Goal: Task Accomplishment & Management: Complete application form

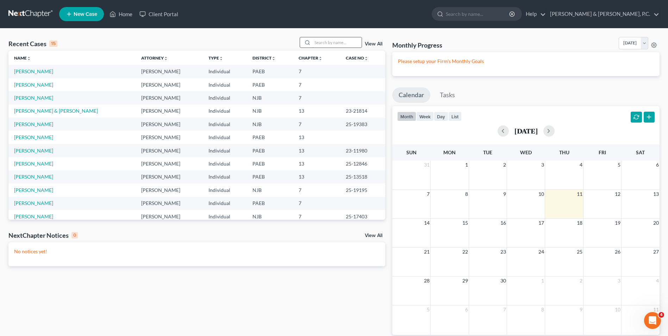
click at [328, 42] on input "search" at bounding box center [336, 42] width 49 height 10
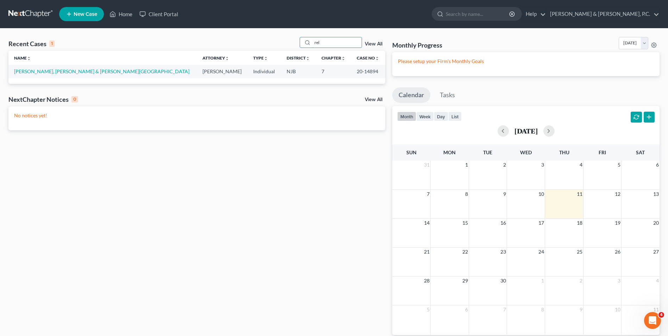
type input "rel"
click at [90, 12] on span "New Case" at bounding box center [86, 14] width 24 height 5
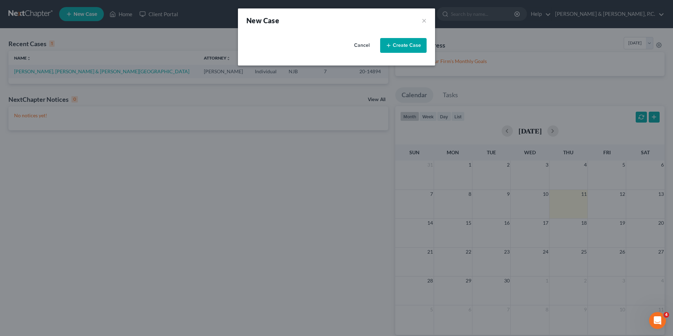
select select "51"
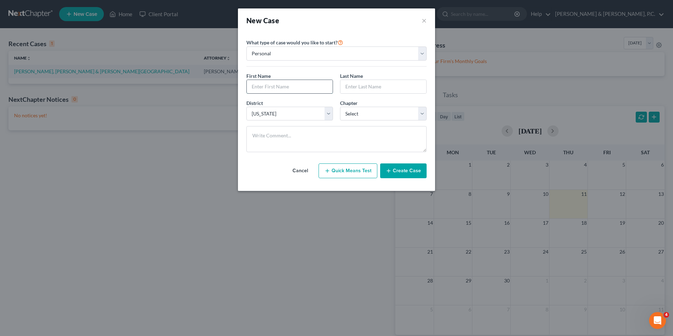
click at [300, 89] on input "text" at bounding box center [290, 86] width 86 height 13
type input "[PERSON_NAME]"
click at [360, 86] on input "text" at bounding box center [383, 86] width 86 height 13
type input "Reluzco"
click at [423, 115] on select "Select 7 11 12 13" at bounding box center [383, 114] width 87 height 14
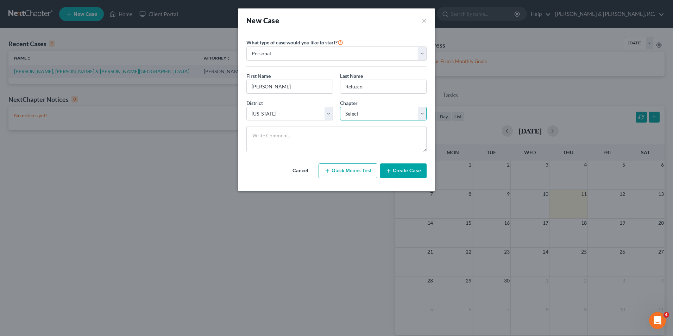
select select "0"
click at [340, 107] on select "Select 7 11 12 13" at bounding box center [383, 114] width 87 height 14
click at [398, 170] on button "Create Case" at bounding box center [403, 170] width 46 height 15
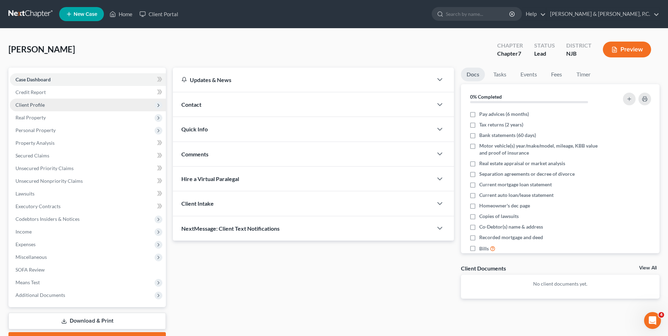
click at [50, 107] on span "Client Profile" at bounding box center [88, 105] width 156 height 13
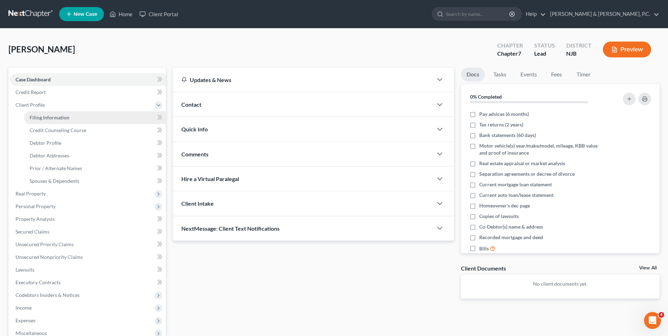
click at [59, 118] on span "Filing Information" at bounding box center [50, 117] width 40 height 6
select select "1"
select select "0"
select select "51"
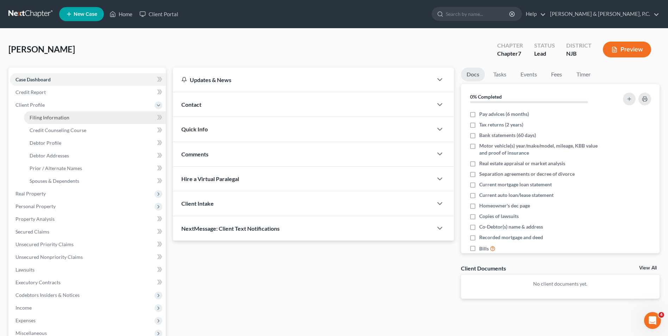
select select "33"
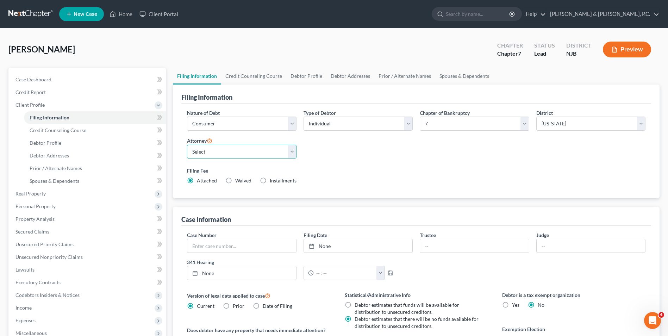
click at [292, 154] on select "Select Scott M. Wilhelm - PA Scott M. Wilhelm - NJB Scott M. Wilhelm - PAEB Sco…" at bounding box center [241, 152] width 109 height 14
select select "1"
click at [187, 145] on select "Select Scott M. Wilhelm - PA Scott M. Wilhelm - NJB Scott M. Wilhelm - PAEB Sco…" at bounding box center [241, 152] width 109 height 14
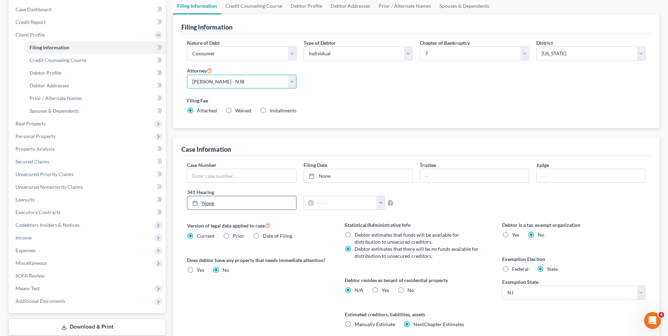
scroll to position [70, 0]
click at [512, 271] on label "Federal" at bounding box center [520, 268] width 17 height 7
click at [515, 270] on input "Federal" at bounding box center [517, 267] width 5 height 5
radio input "true"
radio input "false"
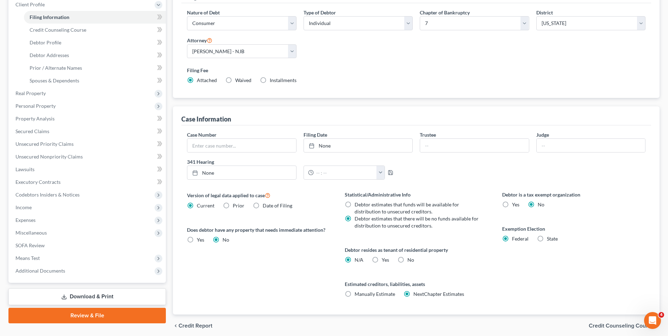
scroll to position [128, 0]
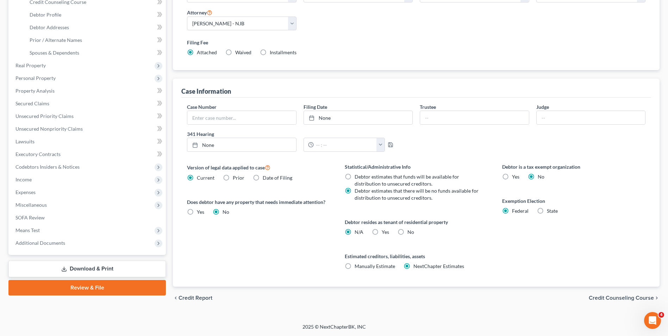
click at [382, 231] on label "Yes Yes" at bounding box center [385, 231] width 7 height 7
click at [384, 231] on input "Yes Yes" at bounding box center [386, 230] width 5 height 5
radio input "true"
radio input "false"
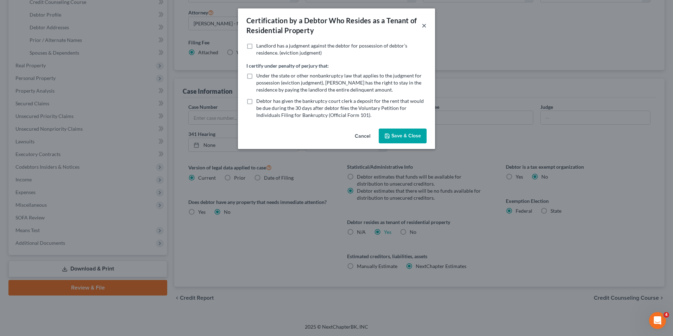
click at [425, 27] on button "×" at bounding box center [424, 25] width 5 height 8
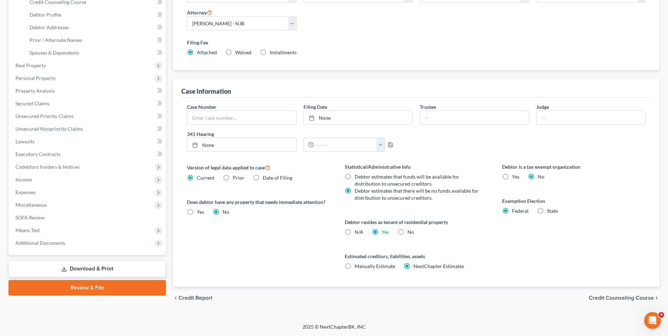
click at [615, 298] on span "Credit Counseling Course" at bounding box center [621, 298] width 65 height 6
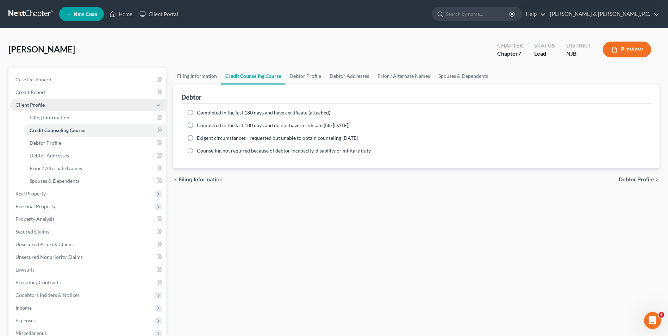
click at [33, 104] on span "Client Profile" at bounding box center [29, 105] width 29 height 6
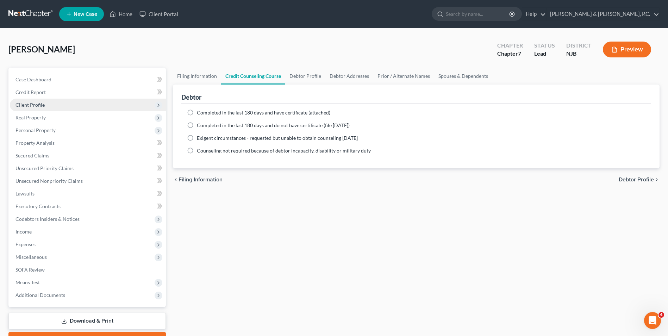
click at [39, 105] on span "Client Profile" at bounding box center [29, 105] width 29 height 6
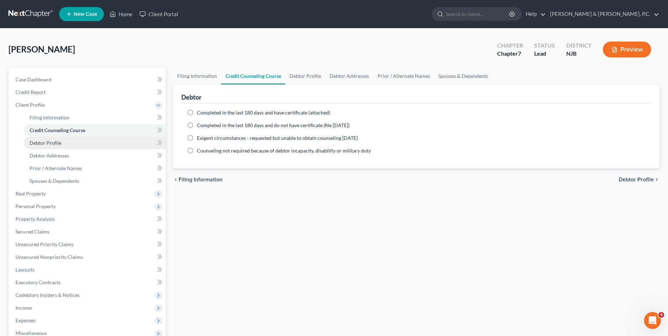
click at [45, 143] on span "Debtor Profile" at bounding box center [46, 143] width 32 height 6
select select "0"
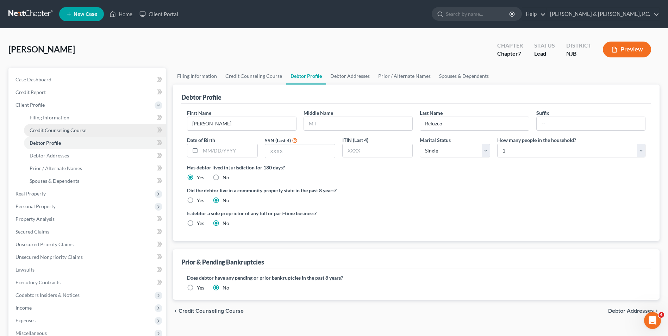
click at [68, 130] on span "Credit Counseling Course" at bounding box center [58, 130] width 57 height 6
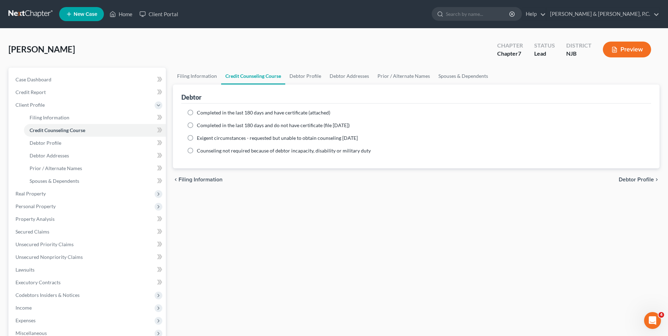
click at [197, 114] on label "Completed in the last 180 days and have certificate (attached)" at bounding box center [263, 112] width 133 height 7
click at [200, 114] on input "Completed in the last 180 days and have certificate (attached)" at bounding box center [202, 111] width 5 height 5
radio input "true"
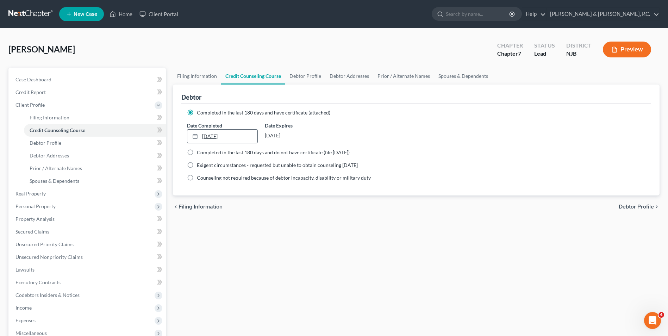
click at [230, 138] on link "9/11/2025" at bounding box center [222, 136] width 70 height 13
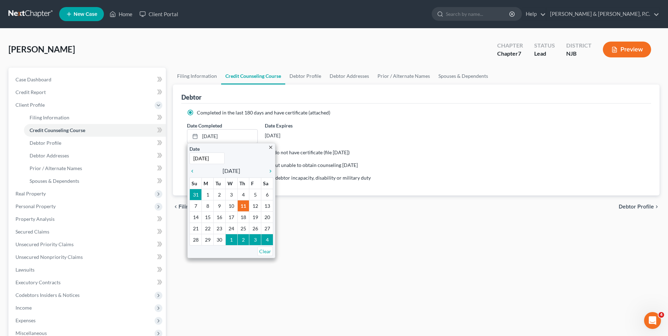
type input "8/29/2025"
click at [406, 287] on div "Filing Information Credit Counseling Course Debtor Profile Debtor Addresses Pri…" at bounding box center [416, 246] width 494 height 356
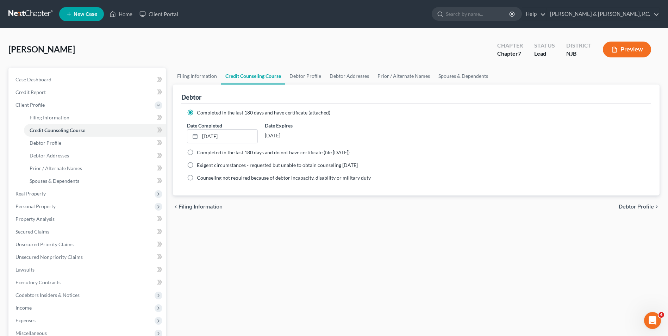
click at [638, 205] on span "Debtor Profile" at bounding box center [636, 207] width 35 height 6
select select "0"
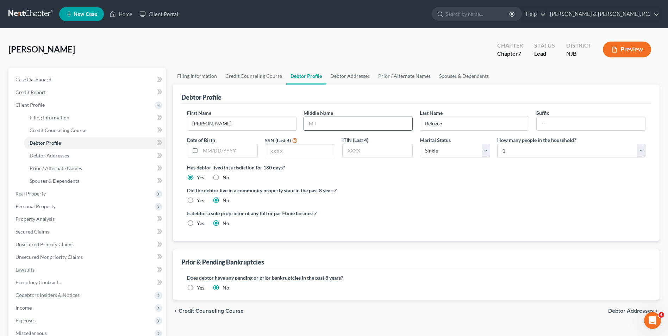
click at [355, 125] on input "text" at bounding box center [358, 123] width 108 height 13
type input "[PERSON_NAME]"
click at [220, 152] on input "text" at bounding box center [228, 150] width 57 height 13
click at [293, 154] on input "text" at bounding box center [300, 150] width 70 height 13
type input "2693"
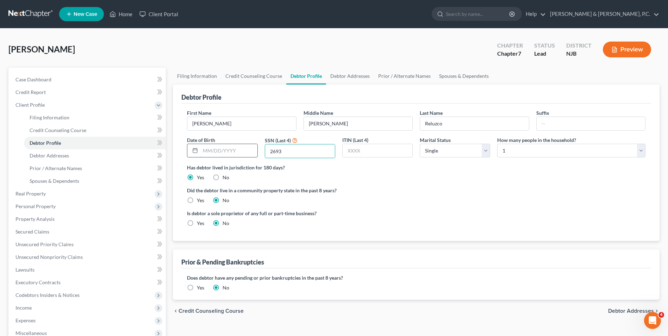
click at [220, 151] on input "text" at bounding box center [228, 150] width 57 height 13
type input "5/2/85"
click at [451, 197] on div "Did the debtor live in a community property state in the past 8 years? Yes No" at bounding box center [416, 195] width 458 height 17
click at [484, 153] on select "Select Single Married Separated Divorced Widowed" at bounding box center [455, 151] width 70 height 14
click at [420, 144] on select "Select Single Married Separated Divorced Widowed" at bounding box center [455, 151] width 70 height 14
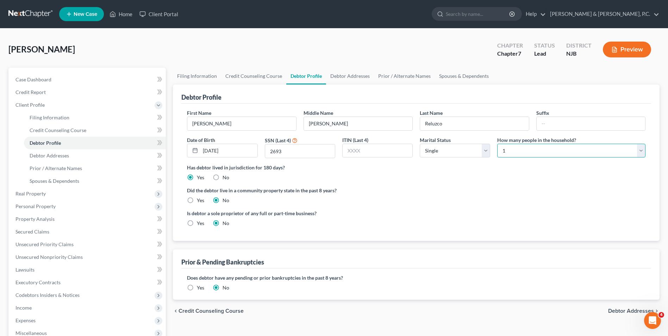
click at [644, 149] on select "Select 1 2 3 4 5 6 7 8 9 10 11 12 13 14 15 16 17 18 19 20" at bounding box center [571, 151] width 148 height 14
select select "2"
click at [497, 144] on select "Select 1 2 3 4 5 6 7 8 9 10 11 12 13 14 15 16 17 18 19 20" at bounding box center [571, 151] width 148 height 14
click at [487, 152] on select "Select Single Married Separated Divorced Widowed" at bounding box center [455, 151] width 70 height 14
select select "2"
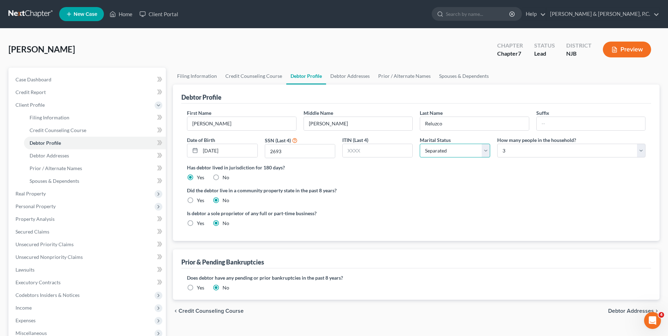
click at [420, 144] on select "Select Single Married Separated Divorced Widowed" at bounding box center [455, 151] width 70 height 14
click at [626, 209] on div "Is debtor a sole proprietor of any full or part-time business? Yes No" at bounding box center [415, 220] width 465 height 23
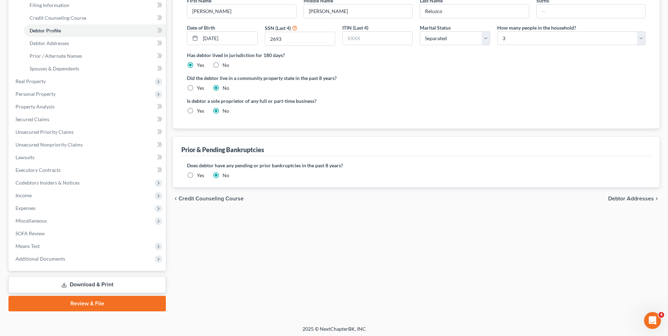
scroll to position [114, 0]
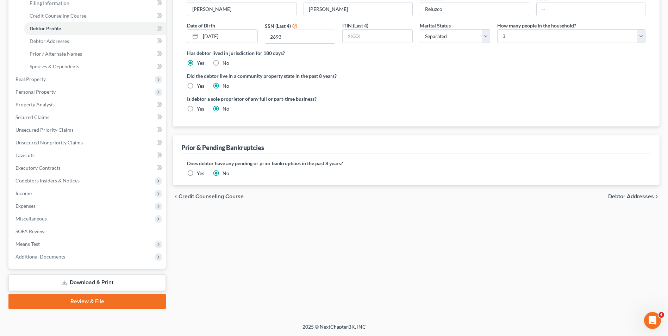
click at [629, 198] on span "Debtor Addresses" at bounding box center [631, 197] width 46 height 6
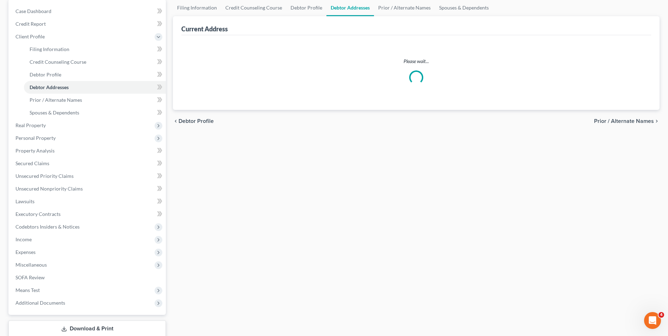
select select "0"
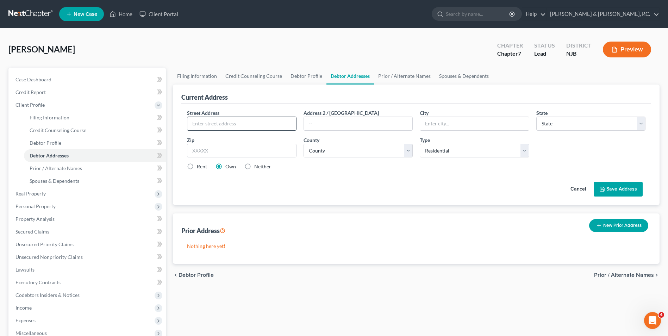
click at [248, 126] on input "text" at bounding box center [241, 123] width 108 height 13
type input "[STREET_ADDRESS]"
type input "Phillipsburg"
select select "33"
type input "08865"
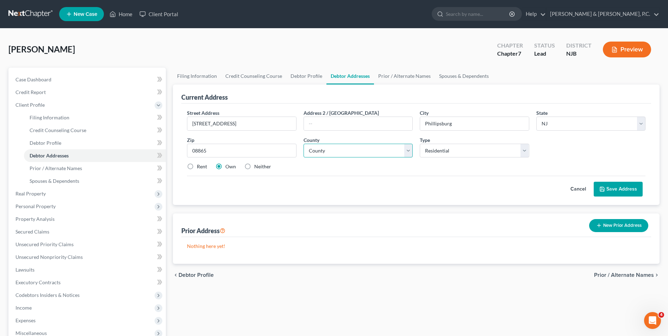
click at [405, 146] on select "County Atlantic County Bergen County Burlington County Camden County Cape May C…" at bounding box center [357, 151] width 109 height 14
select select "20"
click at [303, 144] on select "County Atlantic County Bergen County Burlington County Camden County Cape May C…" at bounding box center [357, 151] width 109 height 14
click at [197, 168] on label "Rent" at bounding box center [202, 166] width 10 height 7
click at [200, 168] on input "Rent" at bounding box center [202, 165] width 5 height 5
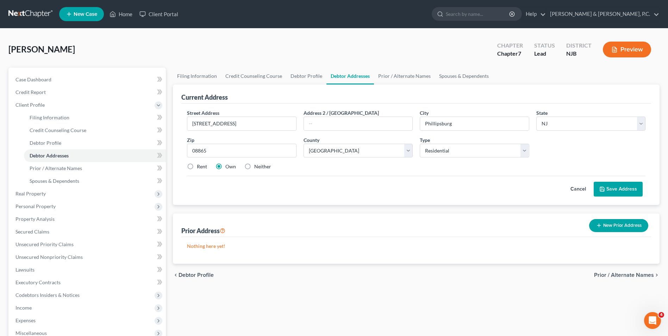
radio input "true"
drag, startPoint x: 603, startPoint y: 145, endPoint x: 608, endPoint y: 145, distance: 5.0
click at [604, 145] on div "Street Address * 571 Walnut Street Address 2 / PO Box City * Phillipsburg State…" at bounding box center [415, 142] width 465 height 67
click at [626, 225] on button "New Prior Address" at bounding box center [618, 225] width 59 height 13
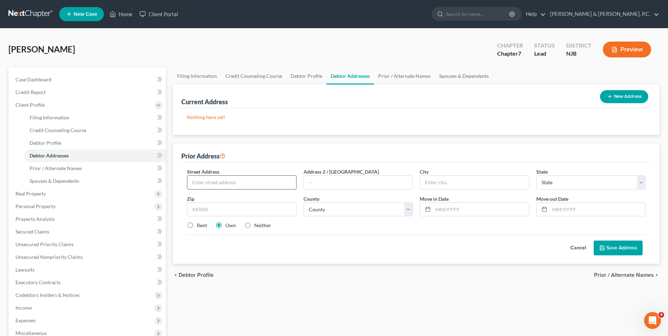
click at [244, 184] on input "text" at bounding box center [241, 182] width 108 height 13
type input "993 HIll Street"
type input "Phillipsburg"
select select "33"
type input "08865"
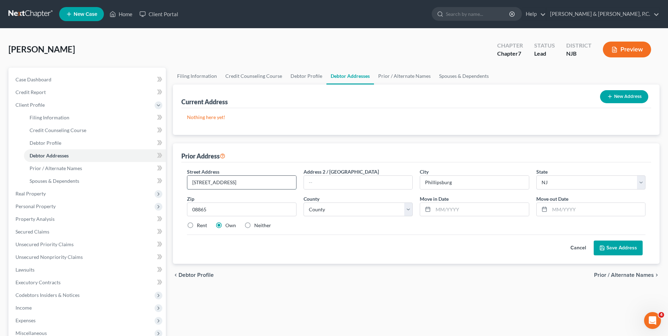
click at [207, 181] on input "993 HIll Street" at bounding box center [241, 182] width 108 height 13
type input "993 Hill Street"
click at [349, 209] on select "County Atlantic County Bergen County Burlington County Camden County Cape May C…" at bounding box center [357, 209] width 109 height 14
select select "20"
click at [303, 202] on select "County Atlantic County Bergen County Burlington County Camden County Cape May C…" at bounding box center [357, 209] width 109 height 14
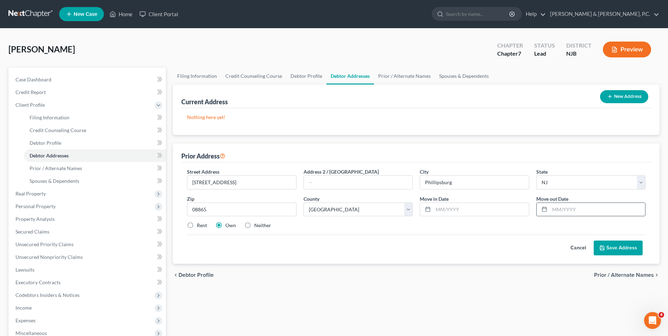
click at [560, 212] on input "text" at bounding box center [597, 209] width 95 height 13
type input "6/2025"
click at [462, 208] on input "text" at bounding box center [480, 209] width 95 height 13
type input "1/2020"
click at [197, 226] on label "Rent" at bounding box center [202, 225] width 10 height 7
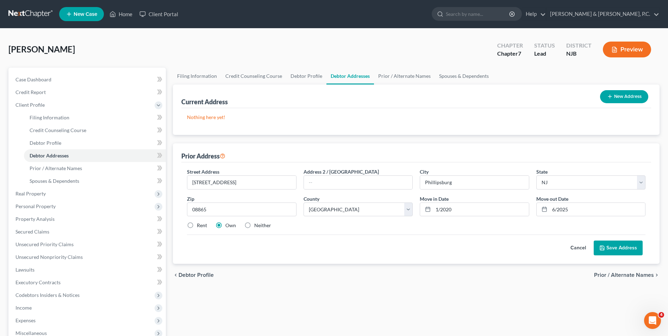
click at [200, 226] on input "Rent" at bounding box center [202, 224] width 5 height 5
radio input "true"
click at [626, 246] on button "Save Address" at bounding box center [618, 247] width 49 height 15
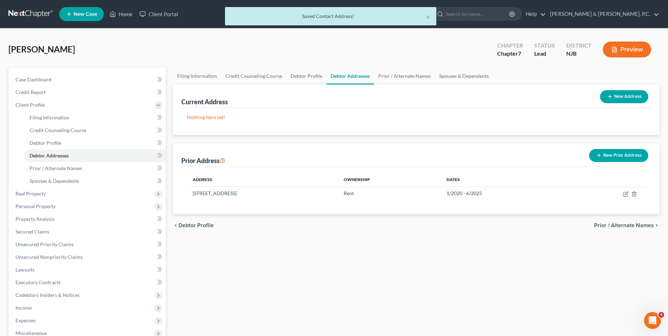
click at [621, 98] on button "New Address" at bounding box center [624, 96] width 48 height 13
select select "0"
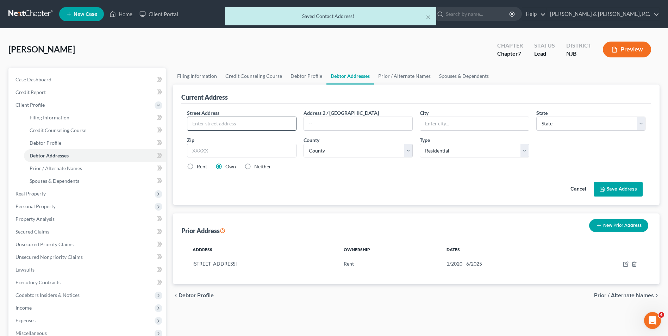
click at [271, 123] on input "text" at bounding box center [241, 123] width 108 height 13
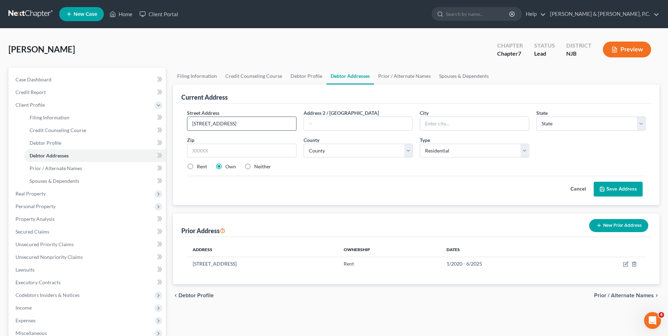
type input "[STREET_ADDRESS]"
type input "Phillipsburg"
select select "33"
type input "08865"
click at [413, 150] on select "County" at bounding box center [357, 151] width 109 height 14
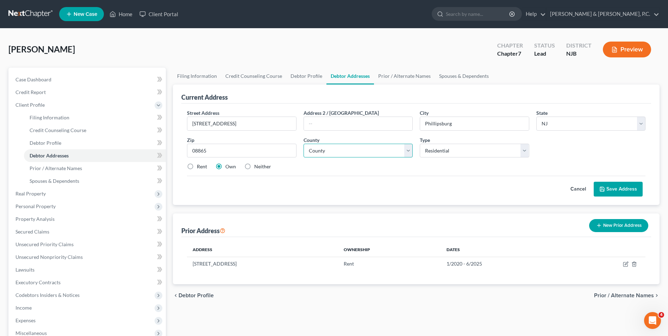
select select "20"
drag, startPoint x: 372, startPoint y: 152, endPoint x: 377, endPoint y: 152, distance: 4.6
click at [372, 152] on select "County Atlantic County Bergen County Burlington County Camden County Cape May C…" at bounding box center [357, 151] width 109 height 14
click at [303, 144] on select "County Atlantic County Bergen County Burlington County Camden County Cape May C…" at bounding box center [357, 151] width 109 height 14
click at [621, 188] on button "Save Address" at bounding box center [618, 189] width 49 height 15
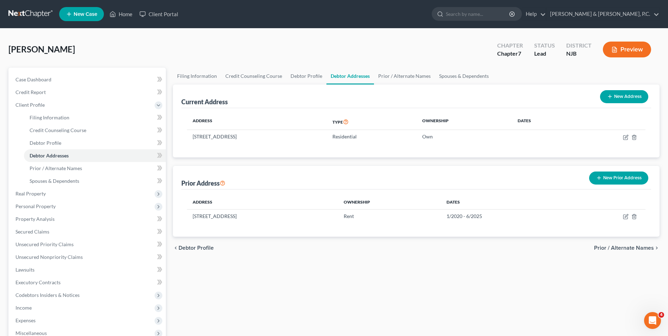
click at [583, 153] on div "Address Type Ownership Dates 571 Walnut Street, Phillipsburg, NJ 08865 Resident…" at bounding box center [416, 132] width 470 height 49
click at [621, 247] on span "Prior / Alternate Names" at bounding box center [624, 248] width 60 height 6
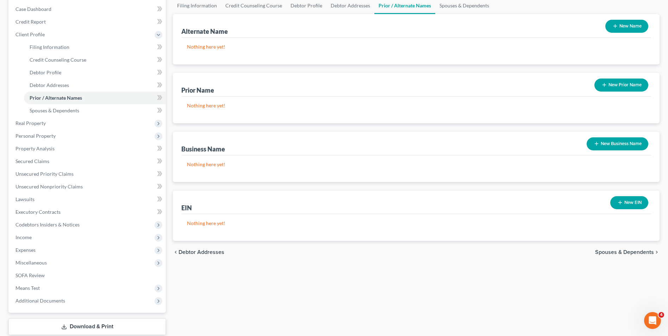
click at [625, 253] on span "Spouses & Dependents" at bounding box center [624, 252] width 59 height 6
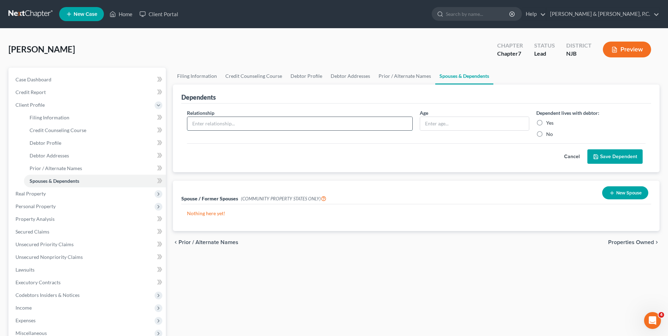
click at [345, 124] on input "text" at bounding box center [299, 123] width 225 height 13
type input "son"
type input "13"
click at [546, 123] on label "Yes" at bounding box center [549, 122] width 7 height 7
click at [549, 123] on input "Yes" at bounding box center [551, 121] width 5 height 5
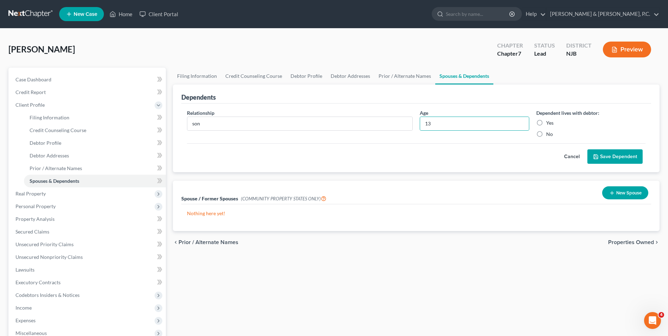
radio input "true"
click at [598, 156] on icon "submit" at bounding box center [596, 157] width 4 height 4
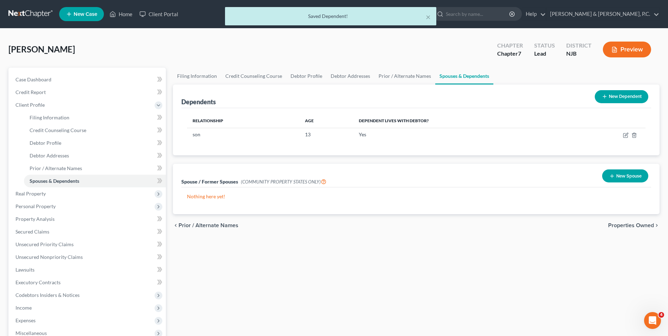
click at [624, 99] on button "New Dependent" at bounding box center [622, 96] width 54 height 13
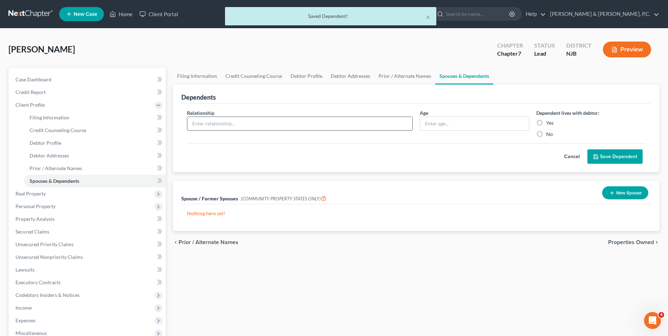
click at [318, 126] on input "text" at bounding box center [299, 123] width 225 height 13
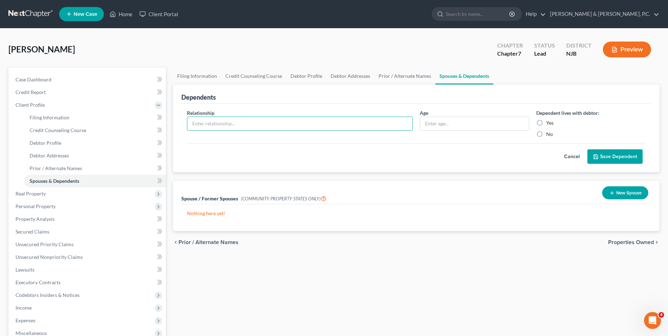
type input "son"
click at [446, 127] on input "text" at bounding box center [474, 123] width 108 height 13
type input "13"
click at [636, 158] on button "Save Dependent" at bounding box center [614, 156] width 55 height 15
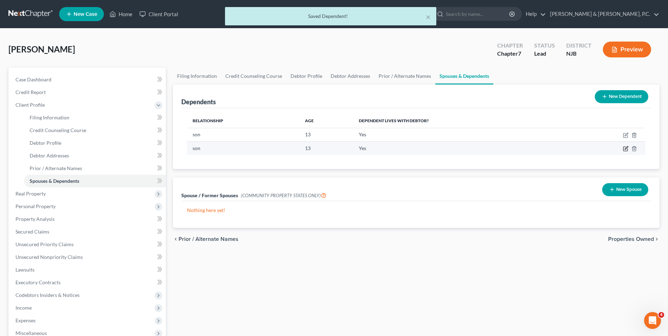
click at [625, 148] on icon "button" at bounding box center [626, 149] width 6 height 6
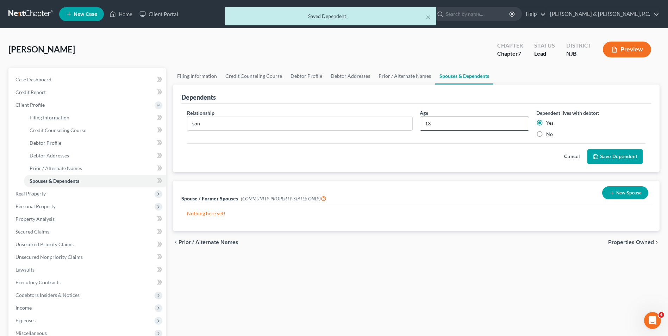
click at [434, 125] on input "13" at bounding box center [474, 123] width 108 height 13
type input "1"
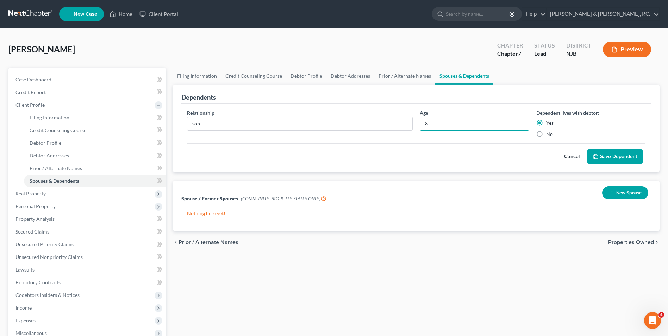
type input "8"
click at [626, 153] on button "Save Dependent" at bounding box center [614, 156] width 55 height 15
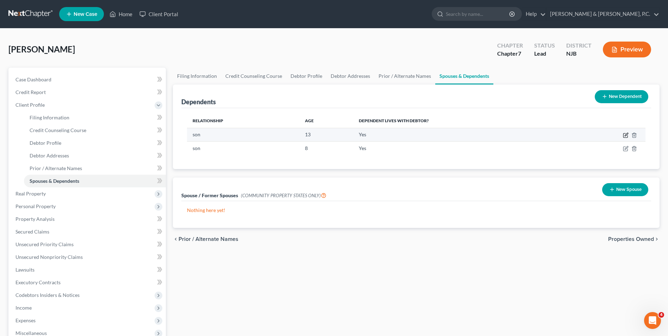
click at [626, 136] on icon "button" at bounding box center [626, 135] width 6 height 6
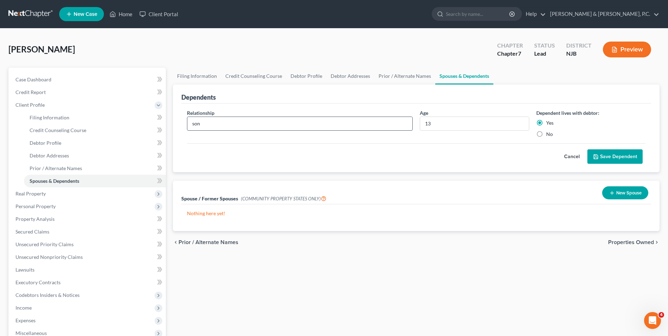
click at [200, 124] on input "son" at bounding box center [299, 123] width 225 height 13
drag, startPoint x: 200, startPoint y: 124, endPoint x: 191, endPoint y: 123, distance: 9.3
click at [191, 123] on input "son" at bounding box center [299, 123] width 225 height 13
type input "a"
type input "daughter"
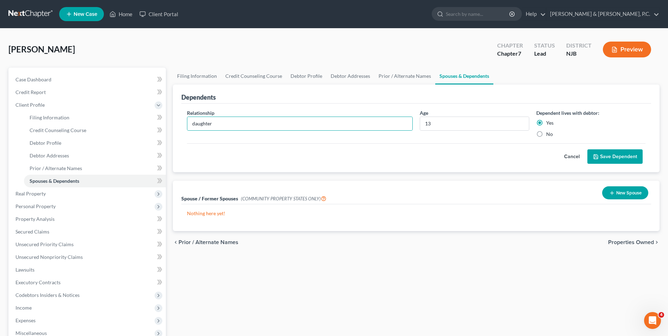
click at [600, 157] on button "Save Dependent" at bounding box center [614, 156] width 55 height 15
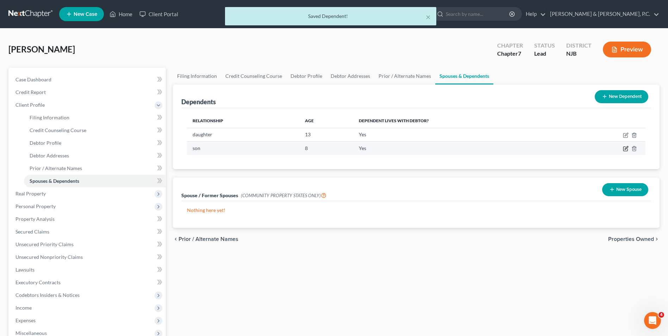
click at [627, 150] on icon "button" at bounding box center [626, 149] width 6 height 6
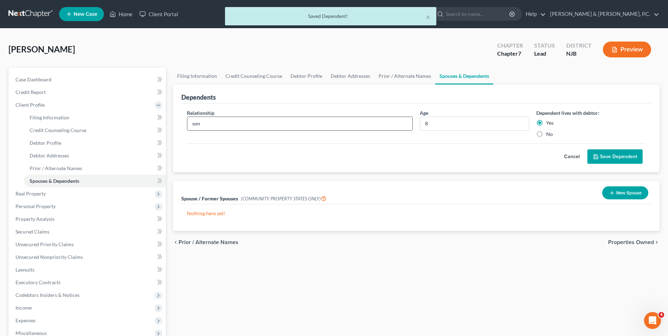
click at [225, 127] on input "son" at bounding box center [299, 123] width 225 height 13
type input "s"
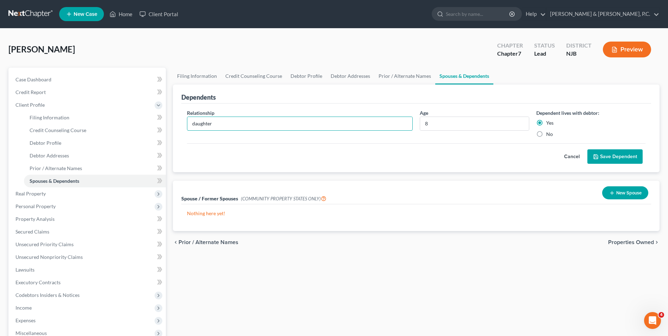
type input "daughter"
click at [612, 156] on button "Save Dependent" at bounding box center [614, 156] width 55 height 15
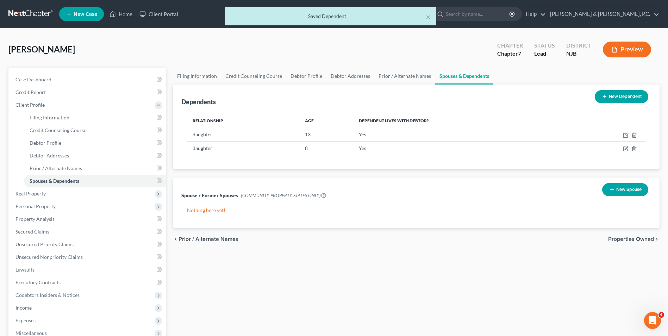
click at [616, 240] on span "Properties Owned" at bounding box center [631, 239] width 46 height 6
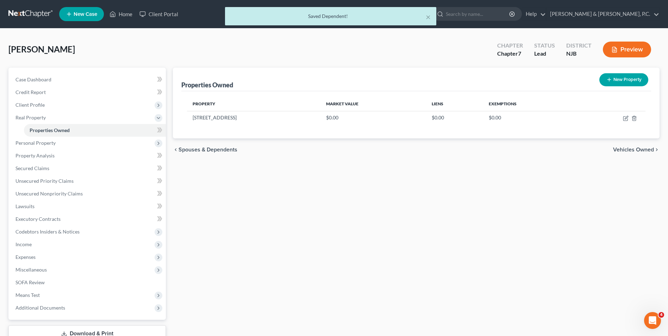
click at [636, 149] on span "Vehicles Owned" at bounding box center [633, 150] width 41 height 6
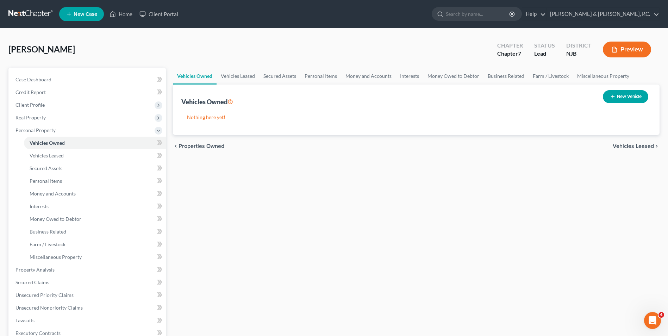
click at [632, 100] on button "New Vehicle" at bounding box center [625, 96] width 45 height 13
select select "0"
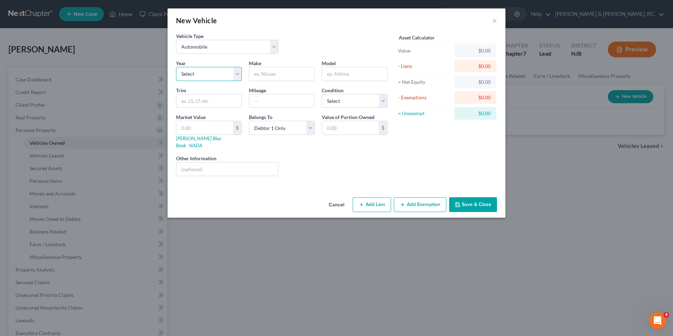
click at [213, 75] on select "Select 2026 2025 2024 2023 2022 2021 2020 2019 2018 2017 2016 2015 2014 2013 20…" at bounding box center [209, 74] width 66 height 14
select select "13"
click at [176, 67] on select "Select 2026 2025 2024 2023 2022 2021 2020 2019 2018 2017 2016 2015 2014 2013 20…" at bounding box center [209, 74] width 66 height 14
click at [269, 75] on input "text" at bounding box center [281, 73] width 65 height 13
drag, startPoint x: 305, startPoint y: 74, endPoint x: 274, endPoint y: 74, distance: 31.0
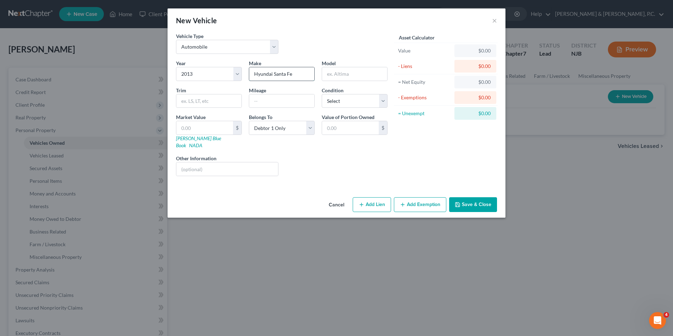
click at [274, 74] on input "Hyundai Santa Fe" at bounding box center [281, 73] width 65 height 13
type input "Hyundai"
paste input "Santa Fe"
type input "Santa Fe"
click at [283, 104] on input "text" at bounding box center [281, 100] width 65 height 13
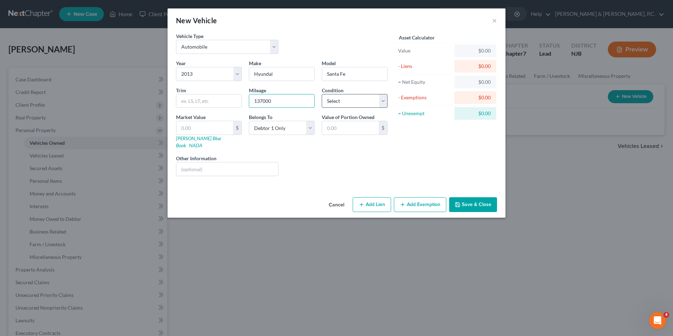
type input "137000"
click at [384, 103] on select "Select Excellent Very Good Good Fair Poor" at bounding box center [355, 101] width 66 height 14
select select "4"
click at [322, 94] on select "Select Excellent Very Good Good Fair Poor" at bounding box center [355, 101] width 66 height 14
click at [475, 197] on button "Save & Close" at bounding box center [473, 204] width 48 height 15
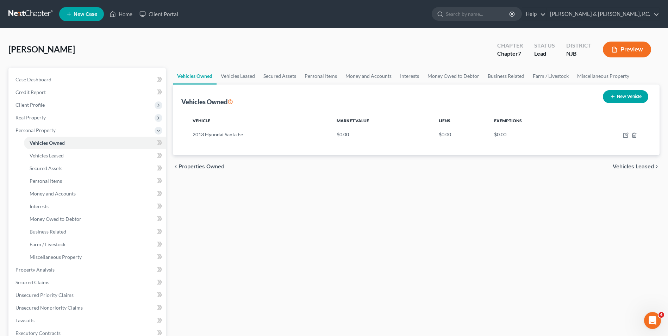
click at [619, 233] on div "Vehicles Owned Vehicles Leased Secured Assets Personal Items Money and Accounts…" at bounding box center [416, 271] width 494 height 407
click at [625, 134] on icon "button" at bounding box center [626, 135] width 6 height 6
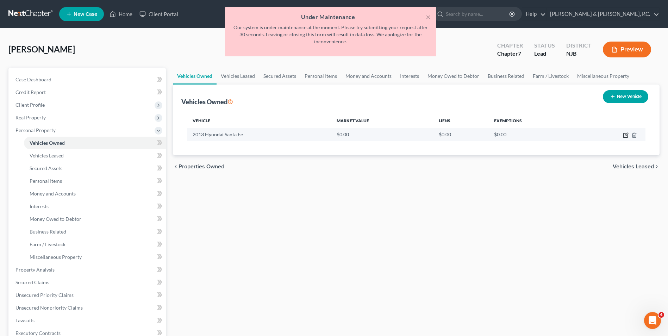
click at [626, 137] on icon "button" at bounding box center [626, 135] width 6 height 6
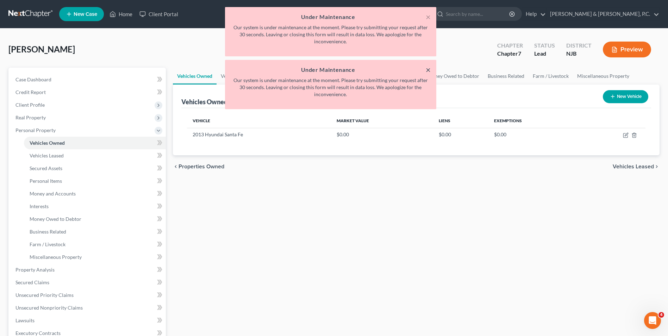
click at [430, 70] on button "×" at bounding box center [428, 69] width 5 height 8
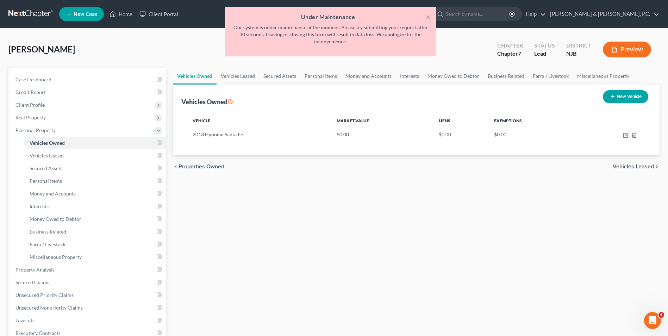
click at [425, 18] on h5 "Under Maintenance" at bounding box center [331, 17] width 200 height 8
click at [428, 13] on button "×" at bounding box center [428, 17] width 5 height 8
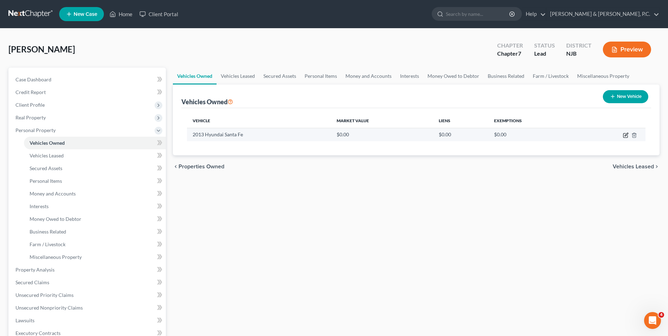
click at [625, 136] on icon "button" at bounding box center [626, 135] width 6 height 6
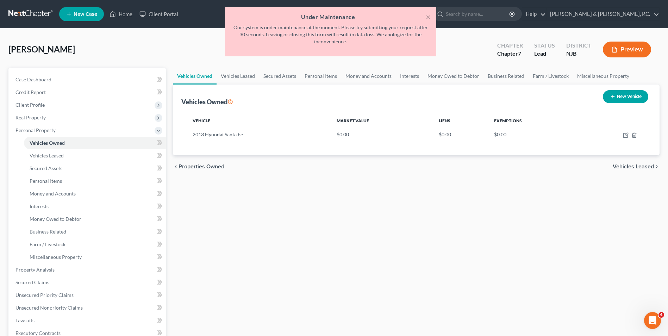
click at [554, 255] on div "Vehicles Owned Vehicles Leased Secured Assets Personal Items Money and Accounts…" at bounding box center [416, 271] width 494 height 407
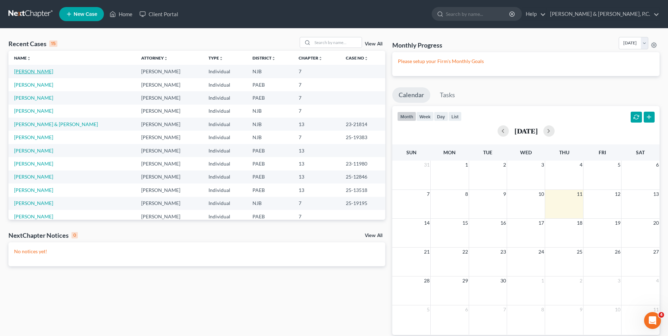
click at [26, 72] on link "[PERSON_NAME]" at bounding box center [33, 71] width 39 height 6
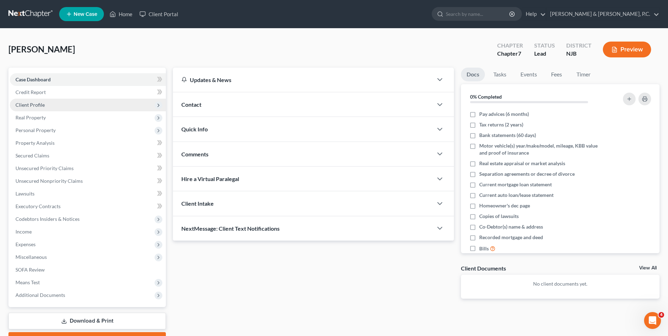
click at [41, 106] on span "Client Profile" at bounding box center [29, 105] width 29 height 6
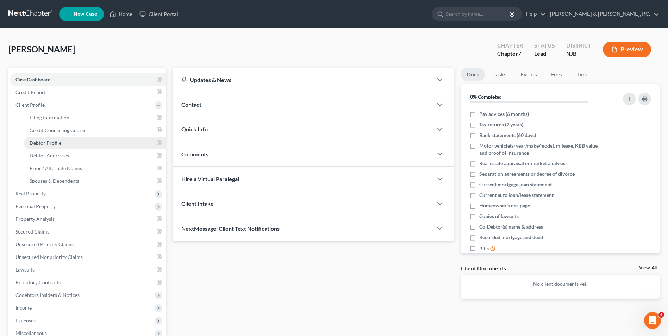
click at [48, 146] on link "Debtor Profile" at bounding box center [95, 143] width 142 height 13
select select "2"
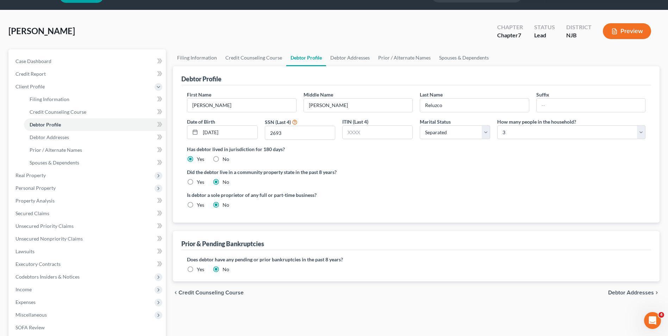
scroll to position [35, 0]
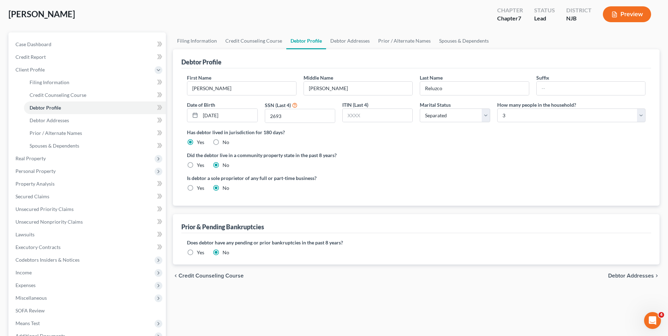
click at [616, 278] on span "Debtor Addresses" at bounding box center [631, 276] width 46 height 6
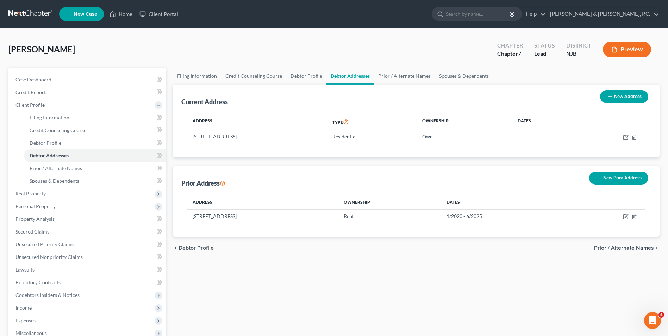
click at [624, 248] on span "Prior / Alternate Names" at bounding box center [624, 248] width 60 height 6
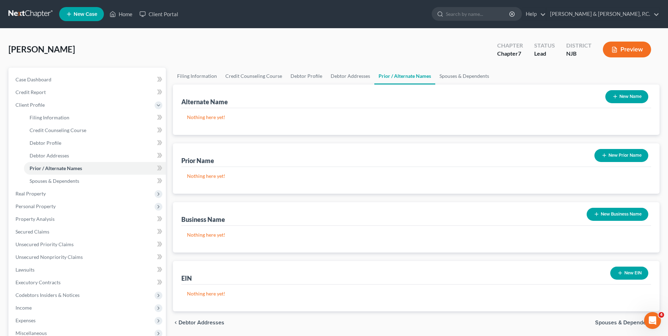
click at [627, 323] on span "Spouses & Dependents" at bounding box center [624, 323] width 59 height 6
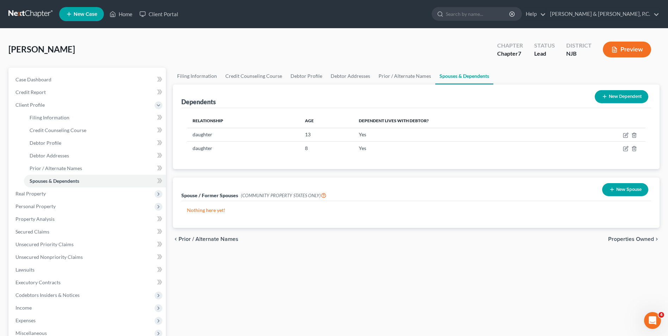
click at [203, 238] on span "Prior / Alternate Names" at bounding box center [208, 239] width 60 height 6
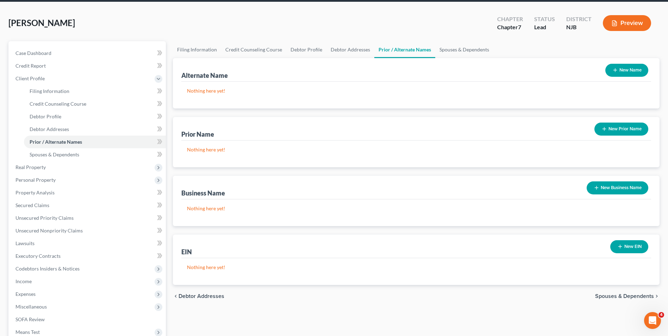
scroll to position [70, 0]
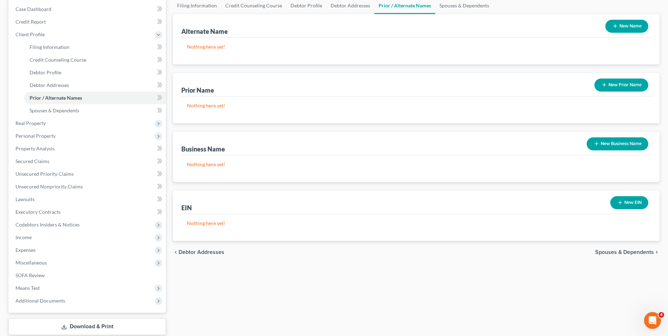
click at [632, 253] on span "Spouses & Dependents" at bounding box center [624, 252] width 59 height 6
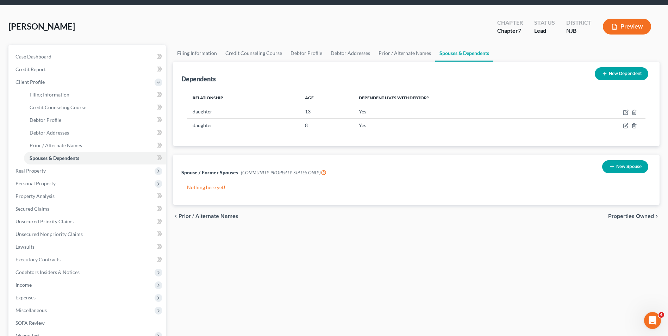
scroll to position [70, 0]
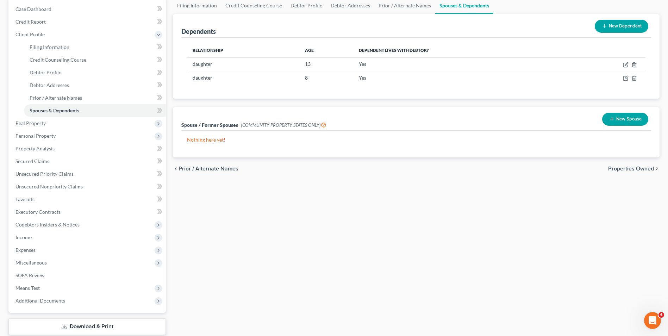
click at [625, 168] on span "Properties Owned" at bounding box center [631, 169] width 46 height 6
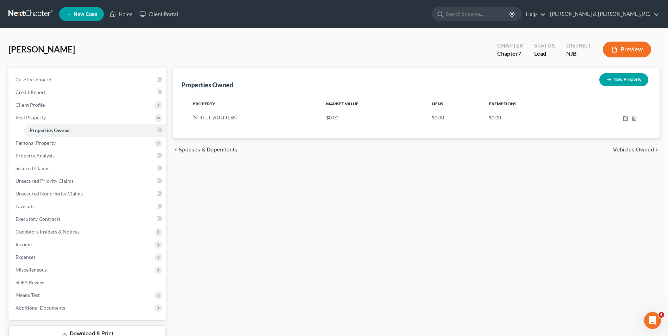
click at [625, 150] on span "Vehicles Owned" at bounding box center [633, 150] width 41 height 6
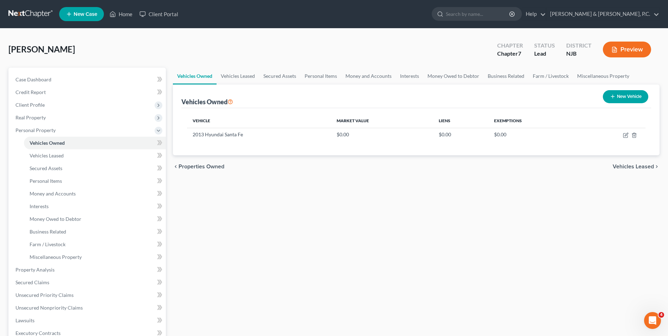
click at [627, 168] on span "Vehicles Leased" at bounding box center [633, 167] width 41 height 6
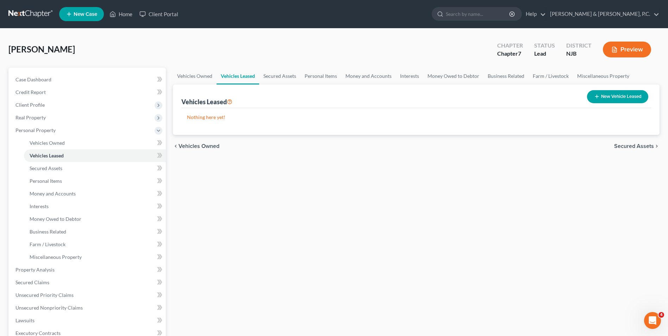
click at [625, 149] on span "Secured Assets" at bounding box center [634, 146] width 40 height 6
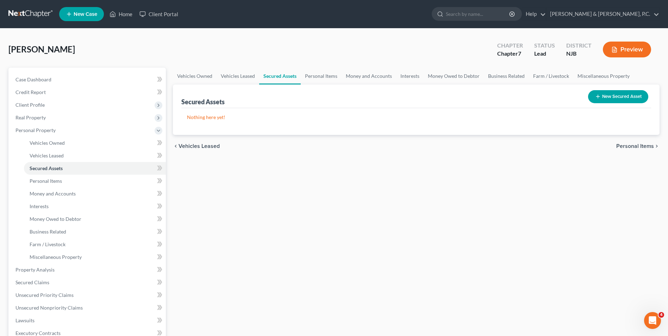
click at [625, 145] on span "Personal Items" at bounding box center [635, 146] width 38 height 6
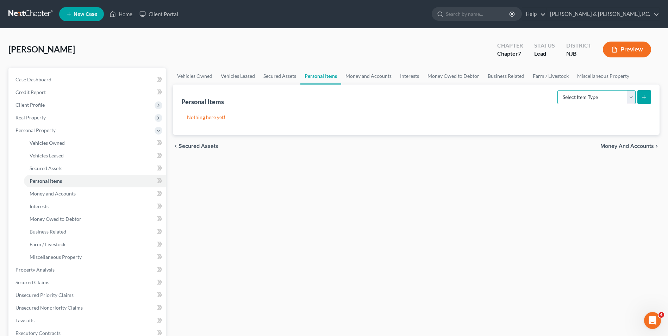
click at [628, 98] on select "Select Item Type Clothing Collectibles Of Value Electronics Firearms Household …" at bounding box center [596, 97] width 78 height 14
select select "household_goods"
click at [558, 90] on select "Select Item Type Clothing Collectibles Of Value Electronics Firearms Household …" at bounding box center [596, 97] width 78 height 14
click at [645, 96] on icon "submit" at bounding box center [644, 97] width 6 height 6
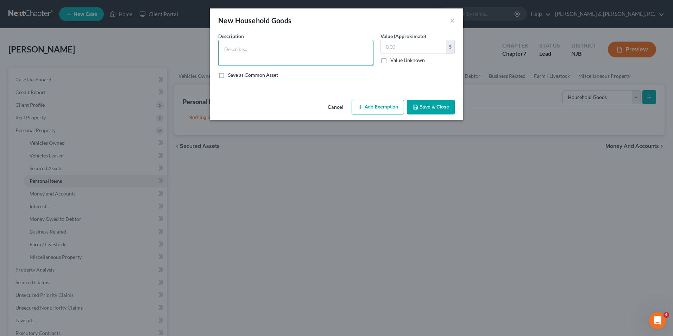
click at [287, 41] on textarea at bounding box center [295, 53] width 155 height 26
type textarea "Misc. household items"
click at [410, 48] on input "text" at bounding box center [413, 46] width 65 height 13
type input "200"
click at [364, 108] on button "Add Exemption" at bounding box center [378, 107] width 52 height 15
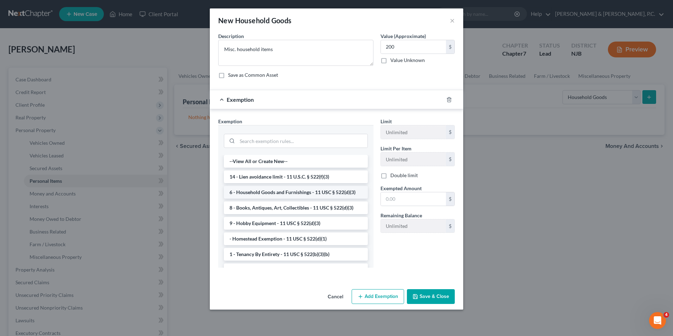
click at [301, 196] on li "6 - Household Goods and Furnishings - 11 USC § 522(d)(3)" at bounding box center [296, 192] width 144 height 13
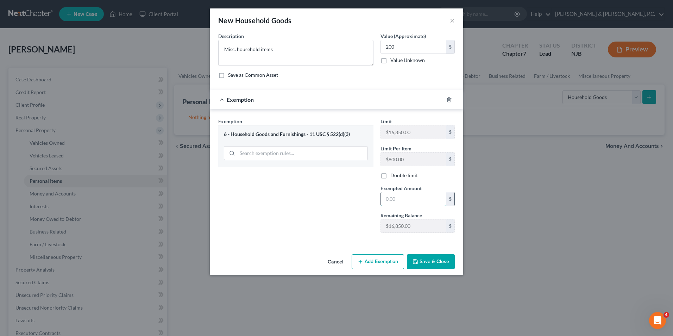
click at [391, 202] on input "text" at bounding box center [413, 198] width 65 height 13
type input "200"
drag, startPoint x: 420, startPoint y: 261, endPoint x: 445, endPoint y: 267, distance: 25.0
click at [421, 261] on button "Save & Close" at bounding box center [431, 261] width 48 height 15
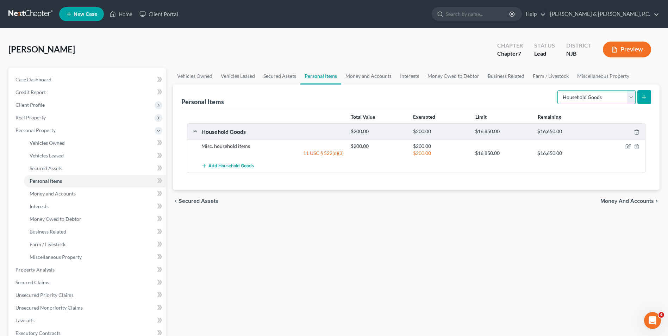
click at [631, 98] on select "Select Item Type Clothing Collectibles Of Value Electronics Firearms Household …" at bounding box center [596, 97] width 78 height 14
select select "electronics"
click at [558, 90] on select "Select Item Type Clothing Collectibles Of Value Electronics Firearms Household …" at bounding box center [596, 97] width 78 height 14
click at [644, 97] on line "submit" at bounding box center [644, 97] width 3 height 0
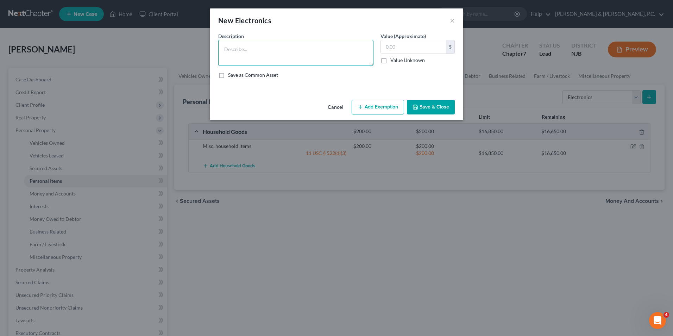
click at [297, 44] on textarea at bounding box center [295, 53] width 155 height 26
type textarea "PS5, 2 laptops, printer, computer"
click at [436, 51] on input "text" at bounding box center [413, 46] width 65 height 13
type input "2,000"
click at [376, 107] on button "Add Exemption" at bounding box center [378, 107] width 52 height 15
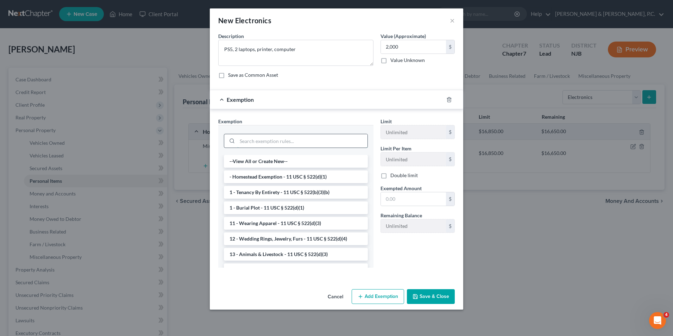
click at [288, 144] on input "search" at bounding box center [302, 140] width 130 height 13
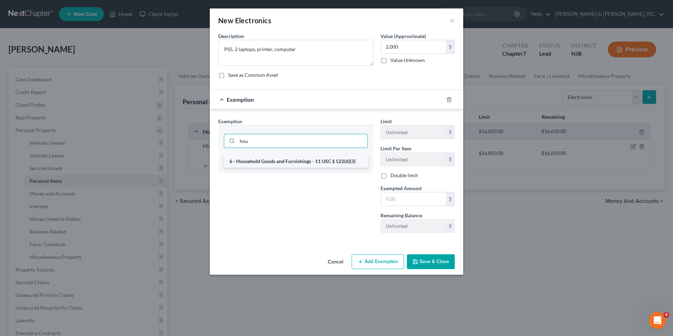
type input "hou"
click at [298, 164] on li "6 - Household Goods and Furnishings - 11 USC § 522(d)(3)" at bounding box center [296, 161] width 144 height 13
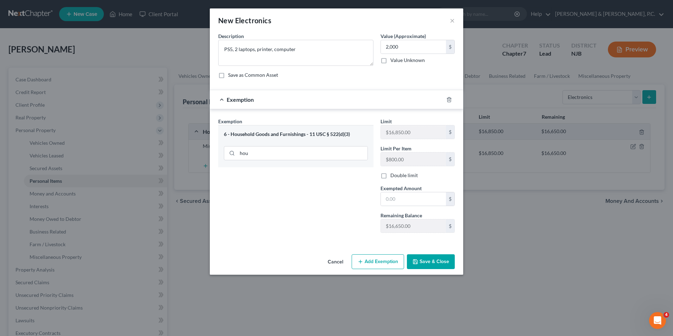
click at [400, 206] on div "Limit $16,850.00 $ Limit Per Item $800.00 $ Double limit Exempted Amount * $ Re…" at bounding box center [417, 178] width 81 height 121
click at [402, 201] on input "text" at bounding box center [413, 198] width 65 height 13
type input "2,000"
click at [425, 266] on button "Save & Close" at bounding box center [431, 261] width 48 height 15
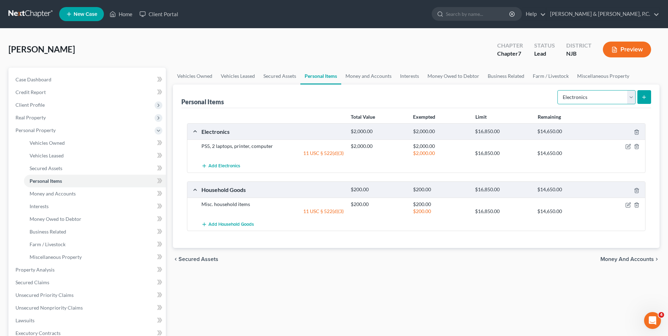
click at [628, 98] on select "Select Item Type Clothing Collectibles Of Value Electronics Firearms Household …" at bounding box center [596, 97] width 78 height 14
select select "clothing"
click at [558, 90] on select "Select Item Type Clothing Collectibles Of Value Electronics Firearms Household …" at bounding box center [596, 97] width 78 height 14
click at [650, 100] on button "submit" at bounding box center [644, 97] width 14 height 14
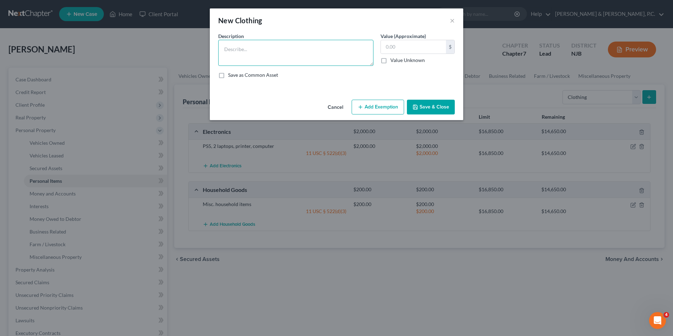
click at [355, 54] on textarea at bounding box center [295, 53] width 155 height 26
type textarea "Misc. clothing"
click at [413, 48] on input "text" at bounding box center [413, 46] width 65 height 13
type input "300"
click at [387, 111] on button "Add Exemption" at bounding box center [378, 107] width 52 height 15
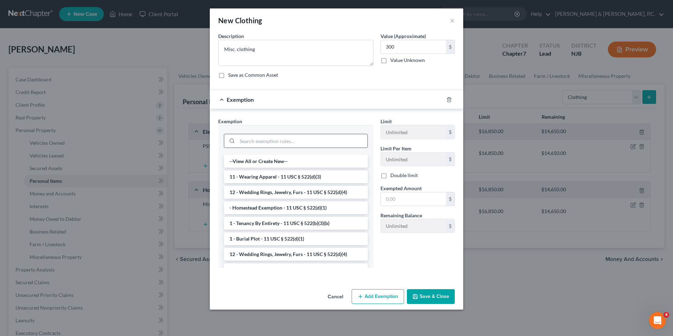
click at [347, 142] on input "search" at bounding box center [302, 140] width 130 height 13
click at [326, 177] on li "11 - Wearing Apparel - 11 USC § 522(d)(3)" at bounding box center [296, 176] width 144 height 13
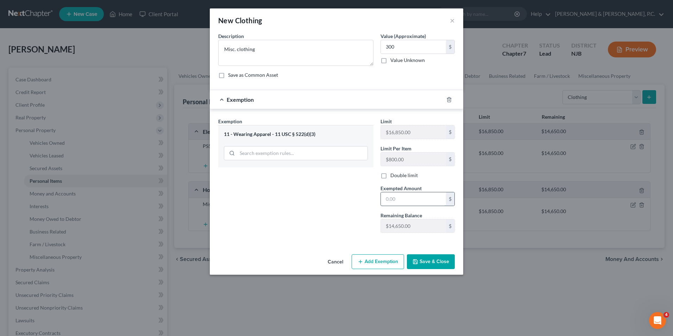
click at [409, 200] on input "text" at bounding box center [413, 198] width 65 height 13
type input "300"
click at [432, 266] on button "Save & Close" at bounding box center [431, 261] width 48 height 15
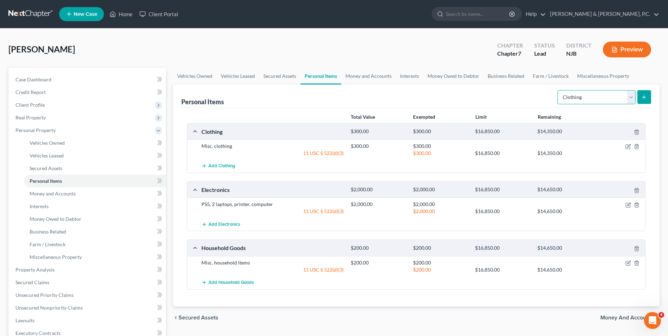
click at [632, 98] on select "Select Item Type Clothing Collectibles Of Value Electronics Firearms Household …" at bounding box center [596, 97] width 78 height 14
select select "sports_and_hobby_equipment"
click at [558, 90] on select "Select Item Type Clothing Collectibles Of Value Electronics Firearms Household …" at bounding box center [596, 97] width 78 height 14
click at [646, 93] on button "submit" at bounding box center [644, 97] width 14 height 14
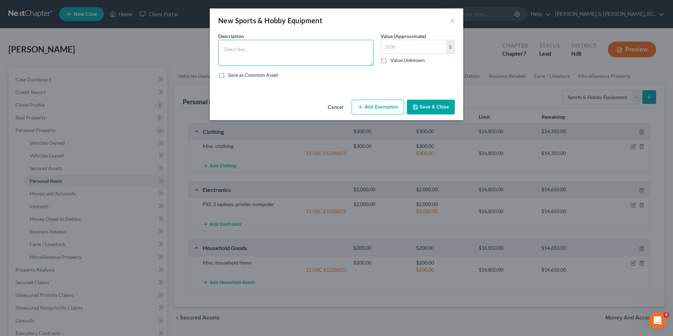
click at [314, 59] on textarea at bounding box center [295, 53] width 155 height 26
type textarea "2 bikes, art supplies, crafts"
click at [421, 51] on input "text" at bounding box center [413, 46] width 65 height 13
type input "200"
click at [377, 105] on button "Add Exemption" at bounding box center [378, 107] width 52 height 15
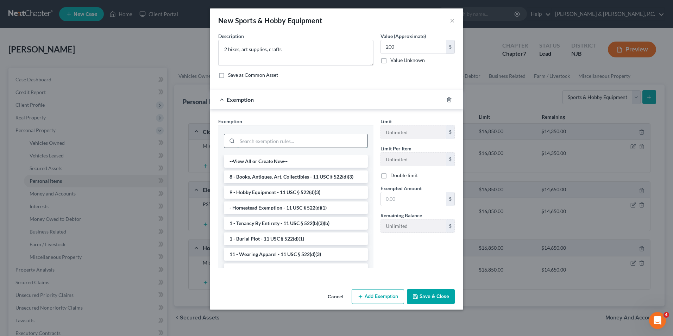
click at [288, 137] on input "search" at bounding box center [302, 140] width 130 height 13
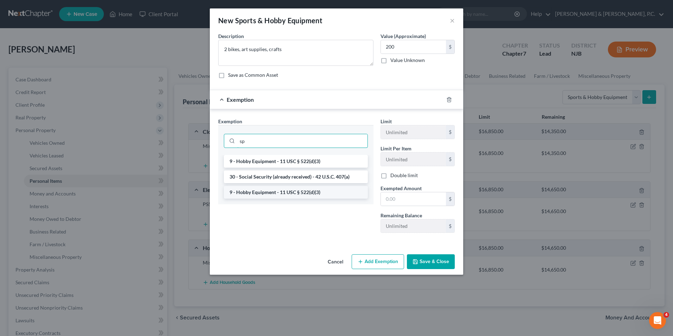
type input "sp"
click at [286, 194] on li "9 - Hobby Equipment - 11 USC § 522(d)(3)" at bounding box center [296, 192] width 144 height 13
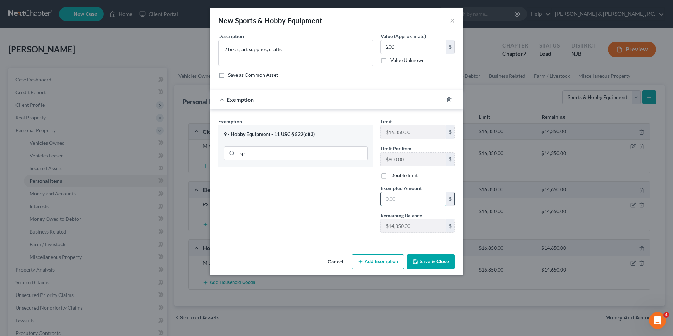
click at [398, 201] on input "text" at bounding box center [413, 198] width 65 height 13
type input "200"
click at [423, 264] on button "Save & Close" at bounding box center [431, 261] width 48 height 15
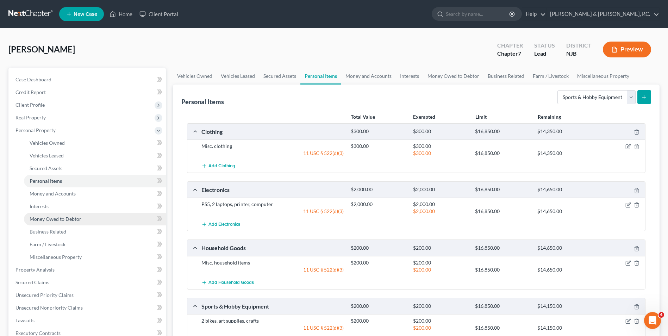
click at [63, 221] on span "Money Owed to Debtor" at bounding box center [56, 219] width 52 height 6
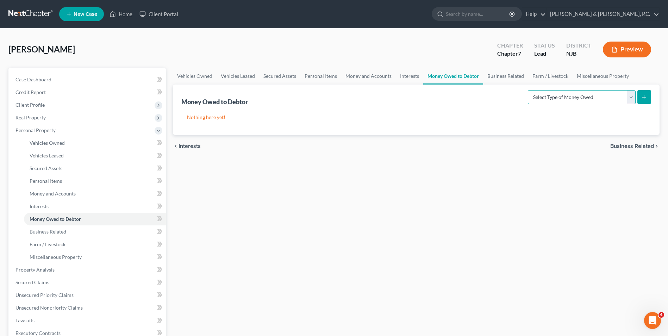
click at [630, 99] on select "Select Type of Money Owed Accounts Receivable Alimony Child Support Claims Agai…" at bounding box center [582, 97] width 108 height 14
select select "expected_tax_refund"
click at [529, 90] on select "Select Type of Money Owed Accounts Receivable Alimony Child Support Claims Agai…" at bounding box center [582, 97] width 108 height 14
click at [637, 97] on button "submit" at bounding box center [644, 97] width 14 height 14
select select "0"
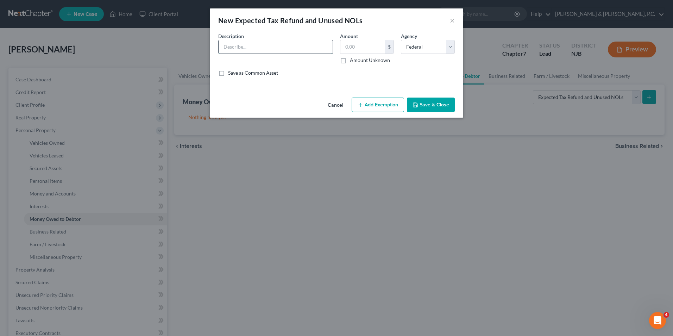
click at [297, 45] on input "text" at bounding box center [276, 46] width 114 height 13
type input "2024 Tax Refund"
click at [358, 50] on input "text" at bounding box center [362, 46] width 45 height 13
type input "500"
click at [449, 48] on select "Select Federal State Local" at bounding box center [428, 47] width 54 height 14
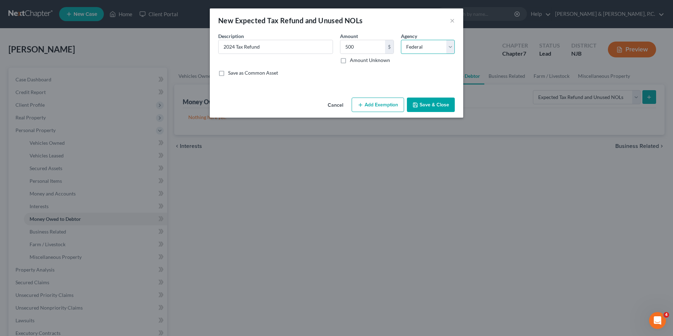
select select "1"
click at [401, 40] on select "Select Federal State Local" at bounding box center [428, 47] width 54 height 14
click at [432, 107] on button "Save & Close" at bounding box center [431, 105] width 48 height 15
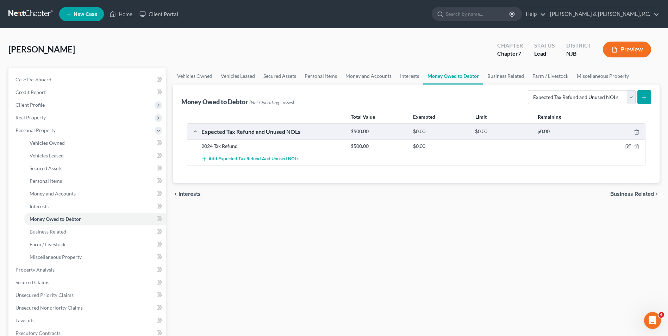
click at [624, 275] on div "Vehicles Owned Vehicles Leased Secured Assets Personal Items Money and Accounts…" at bounding box center [416, 271] width 494 height 407
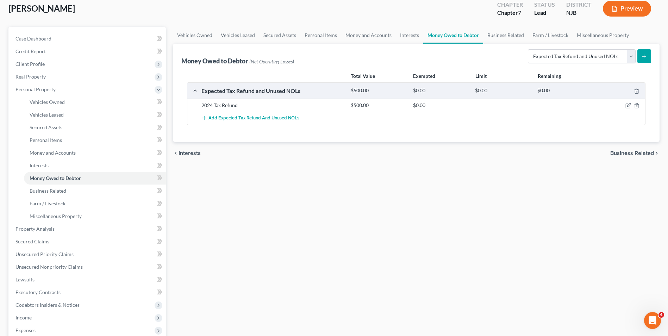
scroll to position [106, 0]
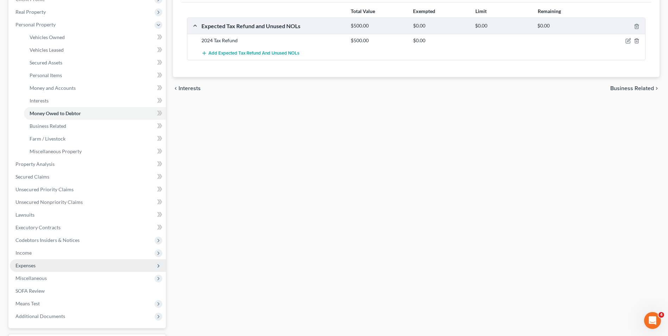
drag, startPoint x: 25, startPoint y: 267, endPoint x: 40, endPoint y: 265, distance: 15.2
click at [25, 267] on span "Expenses" at bounding box center [25, 265] width 20 height 6
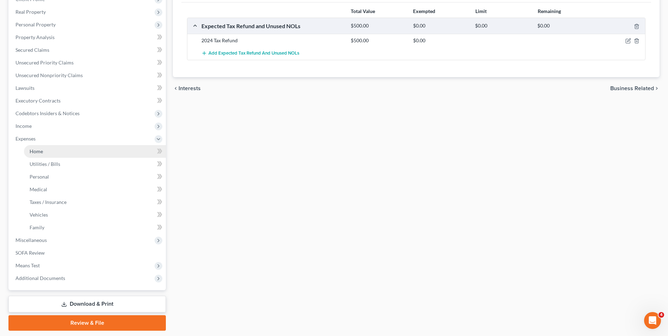
click at [55, 155] on link "Home" at bounding box center [95, 151] width 142 height 13
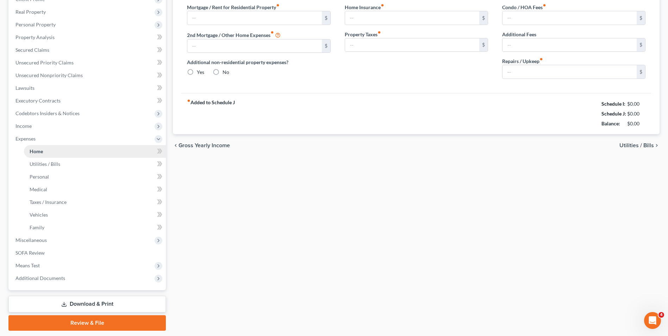
type input "0.00"
radio input "true"
type input "0.00"
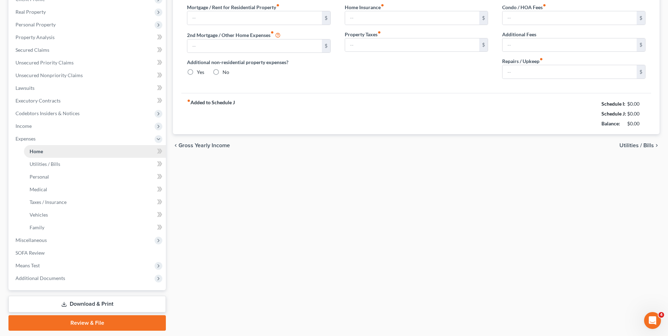
type input "0.00"
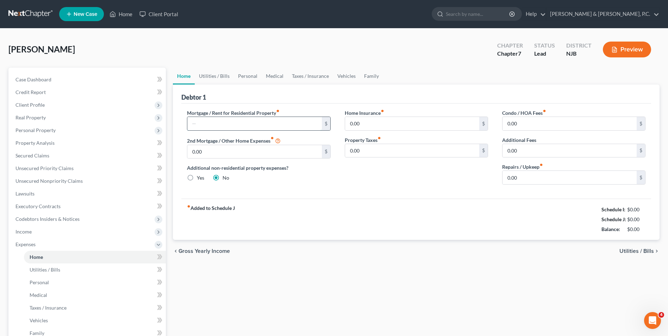
click at [234, 125] on input "text" at bounding box center [254, 123] width 134 height 13
type input "298"
click at [387, 126] on input "0.00" at bounding box center [412, 123] width 134 height 13
type input "10"
click at [539, 175] on input "0.00" at bounding box center [569, 177] width 134 height 13
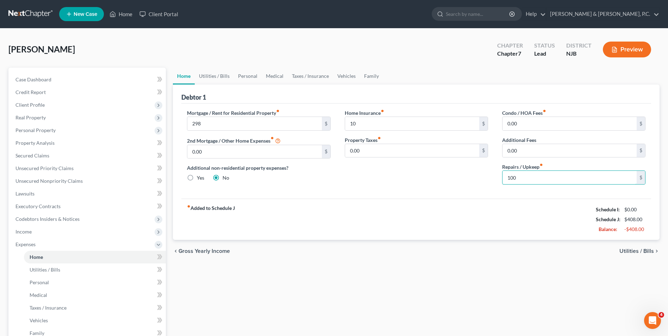
type input "100"
click at [582, 257] on div "chevron_left Gross Yearly Income Utilities / Bills chevron_right" at bounding box center [416, 251] width 487 height 23
click at [633, 307] on div "Home Utilities / Bills Personal Medical Taxes / Insurance Vehicles Family Debto…" at bounding box center [416, 252] width 494 height 369
click at [645, 251] on span "Utilities / Bills" at bounding box center [636, 251] width 35 height 6
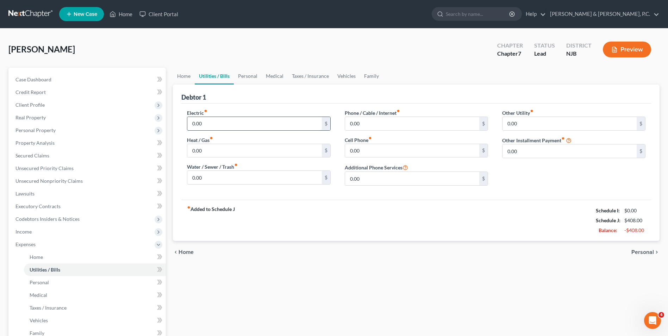
click at [245, 123] on input "0.00" at bounding box center [254, 123] width 134 height 13
type input "150"
drag, startPoint x: 411, startPoint y: 127, endPoint x: 419, endPoint y: 126, distance: 7.4
click at [411, 127] on input "0.00" at bounding box center [412, 123] width 134 height 13
type input "60"
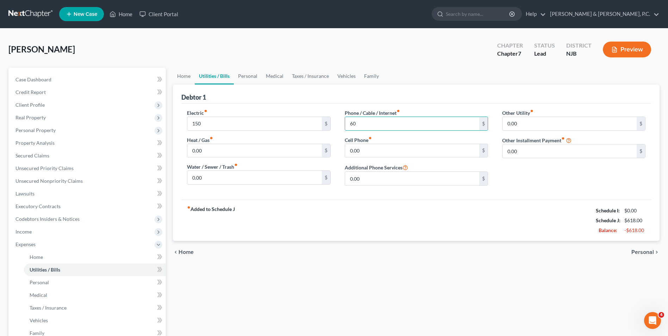
drag, startPoint x: 522, startPoint y: 232, endPoint x: 518, endPoint y: 228, distance: 6.3
click at [522, 233] on div "fiber_manual_record Added to Schedule J Schedule I: $0.00 Schedule J: $618.00 B…" at bounding box center [416, 220] width 470 height 41
click at [367, 153] on input "0.00" at bounding box center [412, 150] width 134 height 13
type input "280"
click at [641, 254] on span "Personal" at bounding box center [642, 252] width 23 height 6
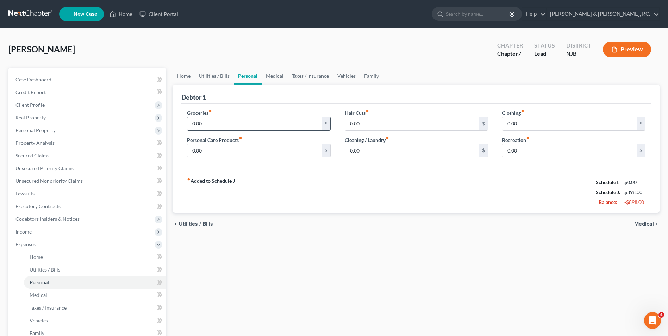
click at [227, 123] on input "0.00" at bounding box center [254, 123] width 134 height 13
type input "600"
click at [316, 155] on input "0.00" at bounding box center [254, 150] width 134 height 13
type input "200"
click at [412, 121] on input "0.00" at bounding box center [412, 123] width 134 height 13
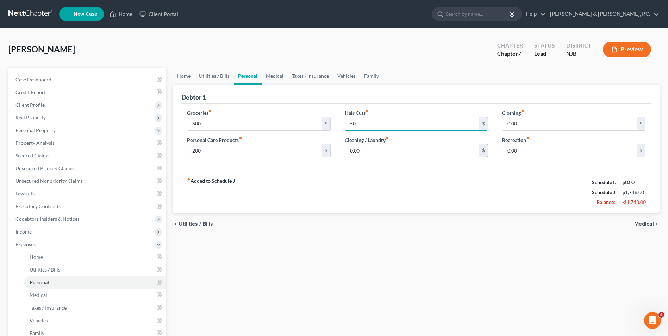
type input "50"
click at [357, 151] on input "0.00" at bounding box center [412, 150] width 134 height 13
type input "50"
click at [646, 223] on span "Medical" at bounding box center [644, 224] width 20 height 6
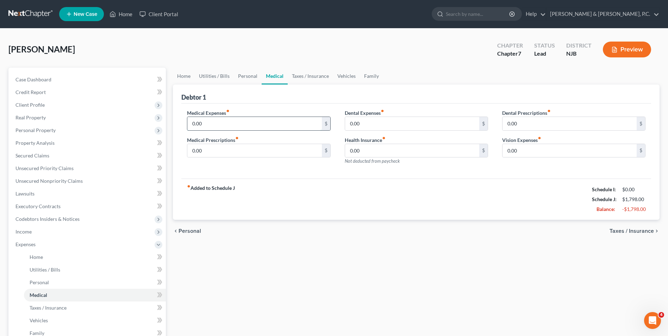
click at [218, 125] on input "0.00" at bounding box center [254, 123] width 134 height 13
type input "91"
click at [526, 151] on input "0.00" at bounding box center [569, 150] width 134 height 13
type input "25"
click at [644, 229] on span "Taxes / Insurance" at bounding box center [631, 231] width 44 height 6
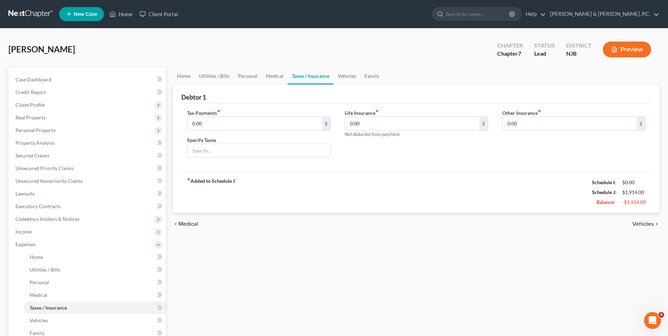
click at [187, 224] on span "Medical" at bounding box center [188, 224] width 20 height 6
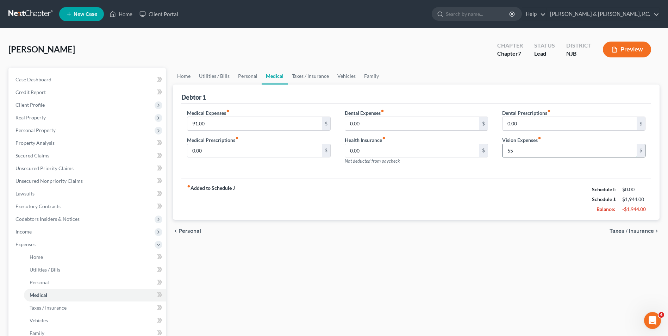
type input "5"
type input "60"
click at [199, 149] on input "0.00" at bounding box center [254, 150] width 134 height 13
type input "91"
click at [643, 230] on span "Taxes / Insurance" at bounding box center [631, 231] width 44 height 6
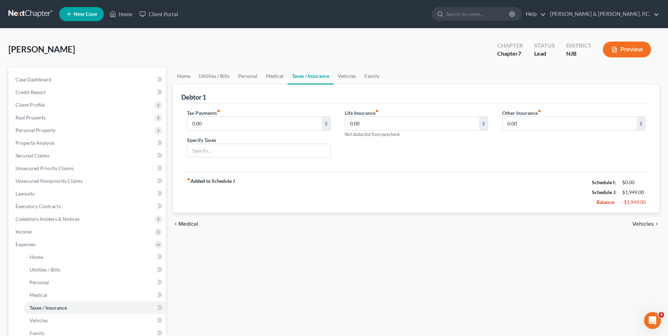
click at [645, 223] on span "Vehicles" at bounding box center [642, 224] width 21 height 6
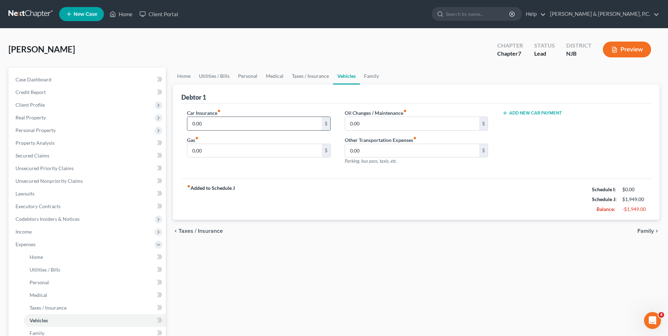
click at [211, 123] on input "0.00" at bounding box center [254, 123] width 134 height 13
type input "144"
click at [358, 125] on input "0.00" at bounding box center [412, 123] width 134 height 13
type input "100"
click at [258, 146] on input "0.00" at bounding box center [254, 150] width 134 height 13
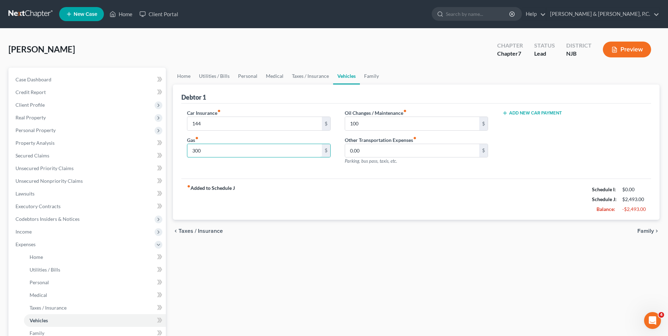
type input "300"
click at [640, 230] on span "Family" at bounding box center [645, 231] width 17 height 6
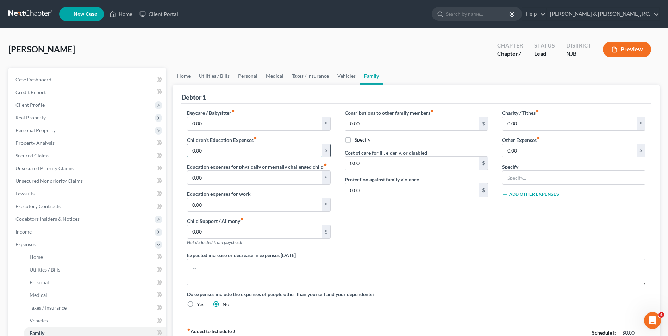
click at [250, 150] on input "0.00" at bounding box center [254, 150] width 134 height 13
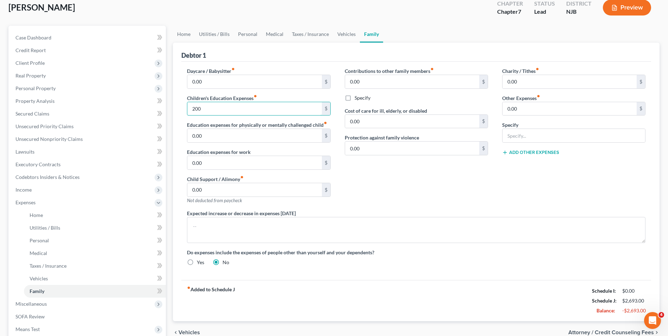
scroll to position [106, 0]
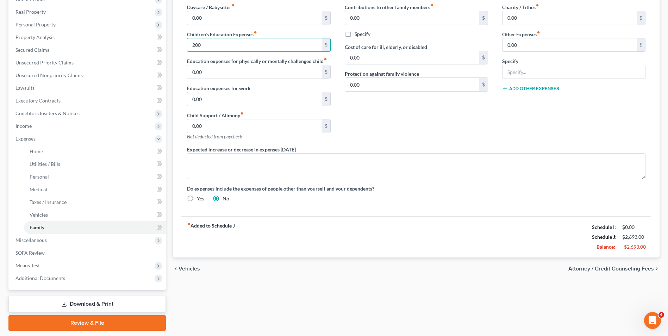
click at [630, 271] on span "Attorney / Credit Counseling Fees" at bounding box center [611, 269] width 86 height 6
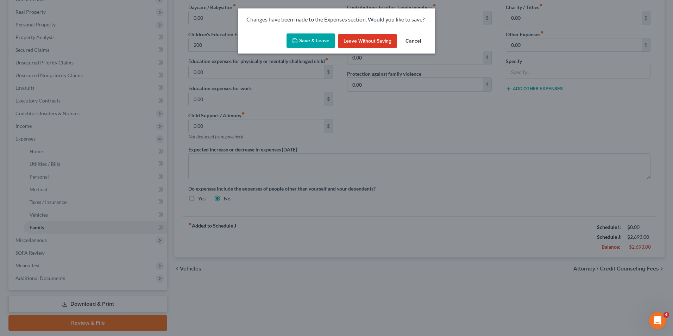
click at [305, 43] on button "Save & Leave" at bounding box center [311, 40] width 49 height 15
type input "200.00"
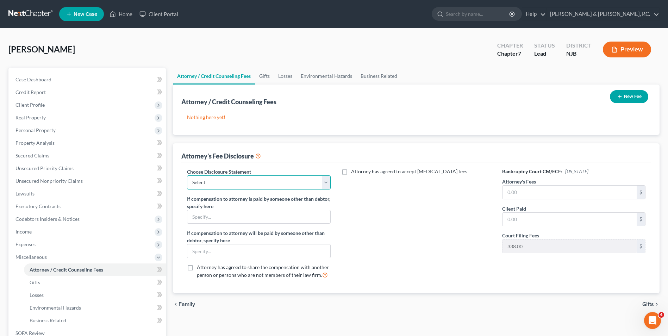
click at [330, 184] on select "Select Disclosure" at bounding box center [258, 182] width 143 height 14
select select "0"
click at [187, 175] on select "Select Disclosure" at bounding box center [258, 182] width 143 height 14
click at [623, 95] on button "New Fee" at bounding box center [629, 96] width 38 height 13
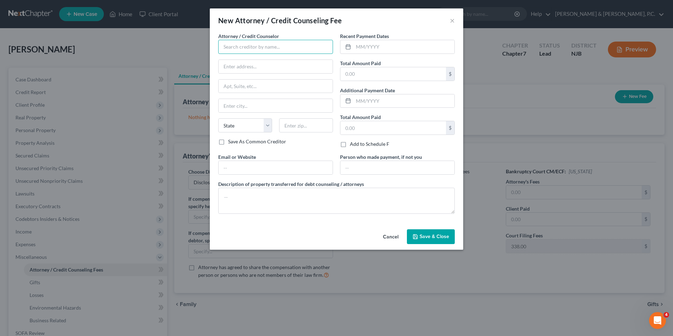
click at [259, 49] on input "text" at bounding box center [275, 47] width 115 height 14
type input "d"
type input "DECAF"
click at [404, 51] on input "text" at bounding box center [403, 46] width 101 height 13
type input "[DATE]"
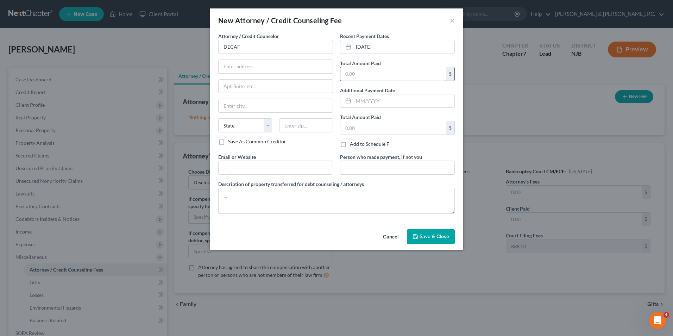
click at [378, 76] on input "text" at bounding box center [393, 73] width 106 height 13
type input "20"
click at [443, 234] on span "Save & Close" at bounding box center [435, 236] width 30 height 6
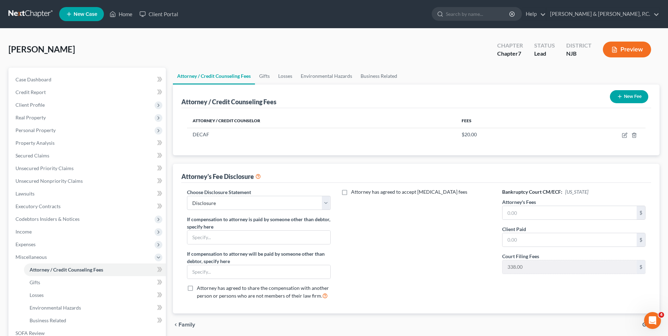
click at [619, 92] on button "New Fee" at bounding box center [629, 96] width 38 height 13
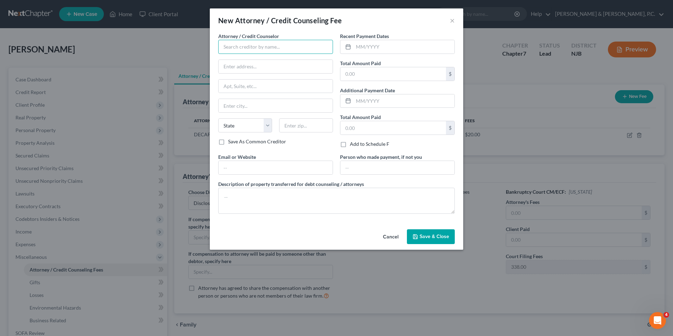
click at [237, 47] on input "text" at bounding box center [275, 47] width 115 height 14
type input "[PERSON_NAME], Esq."
type input "[PERSON_NAME] & [PERSON_NAME], P.C."
type input "[STREET_ADDRESS][PERSON_NAME]"
type input "Phillipsburg"
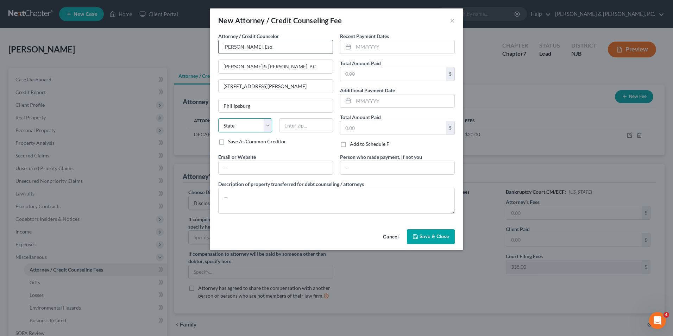
select select "33"
type input "08865"
click at [363, 48] on input "text" at bounding box center [403, 46] width 101 height 13
type input "[DATE]"
click at [386, 81] on div "Recent Payment Dates [DATE] Total Amount Paid $ Additional Payment Date Total A…" at bounding box center [398, 92] width 122 height 121
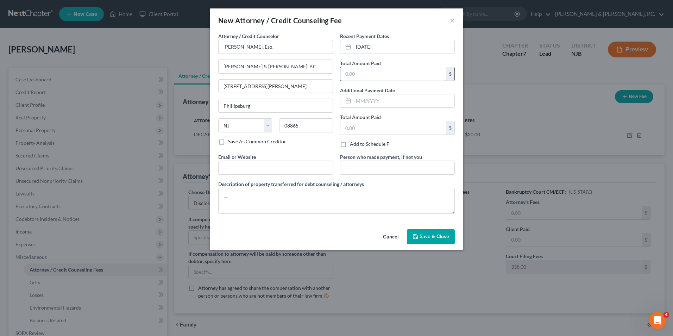
click at [390, 73] on input "text" at bounding box center [393, 73] width 106 height 13
type input "1,362"
click at [436, 240] on button "Save & Close" at bounding box center [431, 236] width 48 height 15
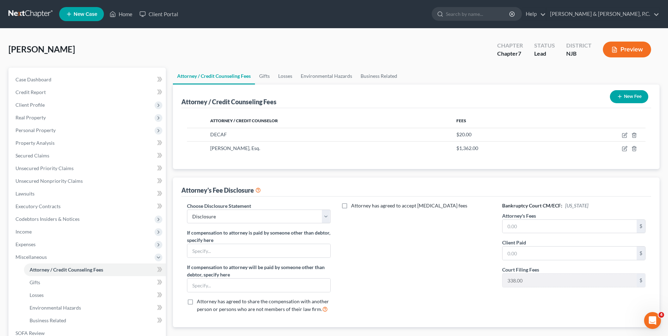
click at [513, 216] on label "Attorney's Fees" at bounding box center [519, 215] width 34 height 7
click at [513, 230] on input "text" at bounding box center [569, 226] width 134 height 13
type input "1,362"
click at [539, 253] on input "text" at bounding box center [569, 252] width 134 height 13
type input "1,362"
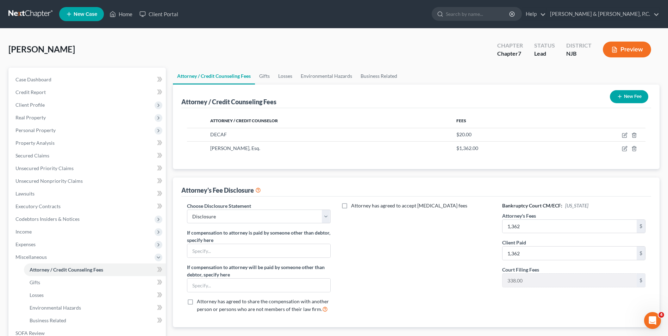
click at [438, 245] on div "Attorney has agreed to accept [MEDICAL_DATA] fees" at bounding box center [416, 260] width 157 height 117
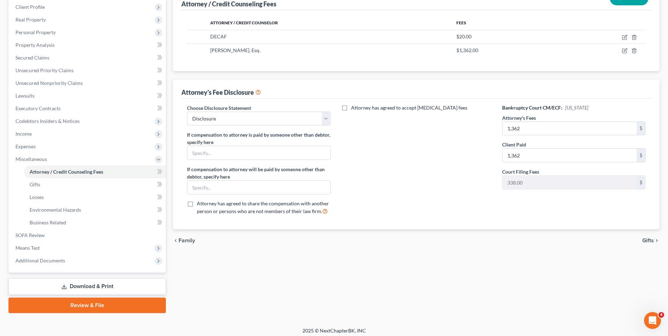
scroll to position [102, 0]
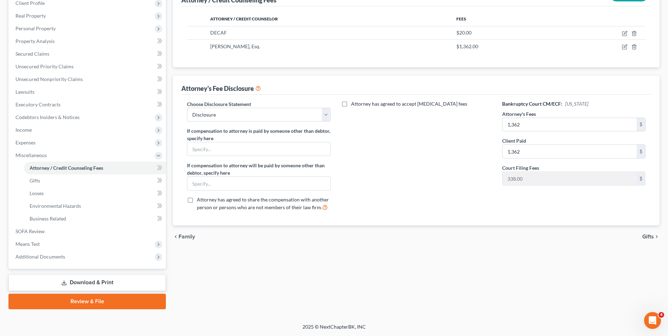
click at [651, 237] on span "Gifts" at bounding box center [648, 237] width 12 height 6
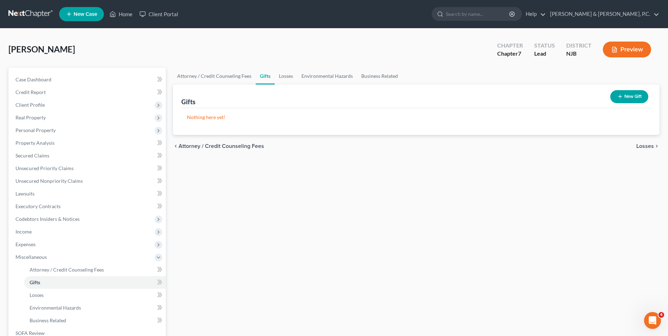
click at [641, 145] on span "Losses" at bounding box center [645, 146] width 18 height 6
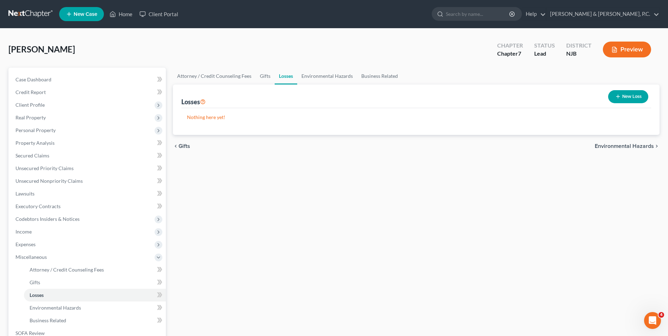
click at [601, 146] on span "Environmental Hazards" at bounding box center [624, 146] width 59 height 6
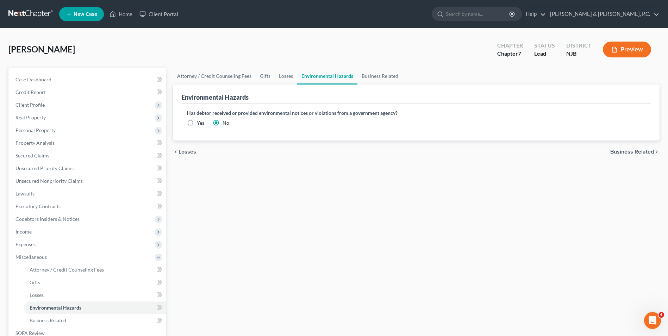
click at [630, 153] on span "Business Related" at bounding box center [632, 152] width 44 height 6
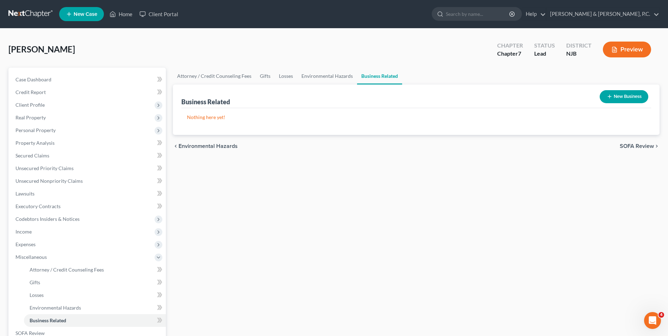
click at [635, 145] on span "SOFA Review" at bounding box center [637, 146] width 34 height 6
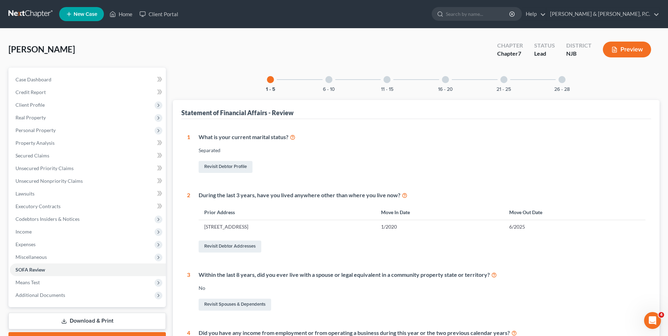
click at [632, 180] on div "1 What is your current marital status? [DEMOGRAPHIC_DATA] Revisit Debtor Profil…" at bounding box center [416, 280] width 458 height 295
click at [35, 101] on span "Client Profile" at bounding box center [88, 105] width 156 height 13
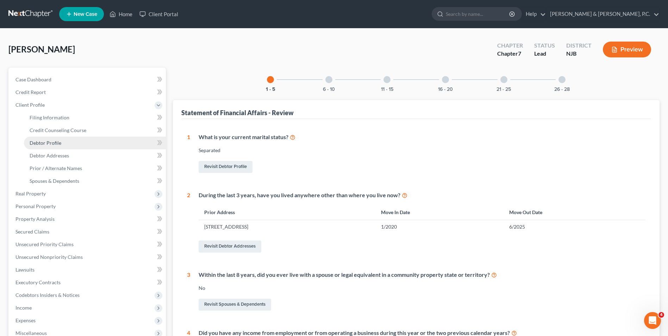
click at [53, 143] on span "Debtor Profile" at bounding box center [46, 143] width 32 height 6
select select "2"
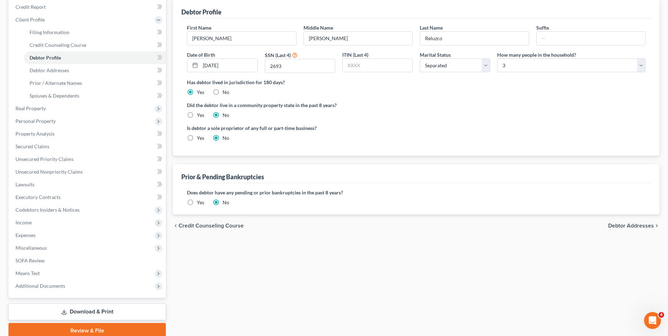
scroll to position [106, 0]
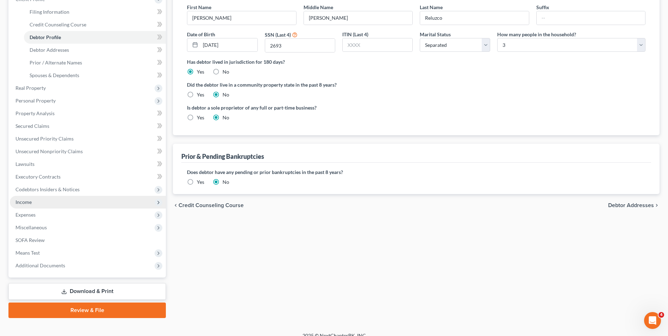
click at [34, 205] on span "Income" at bounding box center [88, 202] width 156 height 13
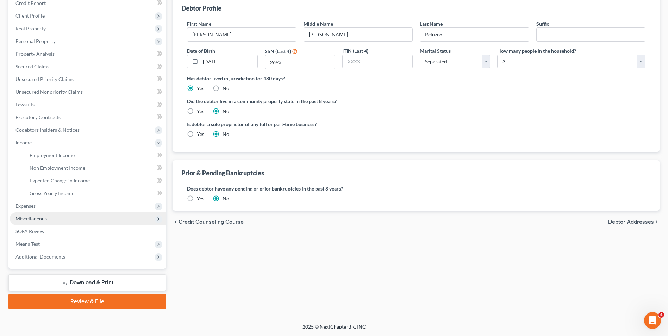
scroll to position [89, 0]
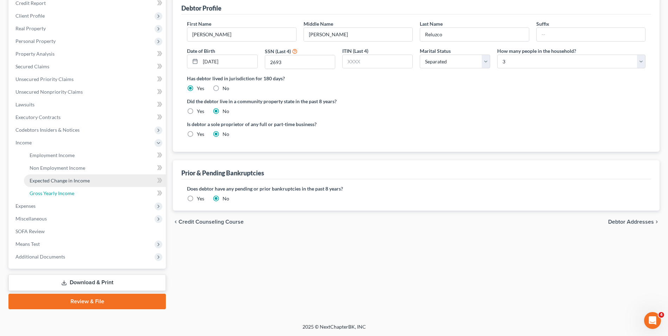
drag, startPoint x: 43, startPoint y: 191, endPoint x: 115, endPoint y: 176, distance: 74.5
click at [43, 191] on span "Gross Yearly Income" at bounding box center [52, 193] width 45 height 6
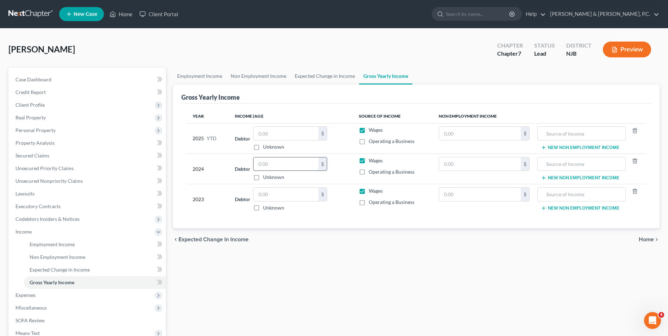
click at [267, 164] on input "text" at bounding box center [285, 163] width 65 height 13
drag, startPoint x: 290, startPoint y: 164, endPoint x: 275, endPoint y: 163, distance: 15.5
click at [275, 163] on input "147,308,298" at bounding box center [285, 163] width 65 height 13
type input "14,730"
click at [280, 197] on input "text" at bounding box center [285, 194] width 65 height 13
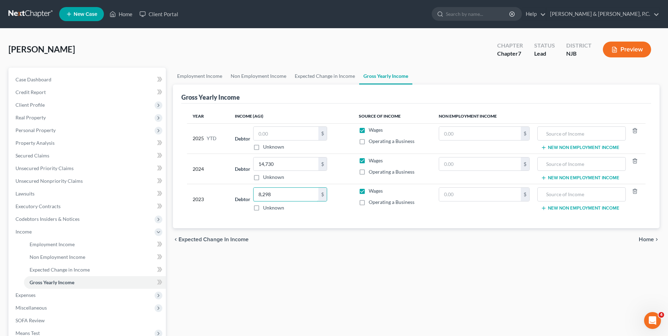
type input "8,298"
drag, startPoint x: 44, startPoint y: 129, endPoint x: 40, endPoint y: 131, distance: 4.8
click at [44, 129] on span "Personal Property" at bounding box center [35, 130] width 40 height 6
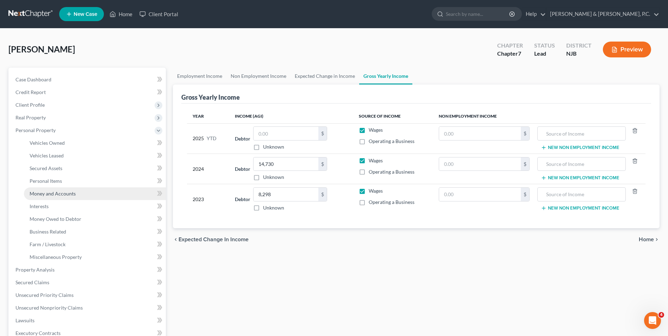
click at [59, 193] on span "Money and Accounts" at bounding box center [53, 193] width 46 height 6
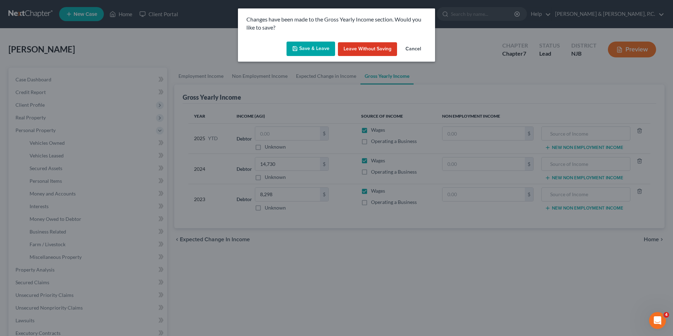
click at [318, 54] on button "Save & Leave" at bounding box center [311, 49] width 49 height 15
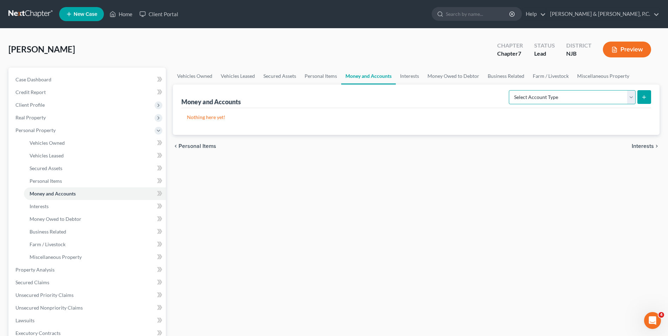
click at [600, 95] on select "Select Account Type Brokerage Cash on Hand Certificates of Deposit Checking Acc…" at bounding box center [572, 97] width 127 height 14
select select "checking"
click at [510, 90] on select "Select Account Type Brokerage Cash on Hand Certificates of Deposit Checking Acc…" at bounding box center [572, 97] width 127 height 14
click at [646, 98] on icon "submit" at bounding box center [644, 97] width 6 height 6
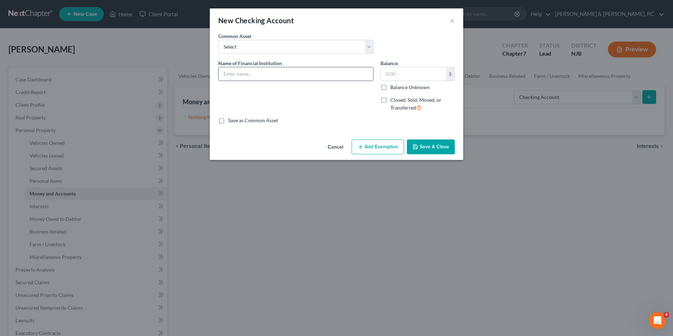
click at [257, 81] on div at bounding box center [295, 74] width 155 height 14
click at [255, 79] on input "text" at bounding box center [296, 73] width 155 height 13
click at [223, 73] on input "Chase (9725)" at bounding box center [296, 73] width 155 height 13
type input "JPMorgan Chase (9725)"
click at [419, 77] on input "text" at bounding box center [413, 73] width 65 height 13
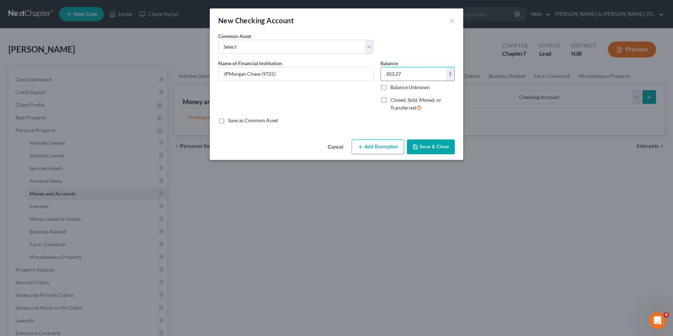
type input "303.27"
click at [382, 149] on button "Add Exemption" at bounding box center [378, 146] width 52 height 15
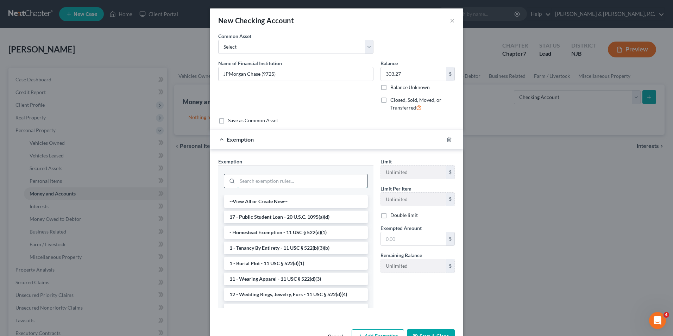
click at [294, 184] on input "search" at bounding box center [302, 180] width 130 height 13
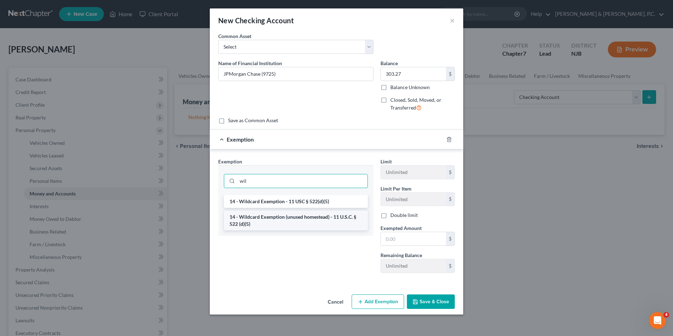
type input "wil"
click at [315, 221] on li "14 - Wildcard Exemption (unused homestead) - 11 U.S.C. § 522 (d)(5)" at bounding box center [296, 221] width 144 height 20
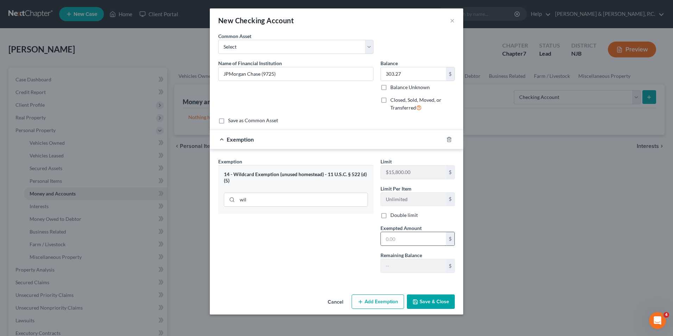
click at [425, 243] on input "text" at bounding box center [413, 238] width 65 height 13
type input "303.27"
click at [431, 301] on button "Save & Close" at bounding box center [431, 301] width 48 height 15
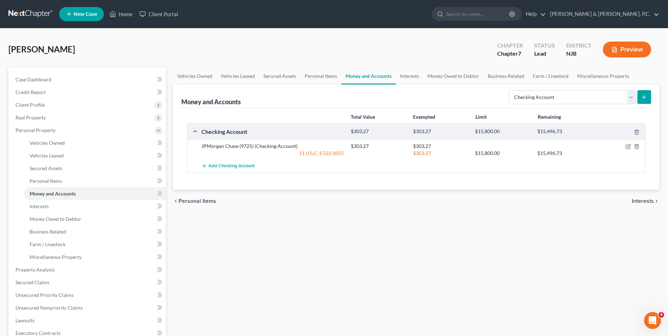
click at [612, 269] on div "Vehicles Owned Vehicles Leased Secured Assets Personal Items Money and Accounts…" at bounding box center [416, 271] width 494 height 407
drag, startPoint x: 37, startPoint y: 308, endPoint x: 62, endPoint y: 309, distance: 25.0
click at [38, 308] on span "Unsecured Nonpriority Claims" at bounding box center [48, 308] width 67 height 6
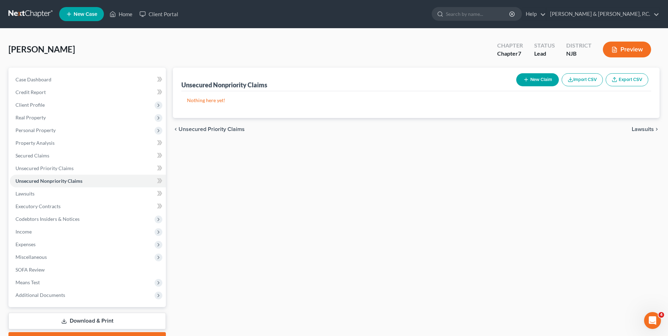
click at [539, 79] on button "New Claim" at bounding box center [537, 79] width 43 height 13
select select "0"
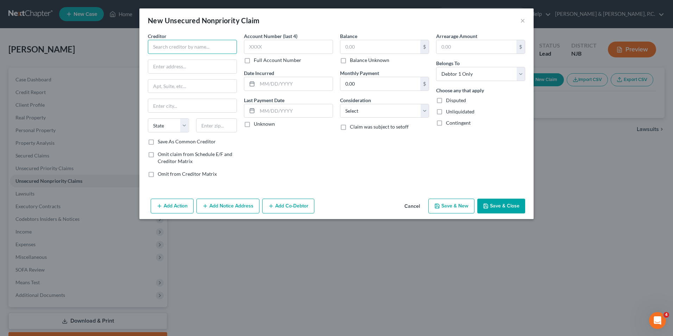
click at [202, 48] on input "text" at bounding box center [192, 47] width 89 height 14
type input "SAG-AFTRA"
click at [158, 143] on label "Save As Common Creditor" at bounding box center [187, 141] width 58 height 7
click at [161, 143] on input "Save As Common Creditor" at bounding box center [163, 140] width 5 height 5
checkbox input "true"
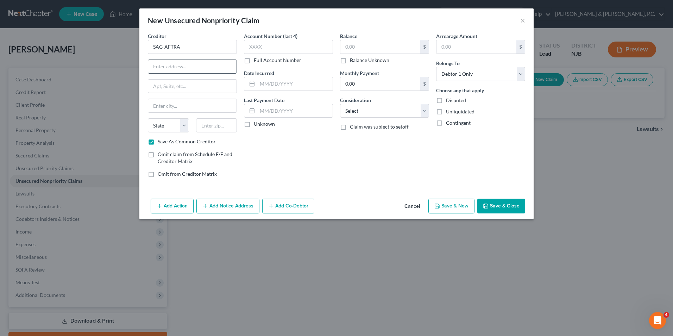
click at [176, 69] on input "text" at bounding box center [192, 66] width 88 height 13
click at [633, 151] on div "New Unsecured Nonpriority Claim × Creditor * SAG-AFTRA State [US_STATE] AK AR A…" at bounding box center [336, 168] width 673 height 336
click at [274, 47] on input "text" at bounding box center [288, 47] width 89 height 14
click at [254, 62] on label "Full Account Number" at bounding box center [278, 60] width 48 height 7
click at [257, 61] on input "Full Account Number" at bounding box center [259, 59] width 5 height 5
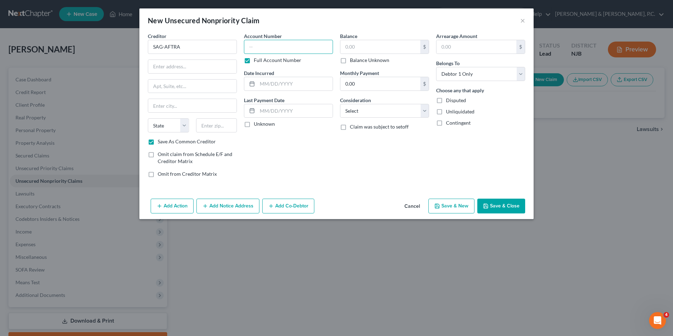
click at [264, 47] on input "text" at bounding box center [288, 47] width 89 height 14
type input "11584055"
click at [380, 45] on input "text" at bounding box center [380, 46] width 80 height 13
type input "985.61"
click at [393, 113] on select "Select Cable / Satellite Services Collection Agency Credit Card Debt Debt Couns…" at bounding box center [384, 111] width 89 height 14
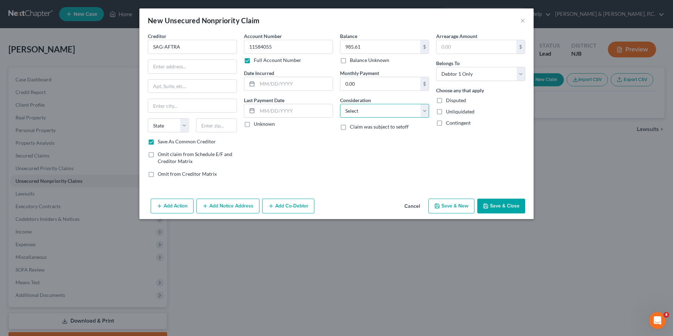
select select "14"
click at [340, 104] on select "Select Cable / Satellite Services Collection Agency Credit Card Debt Debt Couns…" at bounding box center [384, 111] width 89 height 14
click at [354, 136] on input "text" at bounding box center [384, 137] width 88 height 13
type input "union dues"
drag, startPoint x: 200, startPoint y: 45, endPoint x: 134, endPoint y: 45, distance: 66.2
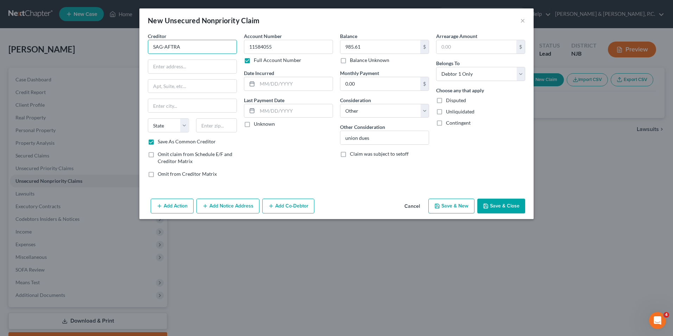
click at [134, 45] on div "New Unsecured Nonpriority Claim × Creditor * SAG-AFTRA State [US_STATE] AK AR A…" at bounding box center [336, 168] width 673 height 336
click at [189, 68] on input "text" at bounding box center [192, 66] width 88 height 13
paste input "[STREET_ADDRESS][US_STATE][US_STATE]"
type input "[STREET_ADDRESS][US_STATE][US_STATE]"
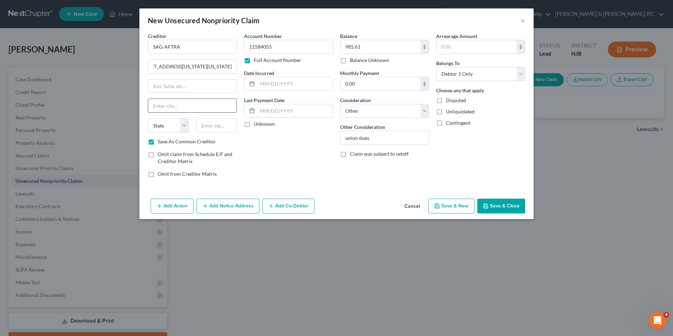
scroll to position [0, 0]
click at [186, 108] on input "text" at bounding box center [192, 105] width 88 height 13
type input "[US_STATE]"
drag, startPoint x: 189, startPoint y: 66, endPoint x: 196, endPoint y: 66, distance: 7.4
click at [196, 66] on input "[STREET_ADDRESS][US_STATE][US_STATE]" at bounding box center [192, 66] width 88 height 13
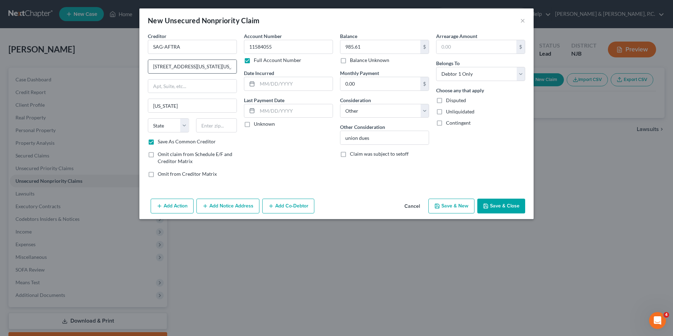
click at [193, 75] on div "Creditor * SAG-AFTRA [STREET_ADDRESS][US_STATE][US_STATE] [US_STATE][GEOGRAPHIC…" at bounding box center [192, 85] width 89 height 106
drag, startPoint x: 189, startPoint y: 66, endPoint x: 211, endPoint y: 65, distance: 22.2
click at [211, 65] on input "[STREET_ADDRESS][US_STATE][US_STATE]" at bounding box center [192, 66] width 88 height 13
click at [193, 89] on input "text" at bounding box center [192, 86] width 88 height 13
paste input "5th Floor"
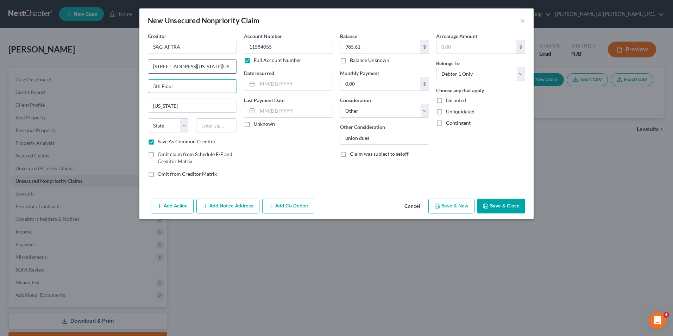
type input "5th Floor"
drag, startPoint x: 187, startPoint y: 67, endPoint x: 217, endPoint y: 68, distance: 29.2
click at [217, 68] on input "[STREET_ADDRESS][US_STATE][US_STATE]" at bounding box center [192, 66] width 88 height 13
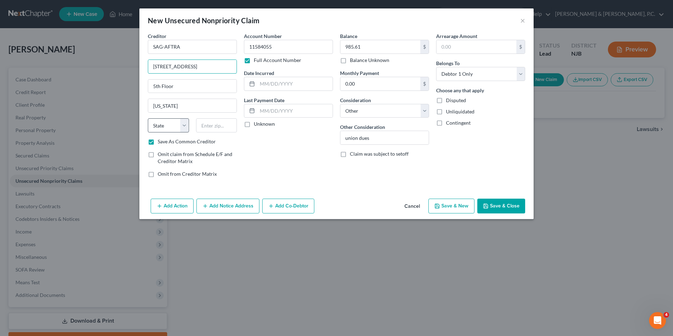
type input "[STREET_ADDRESS]"
click at [183, 127] on select "State [US_STATE] AK AR AZ CA CO CT DE DC [GEOGRAPHIC_DATA] [GEOGRAPHIC_DATA] GU…" at bounding box center [168, 125] width 41 height 14
select select "35"
click at [148, 118] on select "State [US_STATE] AK AR AZ CA CO CT DE DC [GEOGRAPHIC_DATA] [GEOGRAPHIC_DATA] GU…" at bounding box center [168, 125] width 41 height 14
drag, startPoint x: 207, startPoint y: 67, endPoint x: 189, endPoint y: 67, distance: 18.7
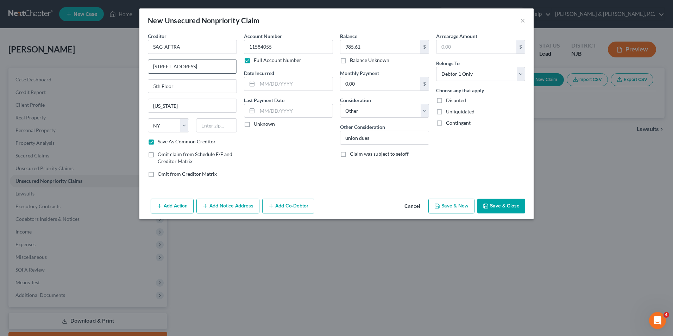
click at [189, 67] on input "[STREET_ADDRESS]" at bounding box center [192, 66] width 88 height 13
type input "1900 [GEOGRAPHIC_DATA]"
click at [215, 128] on input "text" at bounding box center [216, 125] width 41 height 14
paste input "10023"
type input "10023"
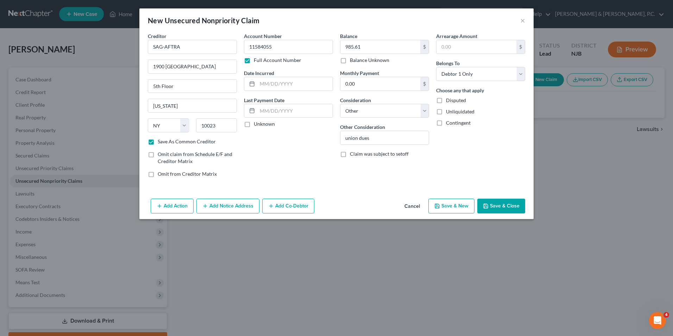
click at [511, 205] on button "Save & Close" at bounding box center [501, 206] width 48 height 15
checkbox input "false"
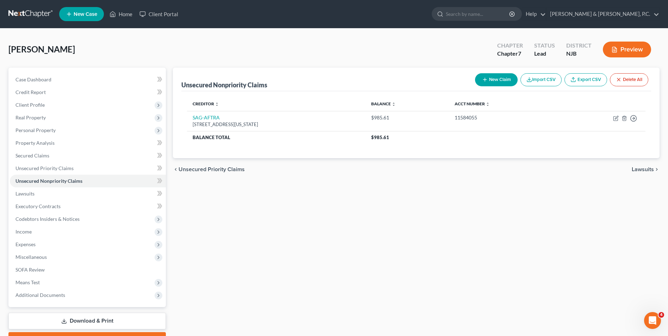
click at [494, 81] on button "New Claim" at bounding box center [496, 79] width 43 height 13
select select "0"
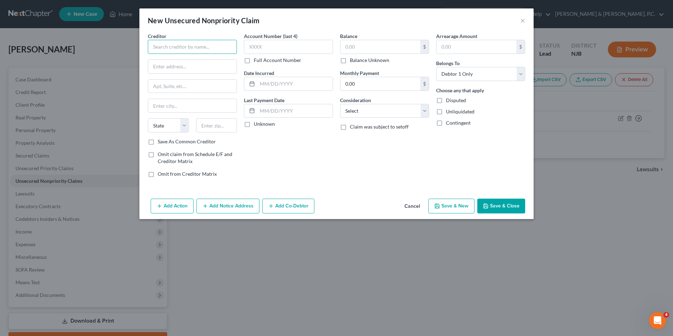
click at [194, 50] on input "text" at bounding box center [192, 47] width 89 height 14
type input "D"
type input "[PERSON_NAME] DPM"
type input "[STREET_ADDRESS]"
type input "Phillipsburg"
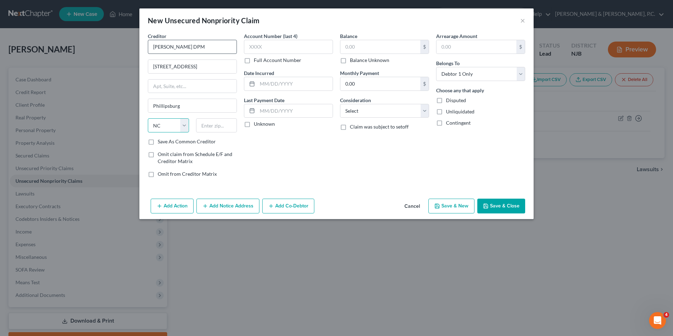
select select "33"
click at [218, 130] on input "text" at bounding box center [216, 125] width 41 height 14
type input "08865"
click at [302, 46] on input "text" at bounding box center [288, 47] width 89 height 14
click at [254, 63] on label "Full Account Number" at bounding box center [278, 60] width 48 height 7
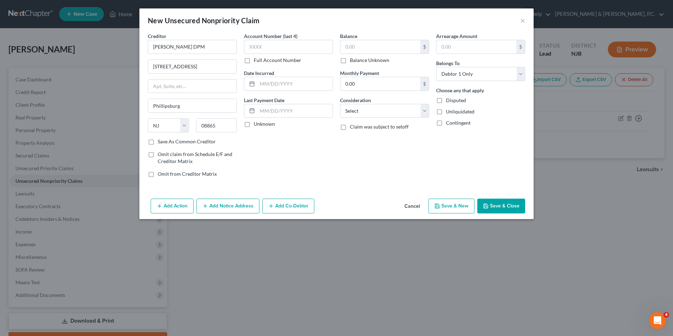
click at [257, 61] on input "Full Account Number" at bounding box center [259, 59] width 5 height 5
click at [265, 45] on input "text" at bounding box center [288, 47] width 89 height 14
type input "5405949"
click at [395, 50] on input "text" at bounding box center [380, 46] width 80 height 13
type input "1,085"
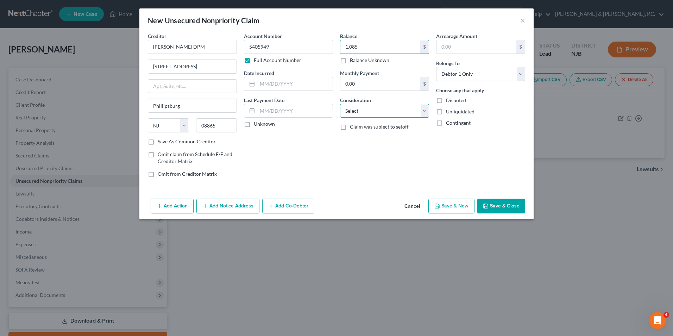
click at [400, 112] on select "Select Cable / Satellite Services Collection Agency Credit Card Debt Debt Couns…" at bounding box center [384, 111] width 89 height 14
select select "9"
click at [340, 104] on select "Select Cable / Satellite Services Collection Agency Credit Card Debt Debt Couns…" at bounding box center [384, 111] width 89 height 14
click at [506, 209] on button "Save & Close" at bounding box center [501, 206] width 48 height 15
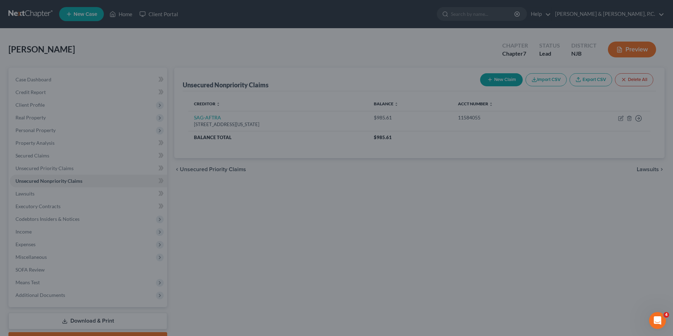
type input "1,085.00"
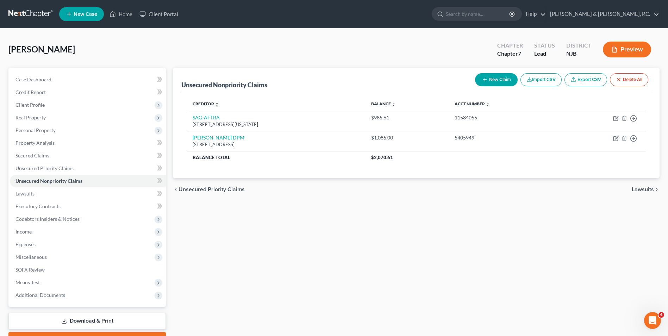
click at [489, 83] on button "New Claim" at bounding box center [496, 79] width 43 height 13
select select "0"
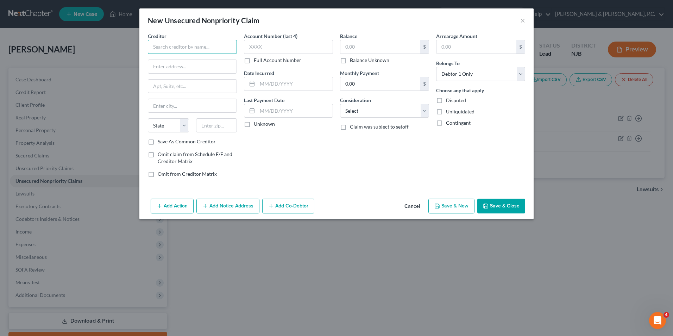
click at [183, 49] on input "text" at bounding box center [192, 47] width 89 height 14
type input "NJ E-Z Pass"
type input "PO BOx 4971"
drag, startPoint x: 181, startPoint y: 110, endPoint x: 98, endPoint y: 110, distance: 83.4
click at [98, 110] on div "New Unsecured Nonpriority Claim × Creditor * [GEOGRAPHIC_DATA] E-Z Pass PO BOx …" at bounding box center [336, 168] width 673 height 336
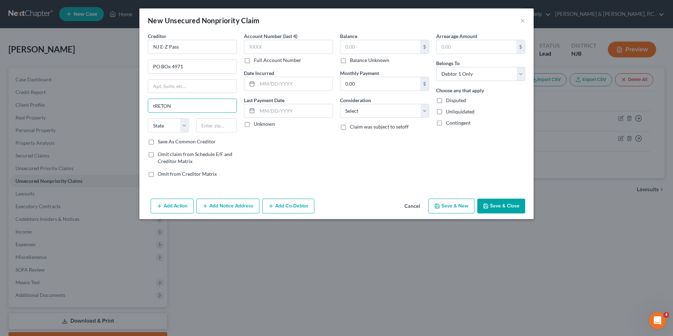
type input "t"
type input "[GEOGRAPHIC_DATA]"
select select "33"
type input "08650"
click at [166, 66] on input "PO BOx 4971" at bounding box center [192, 66] width 88 height 13
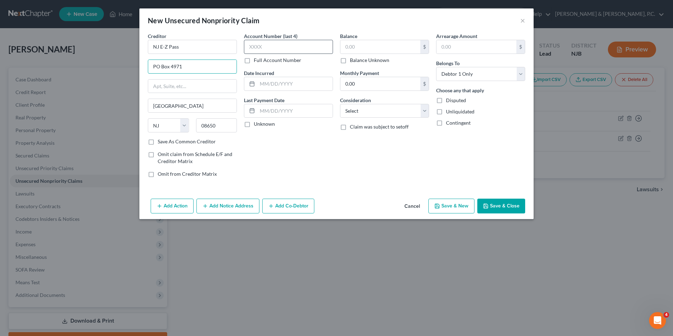
type input "PO Box 4971"
click at [281, 49] on input "text" at bounding box center [288, 47] width 89 height 14
type input "4435"
click at [368, 46] on input "text" at bounding box center [380, 46] width 80 height 13
type input "9"
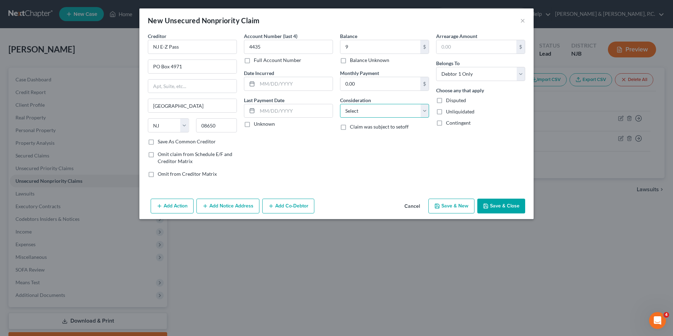
click at [381, 115] on select "Select Cable / Satellite Services Collection Agency Credit Card Debt Debt Couns…" at bounding box center [384, 111] width 89 height 14
select select "14"
click at [340, 104] on select "Select Cable / Satellite Services Collection Agency Credit Card Debt Debt Couns…" at bounding box center [384, 111] width 89 height 14
click at [362, 139] on input "text" at bounding box center [384, 137] width 88 height 13
type input "tolls"
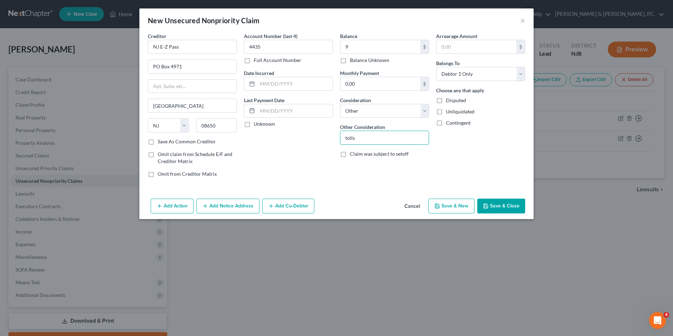
click at [499, 203] on button "Save & Close" at bounding box center [501, 206] width 48 height 15
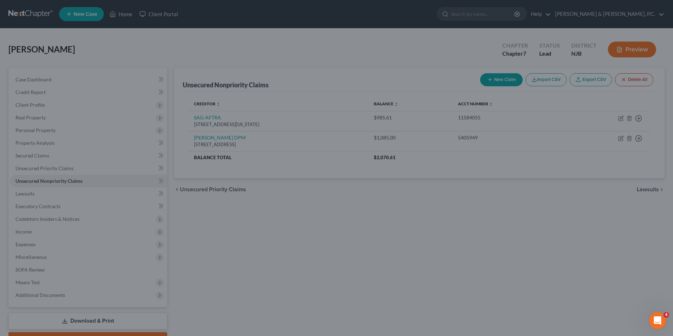
type input "9.00"
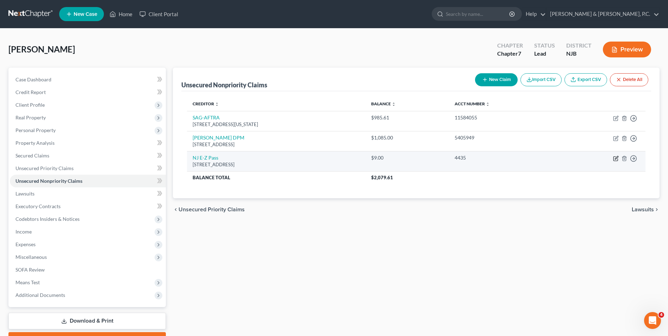
click at [615, 157] on icon "button" at bounding box center [615, 159] width 4 height 4
select select "33"
select select "14"
select select "0"
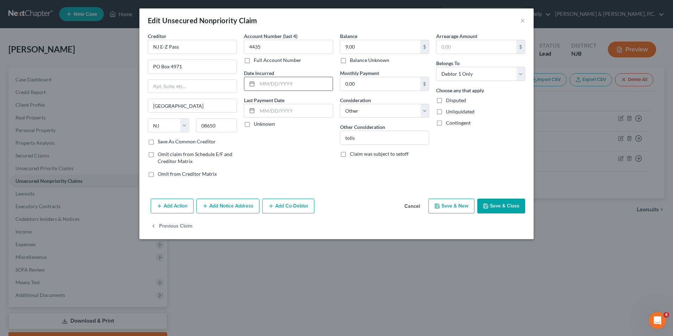
click at [265, 87] on input "text" at bounding box center [294, 83] width 75 height 13
drag, startPoint x: 151, startPoint y: 142, endPoint x: 237, endPoint y: 163, distance: 88.9
click at [158, 142] on label "Save As Common Creditor" at bounding box center [187, 141] width 58 height 7
click at [161, 142] on input "Save As Common Creditor" at bounding box center [163, 140] width 5 height 5
click at [464, 209] on button "Save & New" at bounding box center [451, 206] width 46 height 15
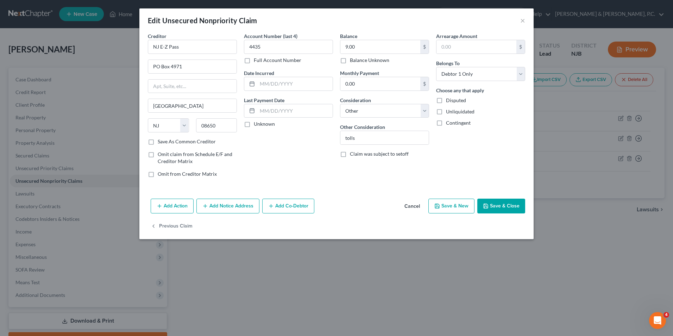
checkbox input "false"
select select "0"
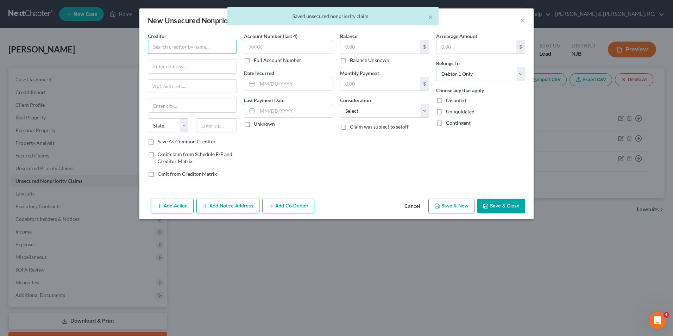
click at [170, 42] on input "text" at bounding box center [192, 47] width 89 height 14
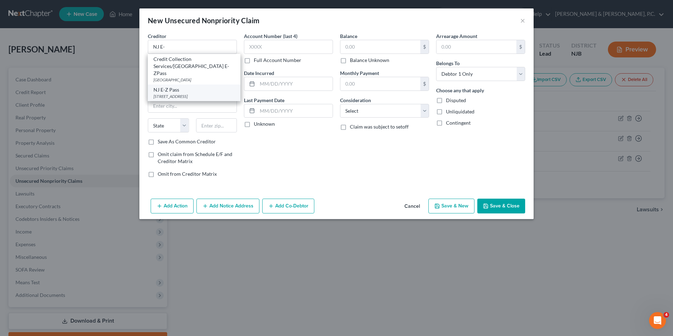
click at [170, 93] on div "[STREET_ADDRESS]" at bounding box center [193, 96] width 81 height 6
type input "NJ E-Z Pass"
type input "PO Box 4971"
type input "[GEOGRAPHIC_DATA]"
select select "33"
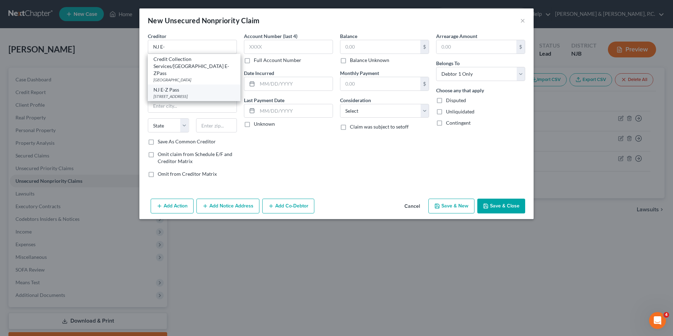
type input "08650"
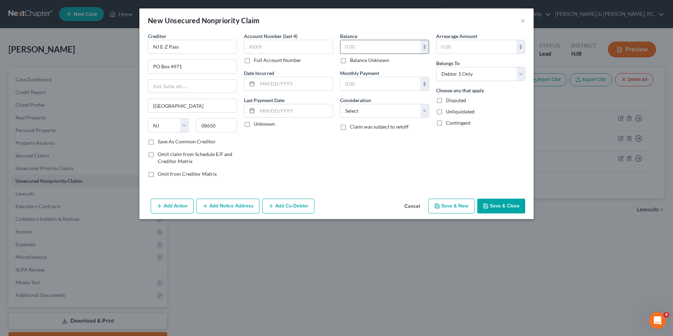
click at [404, 47] on input "text" at bounding box center [380, 46] width 80 height 13
type input "8"
click at [286, 46] on input "text" at bounding box center [288, 47] width 89 height 14
type input "4435"
click at [367, 112] on select "Select Cable / Satellite Services Collection Agency Credit Card Debt Debt Couns…" at bounding box center [384, 111] width 89 height 14
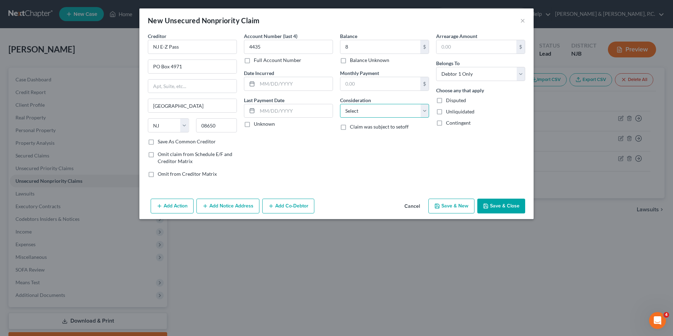
select select "14"
click at [340, 104] on select "Select Cable / Satellite Services Collection Agency Credit Card Debt Debt Couns…" at bounding box center [384, 111] width 89 height 14
click at [376, 137] on input "text" at bounding box center [384, 137] width 88 height 13
type input "tolls"
type input "0.00"
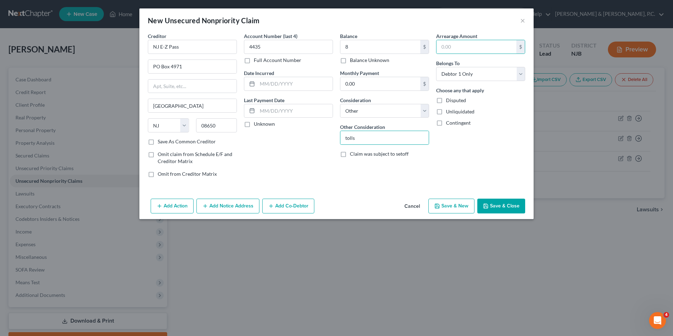
click at [450, 206] on button "Save & New" at bounding box center [451, 206] width 46 height 15
select select "0"
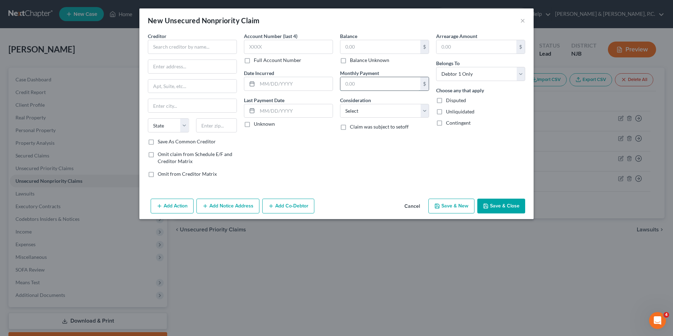
click at [372, 83] on input "text" at bounding box center [380, 83] width 80 height 13
click at [371, 53] on div "$" at bounding box center [384, 47] width 89 height 14
click at [367, 37] on div "Balance $ Balance Unknown Balance Undetermined $ Balance Unknown" at bounding box center [384, 47] width 89 height 31
click at [362, 47] on input "text" at bounding box center [380, 46] width 80 height 13
type input "3"
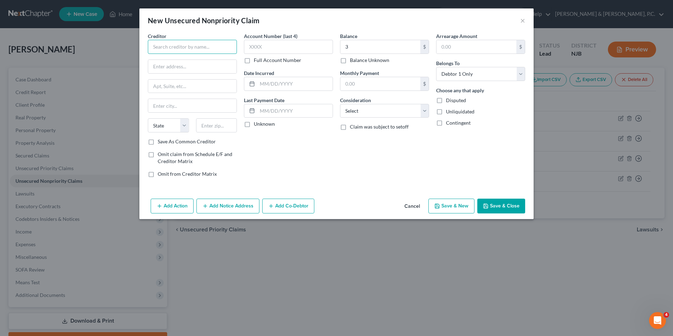
click at [168, 50] on input "text" at bounding box center [192, 47] width 89 height 14
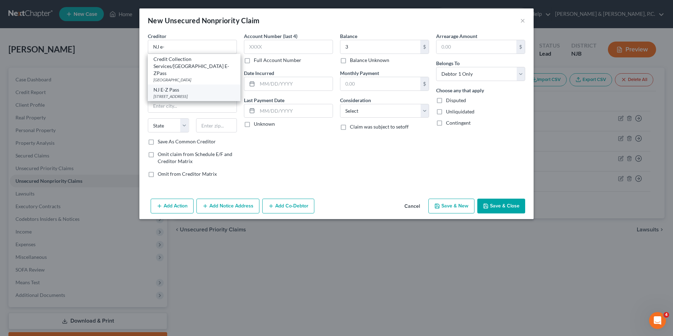
click at [210, 93] on div "[STREET_ADDRESS]" at bounding box center [193, 96] width 81 height 6
type input "NJ E-Z Pass"
type input "PO Box 4971"
type input "[GEOGRAPHIC_DATA]"
select select "33"
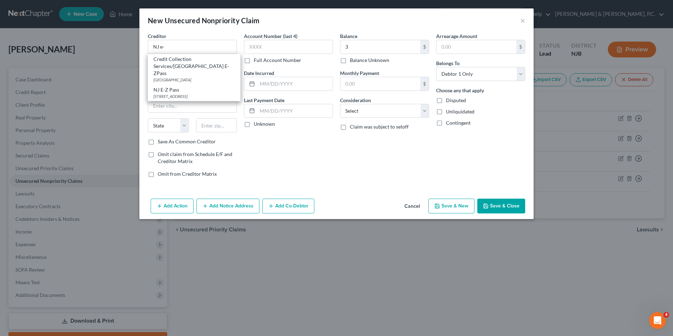
type input "08650"
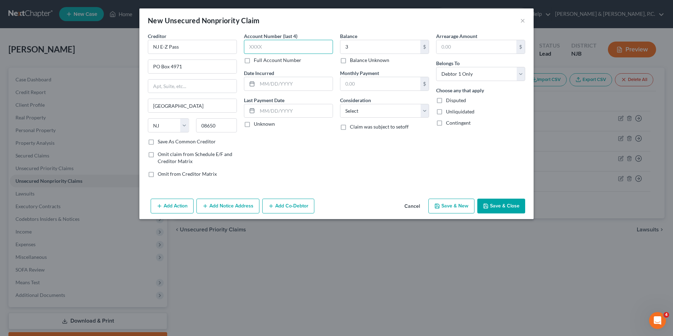
click at [264, 49] on input "text" at bounding box center [288, 47] width 89 height 14
type input "4435"
click at [389, 111] on select "Select Cable / Satellite Services Collection Agency Credit Card Debt Debt Couns…" at bounding box center [384, 111] width 89 height 14
select select "14"
click at [340, 104] on select "Select Cable / Satellite Services Collection Agency Credit Card Debt Debt Couns…" at bounding box center [384, 111] width 89 height 14
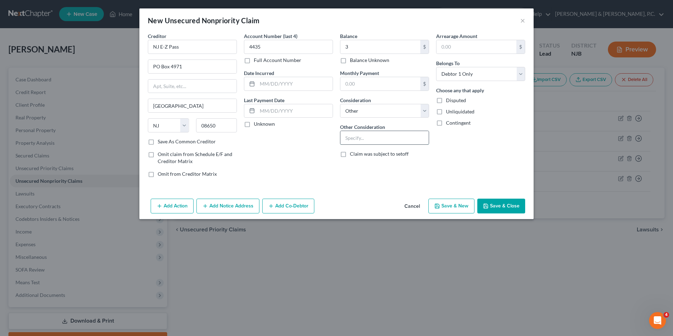
click at [354, 138] on input "text" at bounding box center [384, 137] width 88 height 13
type input "tolls"
type input "0.00"
click at [451, 207] on button "Save & New" at bounding box center [451, 206] width 46 height 15
select select "0"
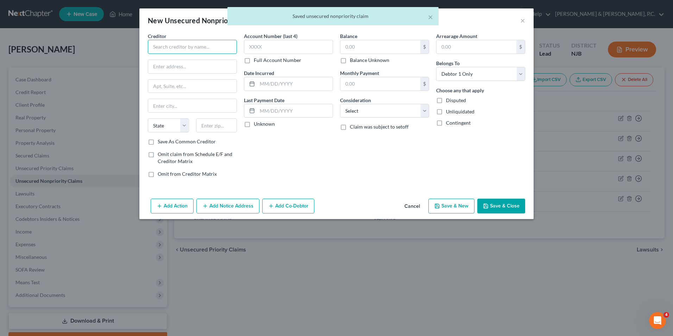
click at [209, 45] on input "text" at bounding box center [192, 47] width 89 height 14
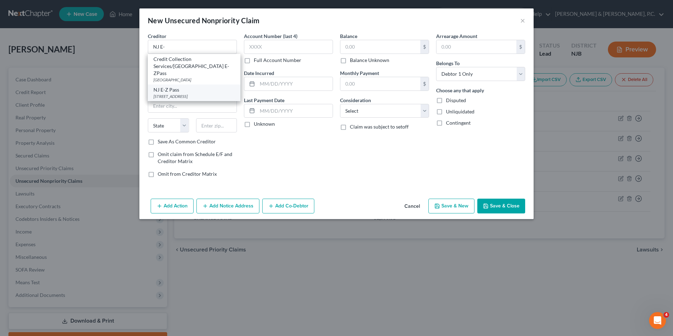
click at [190, 86] on div "NJ E-Z Pass" at bounding box center [193, 89] width 81 height 7
type input "NJ E-Z Pass"
type input "PO Box 4971"
type input "[GEOGRAPHIC_DATA]"
select select "33"
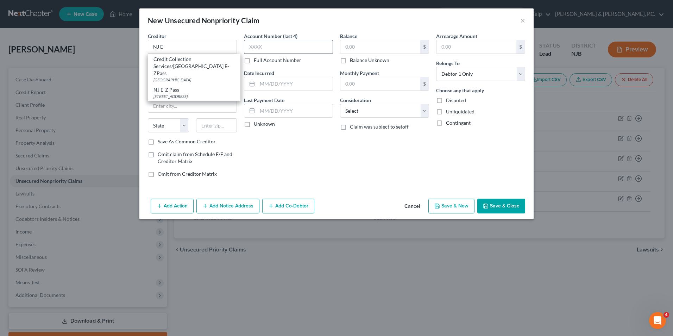
type input "08650"
click at [261, 49] on input "text" at bounding box center [288, 47] width 89 height 14
type input "4435"
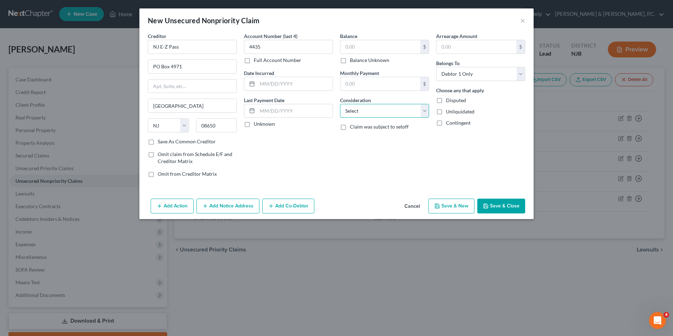
click at [371, 113] on select "Select Cable / Satellite Services Collection Agency Credit Card Debt Debt Couns…" at bounding box center [384, 111] width 89 height 14
select select "14"
click at [340, 104] on select "Select Cable / Satellite Services Collection Agency Credit Card Debt Debt Couns…" at bounding box center [384, 111] width 89 height 14
click at [369, 140] on input "text" at bounding box center [384, 137] width 88 height 13
type input "tolls"
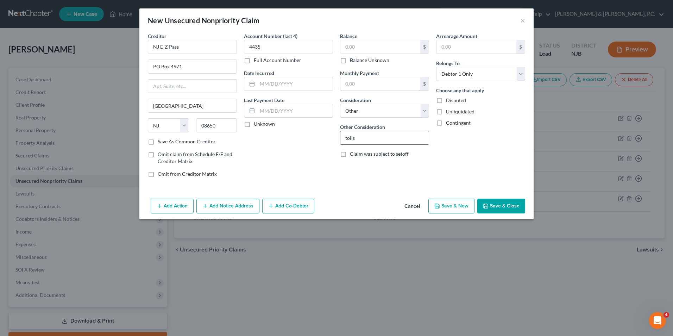
type input "0.00"
click at [374, 46] on input "text" at bounding box center [380, 46] width 80 height 13
type input "11"
click at [449, 204] on button "Save & New" at bounding box center [451, 206] width 46 height 15
select select "0"
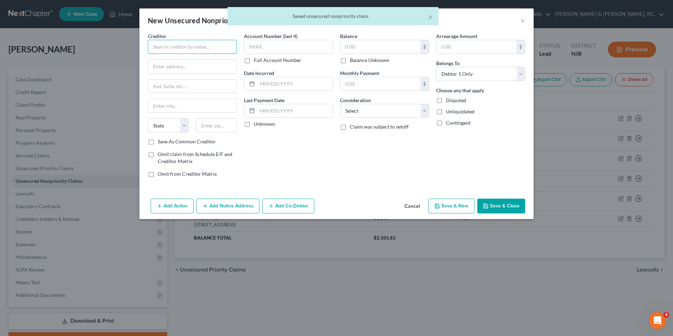
click at [183, 49] on input "text" at bounding box center [192, 47] width 89 height 14
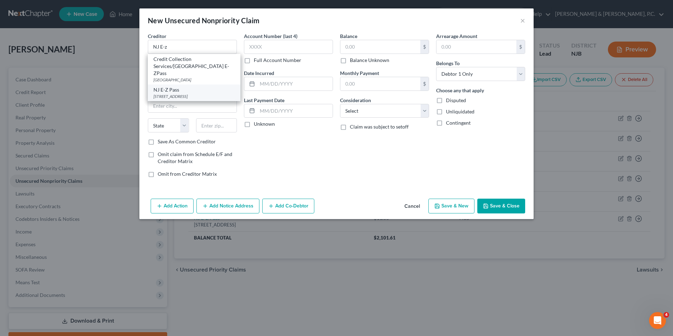
click at [184, 93] on div "NJ E-Z [GEOGRAPHIC_DATA][STREET_ADDRESS]" at bounding box center [194, 92] width 93 height 17
type input "NJ E-Z Pass"
type input "PO Box 4971"
type input "[GEOGRAPHIC_DATA]"
select select "33"
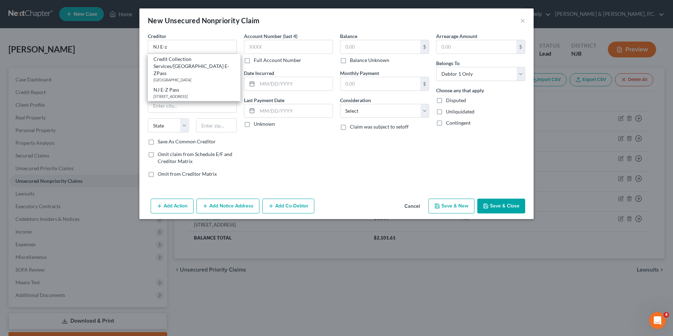
type input "08650"
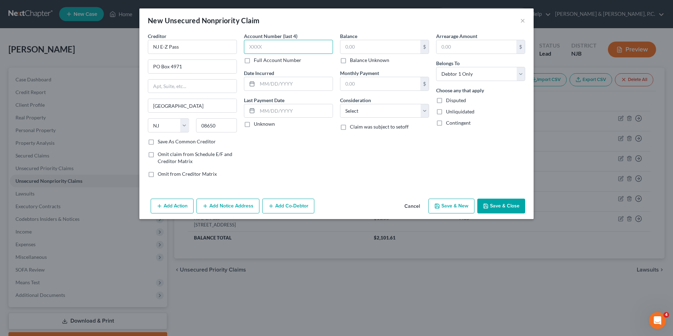
click at [280, 48] on input "text" at bounding box center [288, 47] width 89 height 14
click at [364, 45] on input "text" at bounding box center [380, 46] width 80 height 13
type input "66"
click at [289, 45] on input "text" at bounding box center [288, 47] width 89 height 14
type input "MSP7"
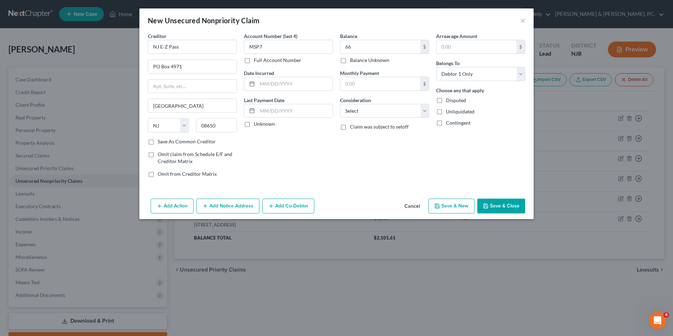
click at [254, 61] on label "Full Account Number" at bounding box center [278, 60] width 48 height 7
click at [257, 61] on input "Full Account Number" at bounding box center [259, 59] width 5 height 5
click at [269, 49] on input "MSP7" at bounding box center [288, 47] width 89 height 14
type input "MSP7804"
click at [358, 111] on select "Select Cable / Satellite Services Collection Agency Credit Card Debt Debt Couns…" at bounding box center [384, 111] width 89 height 14
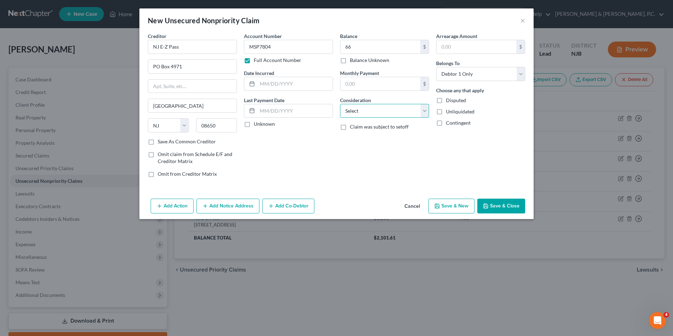
select select "14"
click at [340, 104] on select "Select Cable / Satellite Services Collection Agency Credit Card Debt Debt Couns…" at bounding box center [384, 111] width 89 height 14
click at [378, 134] on input "text" at bounding box center [384, 137] width 88 height 13
type input "tolls"
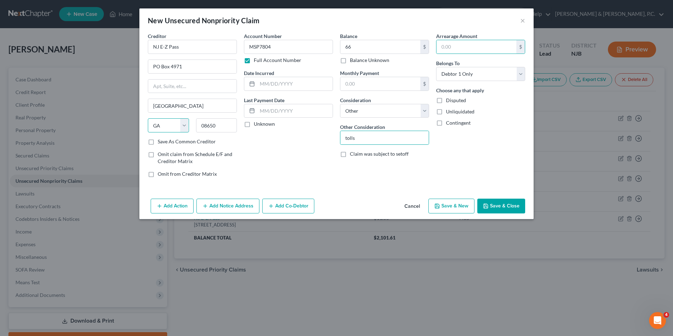
click at [163, 129] on select "State [US_STATE] AK AR AZ CA CO CT DE DC [GEOGRAPHIC_DATA] [GEOGRAPHIC_DATA] GU…" at bounding box center [168, 125] width 41 height 14
select select "33"
click at [148, 118] on select "State [US_STATE] AK AR AZ CA CO CT DE DC [GEOGRAPHIC_DATA] [GEOGRAPHIC_DATA] GU…" at bounding box center [168, 125] width 41 height 14
click at [493, 208] on button "Save & Close" at bounding box center [501, 206] width 48 height 15
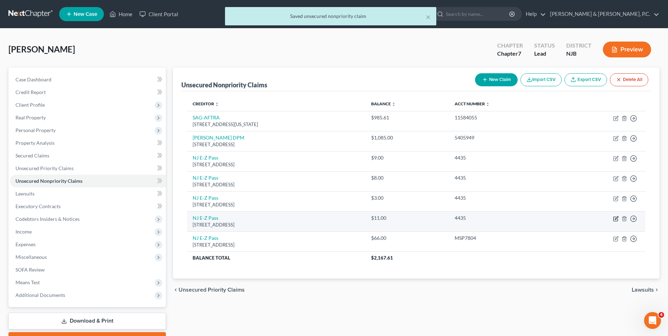
click at [616, 220] on icon "button" at bounding box center [616, 219] width 6 height 6
select select "33"
select select "14"
select select "0"
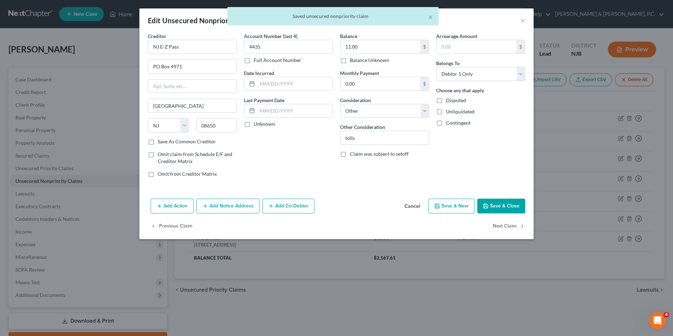
click at [418, 206] on button "Cancel" at bounding box center [412, 206] width 27 height 14
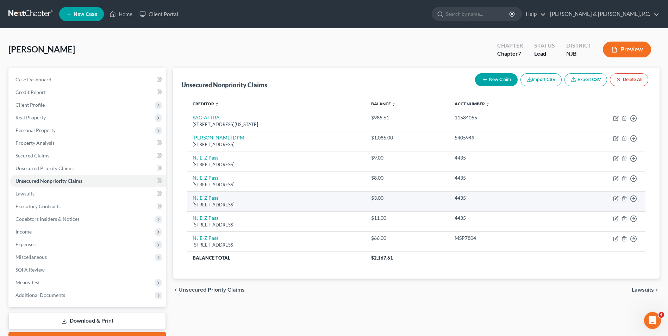
click at [242, 208] on td "NJ E-Z [GEOGRAPHIC_DATA][STREET_ADDRESS]" at bounding box center [276, 201] width 178 height 20
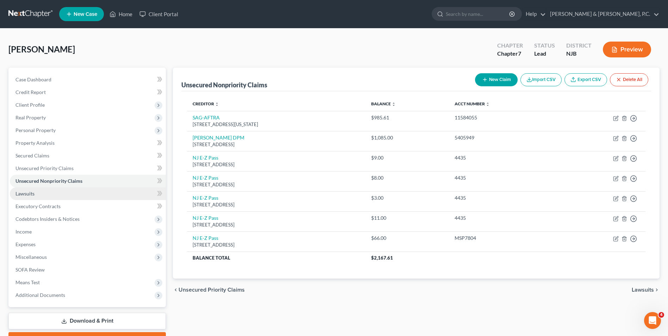
click at [37, 192] on link "Lawsuits" at bounding box center [88, 193] width 156 height 13
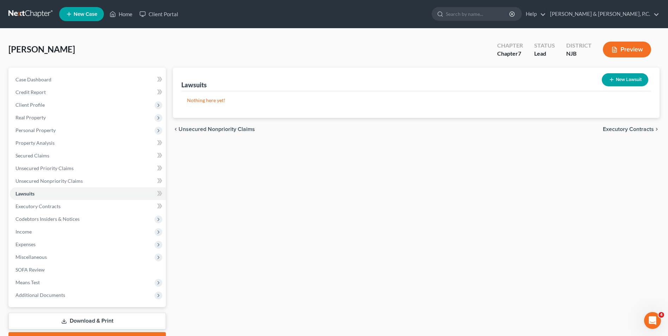
click at [612, 82] on icon "button" at bounding box center [612, 80] width 6 height 6
select select "0"
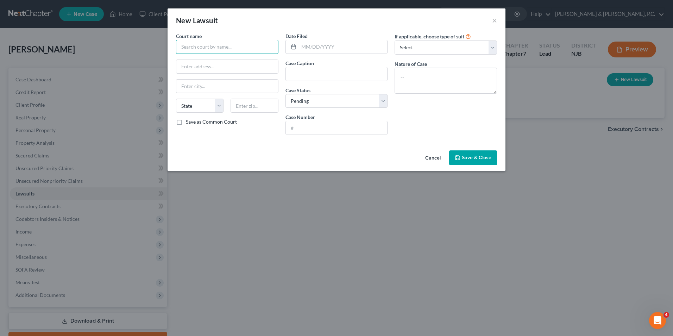
click at [238, 51] on input "text" at bounding box center [227, 47] width 102 height 14
type input "s"
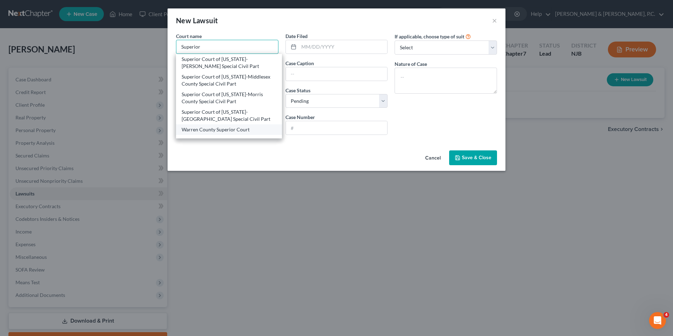
scroll to position [35, 0]
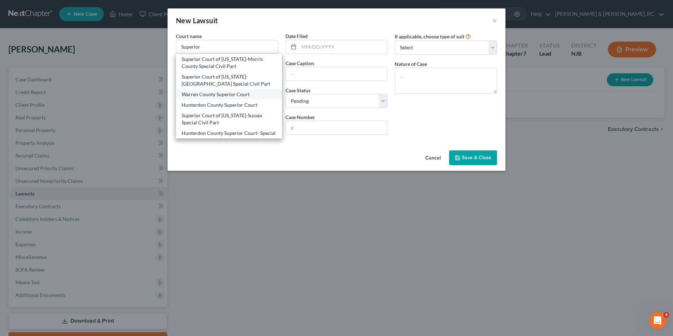
click at [237, 95] on div "Warren County Superior Court" at bounding box center [229, 94] width 95 height 7
type input "Warren County Superior Court"
type input "[STREET_ADDRESS]"
type input "Belvidere"
select select "33"
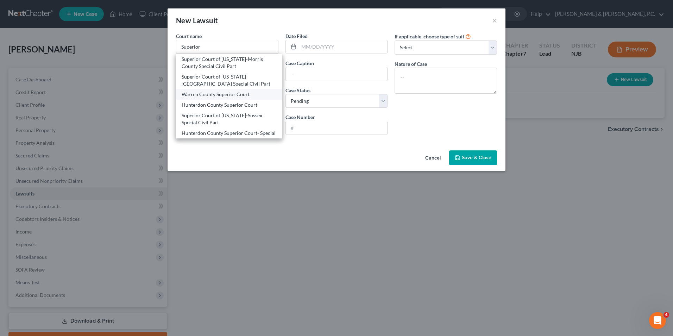
type input "07823"
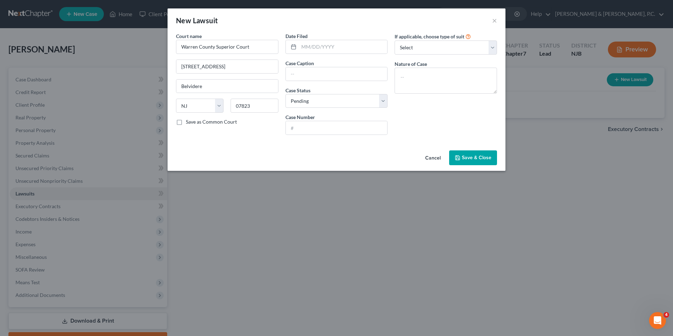
scroll to position [0, 0]
click at [308, 47] on input "text" at bounding box center [343, 46] width 89 height 13
type input "[DATE]"
click at [331, 73] on input "text" at bounding box center [337, 73] width 102 height 13
click at [353, 75] on input "Capital One Bank, N.A. v" at bounding box center [337, 73] width 102 height 13
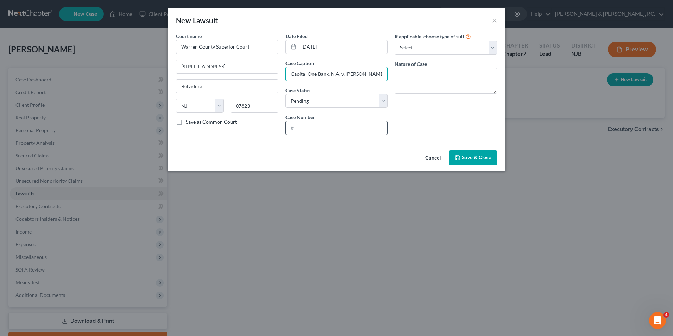
type input "Capital One Bank, N.A. v. [PERSON_NAME]"
click at [349, 126] on input "text" at bounding box center [337, 127] width 102 height 13
type input "WRN-DC-404-24"
click at [435, 49] on select "Select Repossession Garnishment Foreclosure Attached, Seized, Or Levied Other" at bounding box center [446, 47] width 102 height 14
click at [395, 40] on select "Select Repossession Garnishment Foreclosure Attached, Seized, Or Levied Other" at bounding box center [446, 47] width 102 height 14
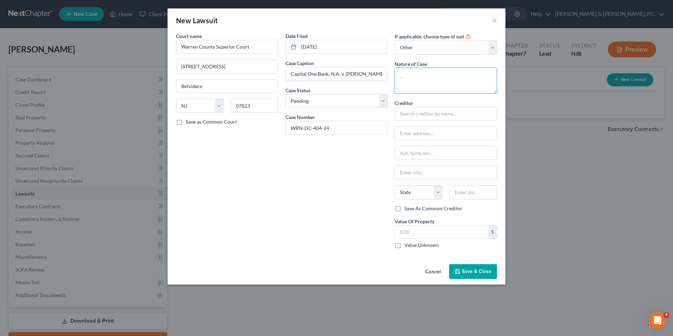
click at [428, 79] on textarea at bounding box center [446, 81] width 102 height 26
click at [453, 49] on select "Select Repossession Garnishment Foreclosure Attached, Seized, Or Levied Other" at bounding box center [446, 47] width 102 height 14
click at [395, 40] on select "Select Repossession Garnishment Foreclosure Attached, Seized, Or Levied Other" at bounding box center [446, 47] width 102 height 14
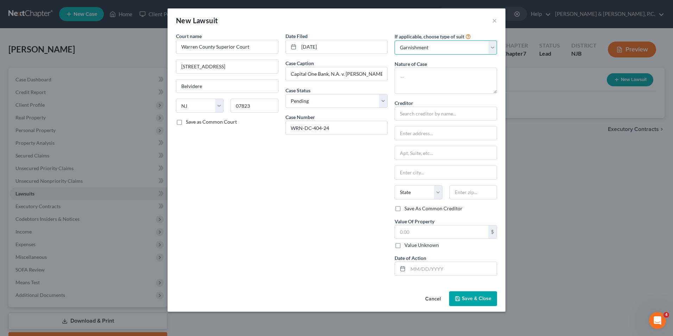
click at [496, 51] on select "Select Repossession Garnishment Foreclosure Attached, Seized, Or Levied Other" at bounding box center [446, 47] width 102 height 14
select select "4"
click at [395, 40] on select "Select Repossession Garnishment Foreclosure Attached, Seized, Or Levied Other" at bounding box center [446, 47] width 102 height 14
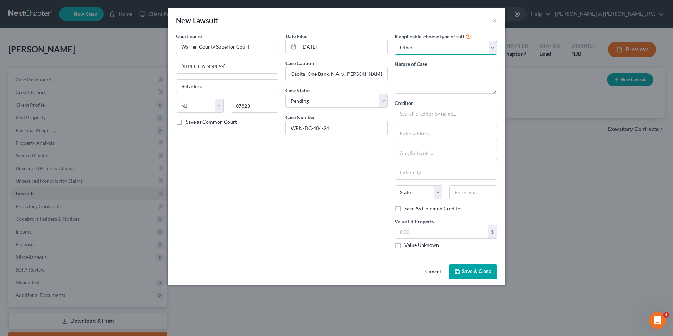
drag, startPoint x: 493, startPoint y: 46, endPoint x: 487, endPoint y: 51, distance: 7.8
click at [493, 46] on select "Select Repossession Garnishment Foreclosure Attached, Seized, Or Levied Other" at bounding box center [446, 47] width 102 height 14
click at [474, 47] on select "Select Repossession Garnishment Foreclosure Attached, Seized, Or Levied Other" at bounding box center [446, 47] width 102 height 14
click at [459, 84] on textarea at bounding box center [446, 81] width 102 height 26
type textarea "suit on contract"
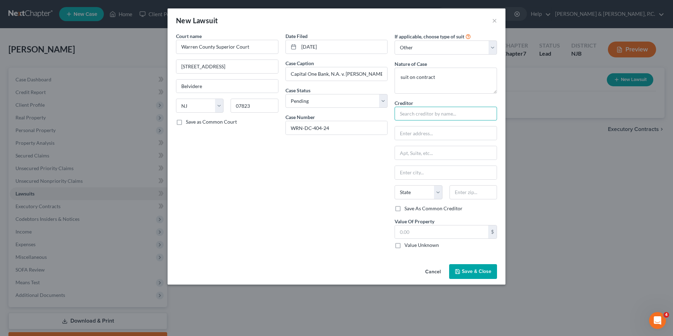
click at [450, 112] on input "text" at bounding box center [446, 114] width 102 height 14
type input "Capital One, N.A."
click at [459, 133] on input "c/[PERSON_NAME] [PERSON_NAME] & [PERSON_NAME], PC" at bounding box center [446, 132] width 102 height 13
type input "c/[PERSON_NAME] [PERSON_NAME] & [PERSON_NAME], PC"
click at [466, 148] on input "text" at bounding box center [446, 152] width 102 height 13
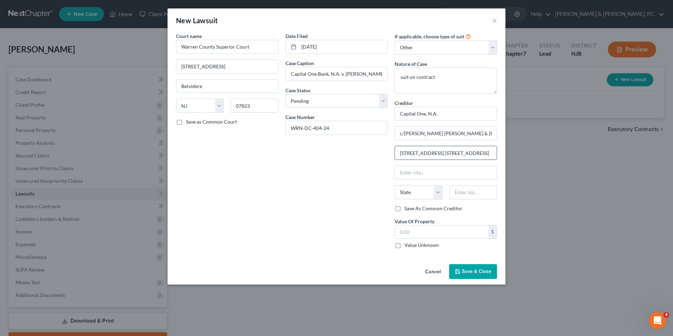
scroll to position [0, 12]
type input "[STREET_ADDRESS] [STREET_ADDRESS]"
type input "[PERSON_NAME]"
select select "33"
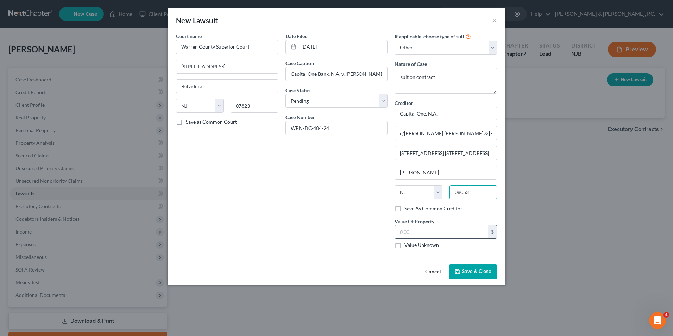
type input "08053"
click at [422, 230] on input "text" at bounding box center [441, 231] width 93 height 13
type input "10,652.73"
click at [478, 268] on button "Save & Close" at bounding box center [473, 271] width 48 height 15
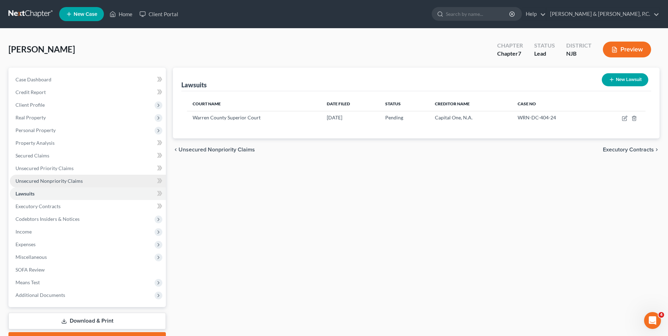
click at [53, 179] on span "Unsecured Nonpriority Claims" at bounding box center [48, 181] width 67 height 6
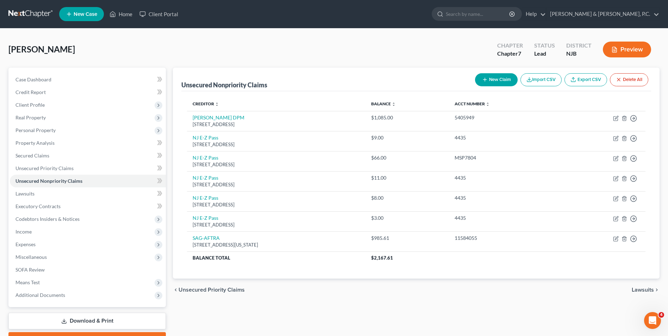
click at [494, 80] on button "New Claim" at bounding box center [496, 79] width 43 height 13
select select "0"
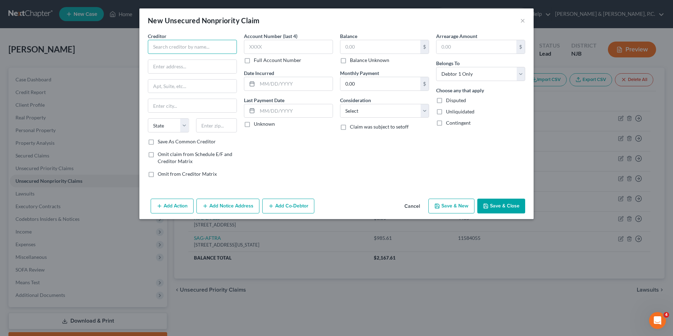
click at [204, 48] on input "text" at bounding box center [192, 47] width 89 height 14
type input "Capital One, N.A."
click at [172, 67] on input "c/o" at bounding box center [192, 66] width 88 height 13
type input "c/[PERSON_NAME], [PERSON_NAME] & [PERSON_NAME], PC"
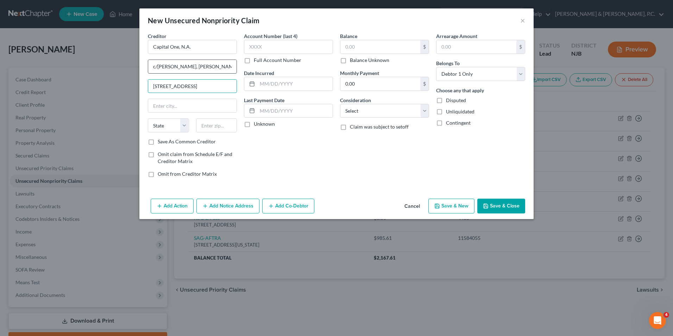
scroll to position [0, 24]
type input "[STREET_ADDRESS]"
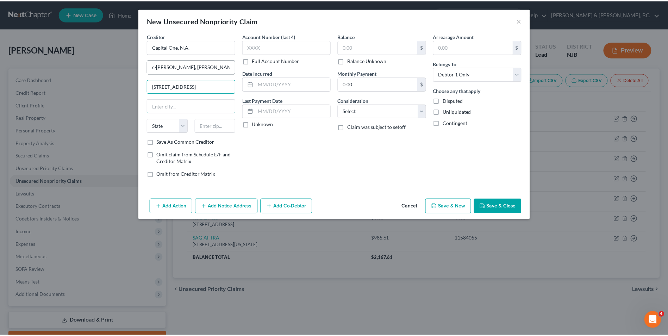
scroll to position [0, 0]
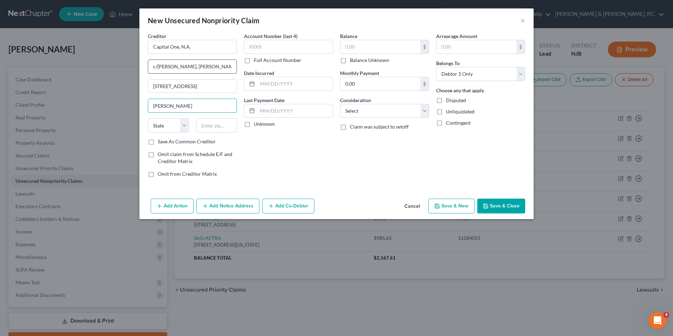
type input "[PERSON_NAME]"
select select "33"
type input "08053"
click at [314, 48] on input "text" at bounding box center [288, 47] width 89 height 14
type input "5180"
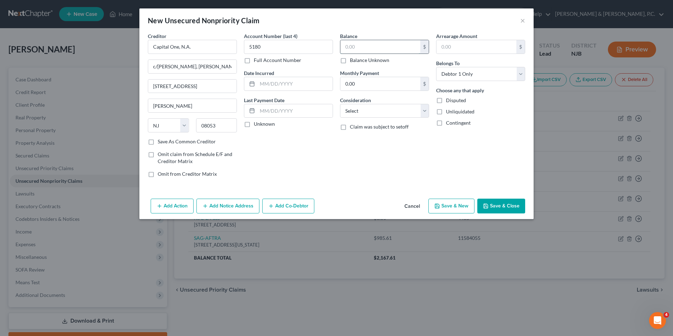
click at [374, 48] on input "text" at bounding box center [380, 46] width 80 height 13
type input "10,570.73"
click at [367, 112] on select "Select Cable / Satellite Services Collection Agency Credit Card Debt Debt Couns…" at bounding box center [384, 111] width 89 height 14
select select "2"
click at [340, 104] on select "Select Cable / Satellite Services Collection Agency Credit Card Debt Debt Couns…" at bounding box center [384, 111] width 89 height 14
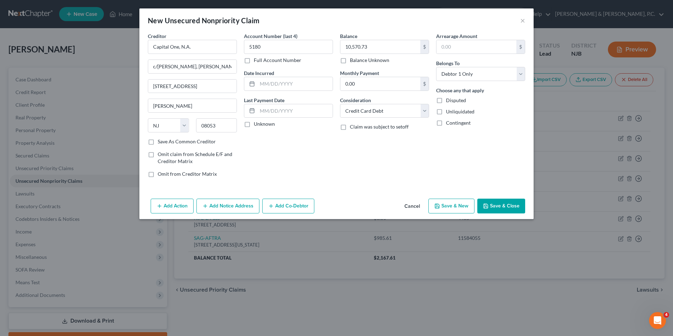
click at [501, 204] on button "Save & Close" at bounding box center [501, 206] width 48 height 15
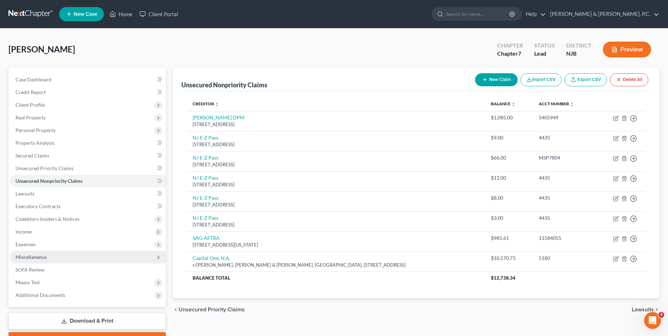
click at [39, 258] on span "Miscellaneous" at bounding box center [30, 257] width 31 height 6
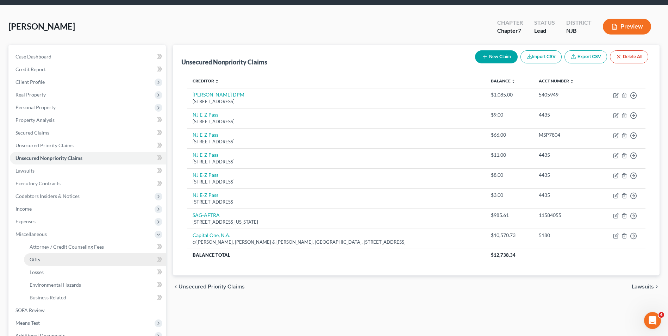
scroll to position [35, 0]
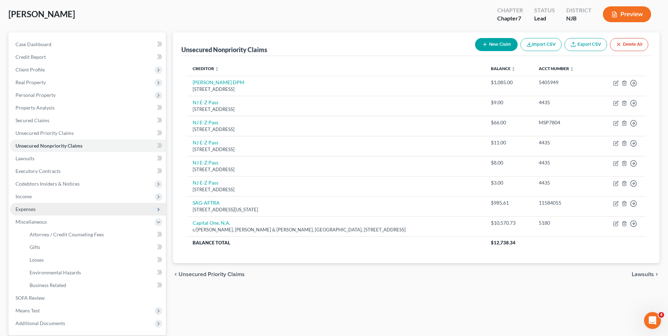
click at [39, 210] on span "Expenses" at bounding box center [88, 209] width 156 height 13
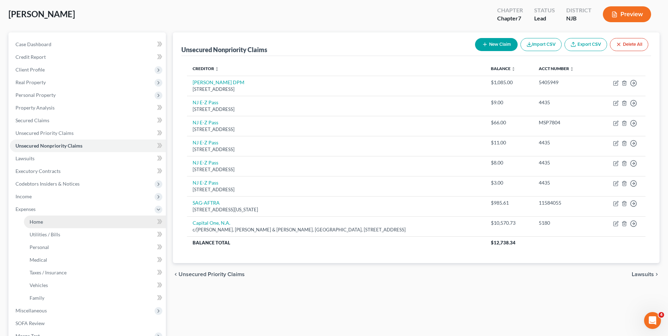
click at [41, 225] on link "Home" at bounding box center [95, 221] width 142 height 13
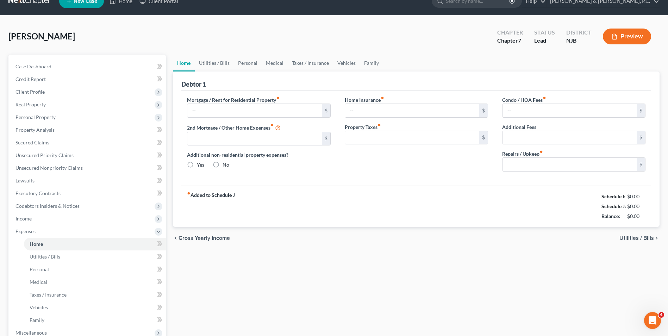
type input "298.00"
type input "0.00"
radio input "true"
type input "10.00"
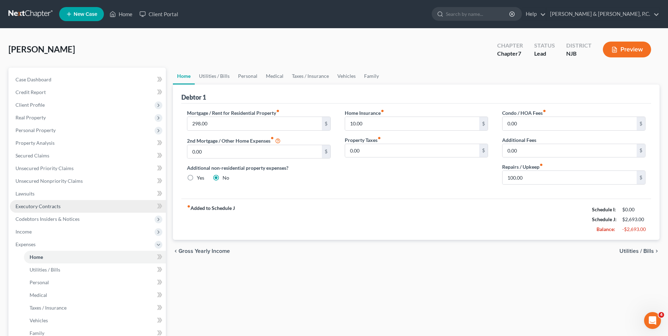
click at [48, 207] on span "Executory Contracts" at bounding box center [37, 206] width 45 height 6
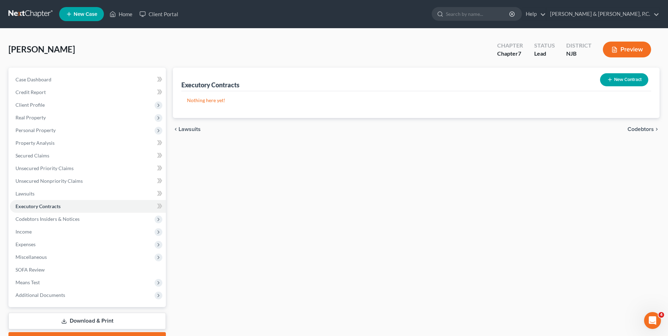
click at [638, 78] on button "New Contract" at bounding box center [624, 79] width 48 height 13
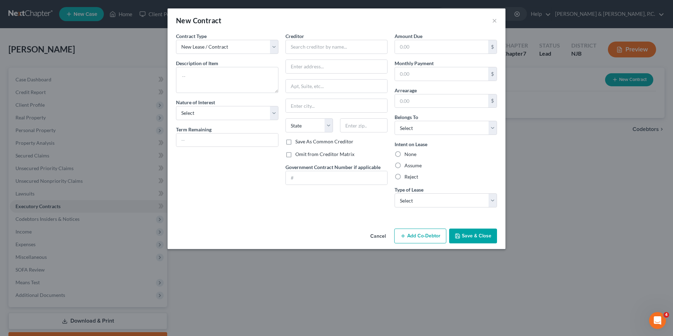
click at [295, 155] on label "Omit from Creditor Matrix" at bounding box center [324, 154] width 59 height 7
click at [298, 155] on input "Omit from Creditor Matrix" at bounding box center [300, 153] width 5 height 5
click at [223, 82] on textarea at bounding box center [227, 80] width 102 height 26
click at [217, 113] on select "Select Purchaser Agent Lessor Lessee" at bounding box center [227, 113] width 102 height 14
click at [176, 106] on select "Select Purchaser Agent Lessor Lessee" at bounding box center [227, 113] width 102 height 14
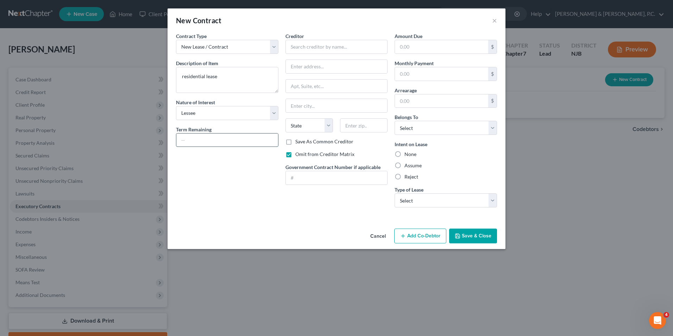
click at [220, 142] on input "text" at bounding box center [227, 139] width 102 height 13
click at [331, 48] on input "text" at bounding box center [337, 47] width 102 height 14
paste input "[STREET_ADDRESS][PERSON_NAME]"
drag, startPoint x: 326, startPoint y: 66, endPoint x: 417, endPoint y: 66, distance: 91.2
click at [417, 66] on div "Contract Type New Lease / Contract New Timeshare Description of non-residential…" at bounding box center [337, 122] width 328 height 181
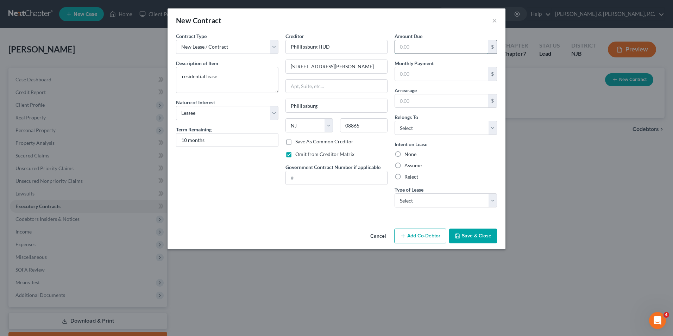
click at [424, 49] on input "text" at bounding box center [441, 46] width 93 height 13
click at [412, 76] on input "text" at bounding box center [441, 73] width 93 height 13
click at [407, 133] on select "Select Debtor 1 Only Debtor 2 Only Debtor 1 And Debtor 2 Only At Least One Of T…" at bounding box center [446, 128] width 102 height 14
click at [395, 121] on select "Select Debtor 1 Only Debtor 2 Only Debtor 1 And Debtor 2 Only At Least One Of T…" at bounding box center [446, 128] width 102 height 14
click at [405, 168] on label "Assume" at bounding box center [413, 165] width 17 height 7
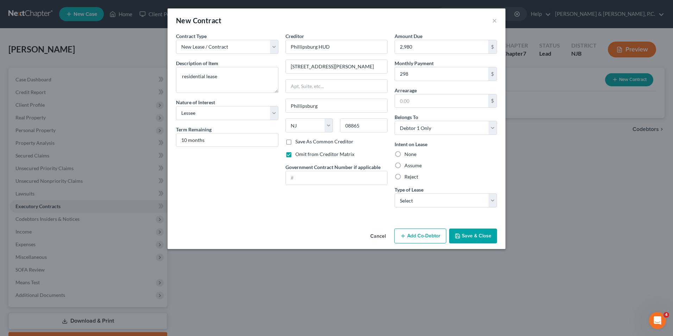
click at [407, 167] on input "Assume" at bounding box center [409, 164] width 5 height 5
click at [483, 200] on select "Select Real Estate Car Other" at bounding box center [446, 200] width 102 height 14
click at [395, 193] on select "Select Real Estate Car Other" at bounding box center [446, 200] width 102 height 14
click at [474, 238] on button "Save & Close" at bounding box center [473, 235] width 48 height 15
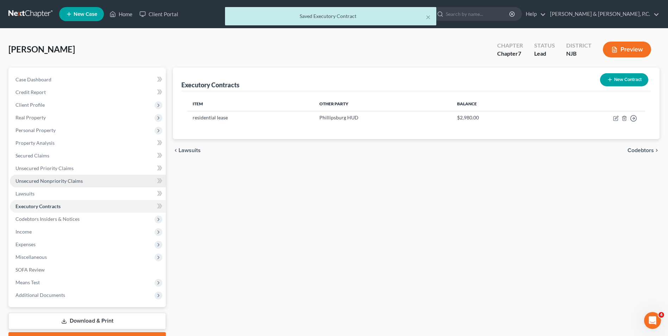
click at [67, 183] on span "Unsecured Nonpriority Claims" at bounding box center [48, 181] width 67 height 6
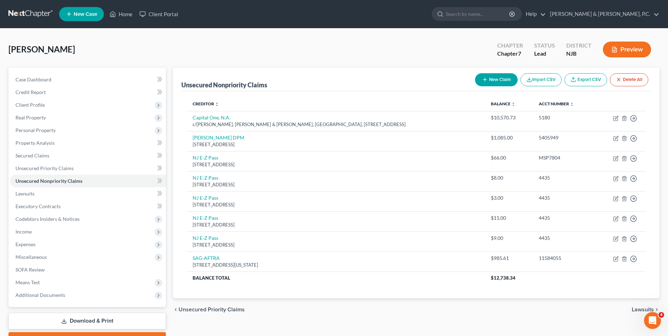
click at [492, 81] on button "New Claim" at bounding box center [496, 79] width 43 height 13
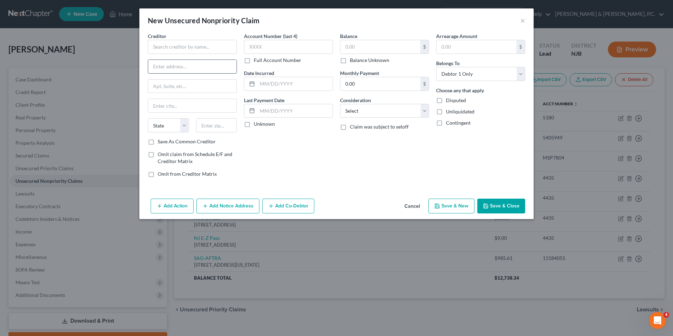
paste input "[STREET_ADDRESS][PERSON_NAME]"
click at [196, 47] on input "text" at bounding box center [192, 47] width 89 height 14
click at [158, 176] on label "Omit from Creditor Matrix" at bounding box center [187, 173] width 59 height 7
click at [161, 175] on input "Omit from Creditor Matrix" at bounding box center [163, 172] width 5 height 5
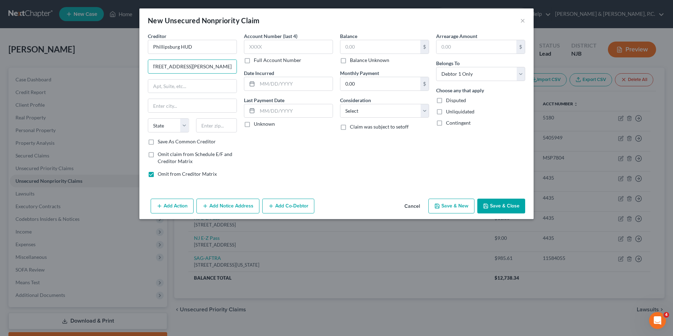
drag, startPoint x: 188, startPoint y: 66, endPoint x: 274, endPoint y: 64, distance: 85.2
click at [274, 64] on div "Creditor * [GEOGRAPHIC_DATA] HUD [STREET_ADDRESS][PERSON_NAME] State [US_STATE]…" at bounding box center [336, 107] width 384 height 151
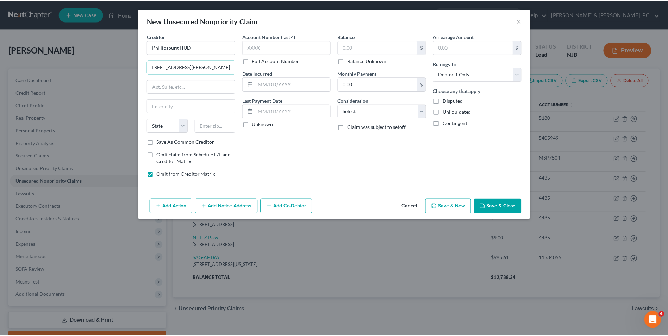
scroll to position [0, 0]
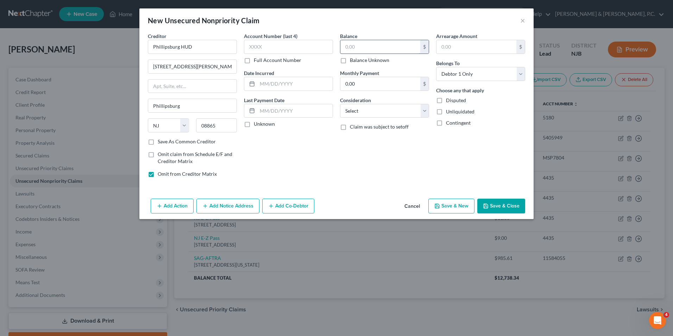
click at [357, 49] on input "text" at bounding box center [380, 46] width 80 height 13
click at [359, 86] on input "0.00" at bounding box center [380, 83] width 80 height 13
click at [391, 171] on div "Balance 2,980.00 $ Balance Unknown Balance Undetermined 2,980 $ Balance Unknown…" at bounding box center [385, 107] width 96 height 151
click at [427, 115] on select "Select Cable / Satellite Services Collection Agency Credit Card Debt Debt Couns…" at bounding box center [384, 111] width 89 height 14
click at [340, 104] on select "Select Cable / Satellite Services Collection Agency Credit Card Debt Debt Couns…" at bounding box center [384, 111] width 89 height 14
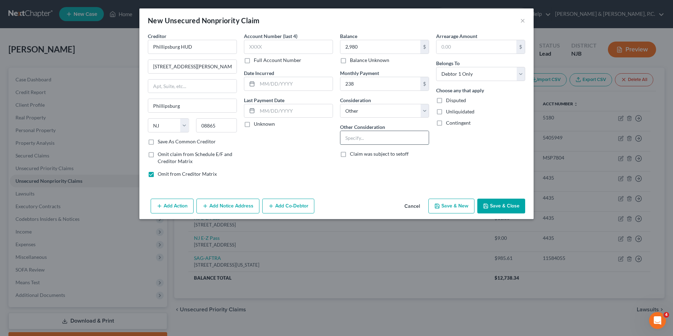
click at [380, 139] on input "text" at bounding box center [384, 137] width 88 height 13
click at [268, 107] on input "text" at bounding box center [294, 110] width 75 height 13
click at [271, 140] on div "Account Number (last 4) Full Account Number Date Incurred Last Payment Date 61/…" at bounding box center [288, 107] width 96 height 151
click at [286, 81] on input "text" at bounding box center [294, 83] width 75 height 13
click at [285, 84] on input "text" at bounding box center [294, 83] width 75 height 13
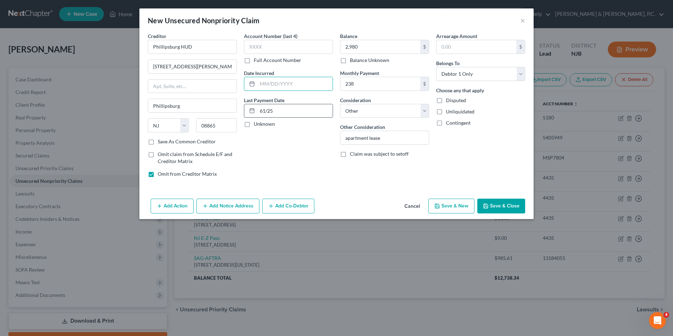
drag, startPoint x: 263, startPoint y: 111, endPoint x: 275, endPoint y: 113, distance: 12.8
click at [263, 111] on input "61/25" at bounding box center [294, 110] width 75 height 13
click at [276, 85] on input "text" at bounding box center [294, 83] width 75 height 13
click at [292, 104] on input "[DATE]" at bounding box center [294, 110] width 75 height 13
click at [302, 123] on div "Unknown" at bounding box center [288, 123] width 89 height 7
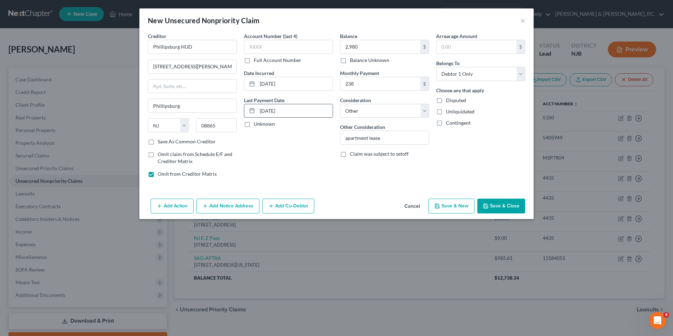
click at [288, 108] on input "[DATE]" at bounding box center [294, 110] width 75 height 13
drag, startPoint x: 388, startPoint y: 116, endPoint x: 376, endPoint y: 108, distance: 13.5
click at [388, 116] on select "Select Cable / Satellite Services Collection Agency Credit Card Debt Debt Couns…" at bounding box center [384, 111] width 89 height 14
drag, startPoint x: 276, startPoint y: 47, endPoint x: 218, endPoint y: 75, distance: 64.6
click at [276, 47] on input "text" at bounding box center [288, 47] width 89 height 14
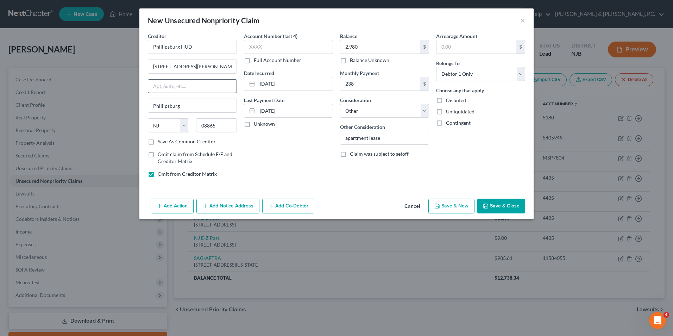
drag, startPoint x: 164, startPoint y: 87, endPoint x: 172, endPoint y: 89, distance: 8.5
click at [164, 87] on input "text" at bounding box center [192, 86] width 88 height 13
click at [305, 140] on div "Account Number (last 4) Full Account Number Date Incurred [DATE] Last Payment D…" at bounding box center [288, 107] width 96 height 151
click at [295, 108] on input "[DATE]" at bounding box center [294, 110] width 75 height 13
drag, startPoint x: 294, startPoint y: 111, endPoint x: 256, endPoint y: 113, distance: 38.1
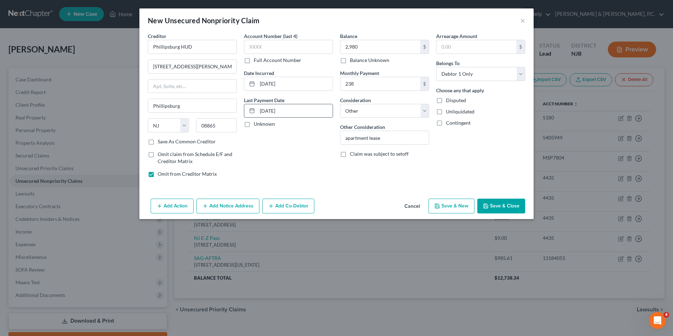
click at [256, 113] on div "[DATE]" at bounding box center [288, 111] width 89 height 14
click at [281, 92] on div "Account Number (last 4) Full Account Number Date Incurred [DATE] Last Payment D…" at bounding box center [288, 107] width 96 height 151
click at [283, 76] on div "Date Incurred [DATE]" at bounding box center [288, 79] width 89 height 21
drag, startPoint x: 286, startPoint y: 83, endPoint x: 252, endPoint y: 83, distance: 34.2
click at [252, 83] on div "[DATE]" at bounding box center [288, 84] width 89 height 14
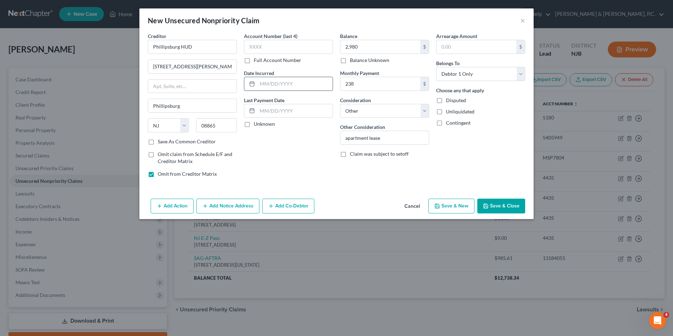
click at [263, 87] on input "text" at bounding box center [294, 83] width 75 height 13
click at [272, 102] on label "Last Payment Date" at bounding box center [264, 99] width 40 height 7
click at [276, 112] on input "text" at bounding box center [294, 110] width 75 height 13
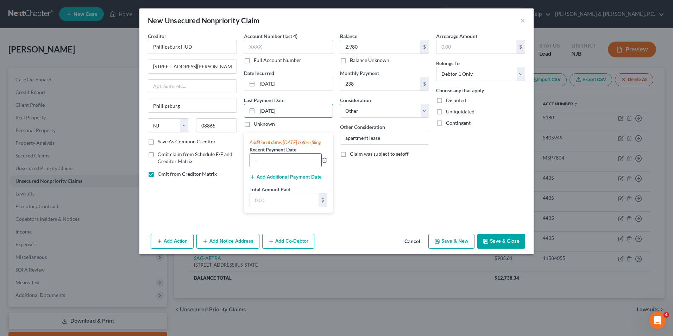
click at [284, 167] on input "text" at bounding box center [285, 159] width 71 height 13
click at [282, 207] on input "text" at bounding box center [284, 199] width 69 height 13
click at [305, 180] on button "Add Additional Payment Date" at bounding box center [286, 177] width 72 height 6
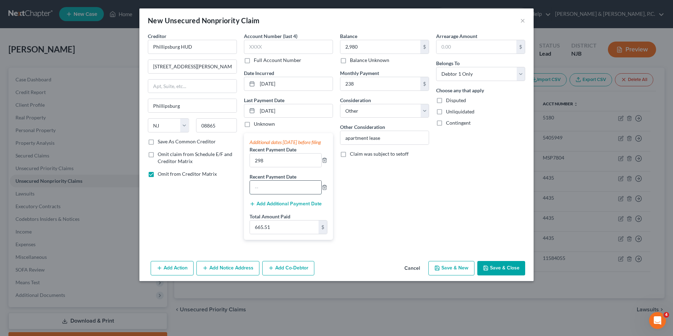
click at [301, 194] on input "text" at bounding box center [285, 187] width 71 height 13
click at [300, 207] on button "Add Additional Payment Date" at bounding box center [286, 204] width 72 height 6
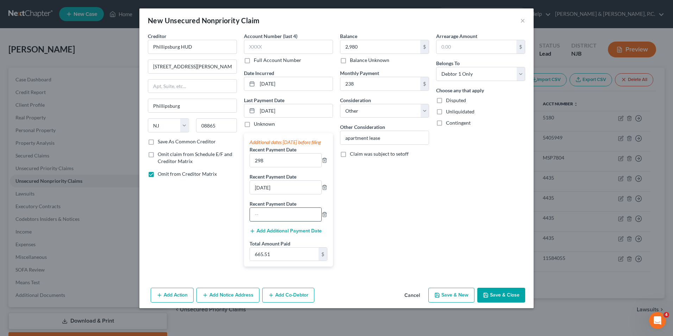
click at [286, 221] on input "text" at bounding box center [285, 214] width 71 height 13
click at [362, 218] on div "Balance 2,980.00 $ Balance Unknown Balance Undetermined 2,980 $ Balance Unknown…" at bounding box center [385, 152] width 96 height 240
click at [284, 261] on input "665.51" at bounding box center [284, 254] width 69 height 13
click at [501, 302] on button "Save & Close" at bounding box center [501, 295] width 48 height 15
